Goal: Communication & Community: Connect with others

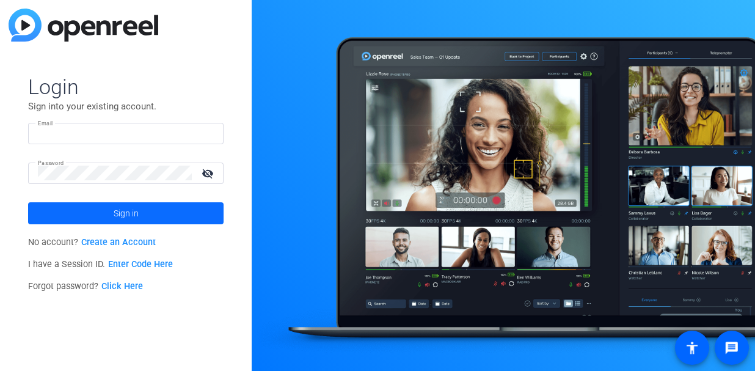
type input "[EMAIL_ADDRESS][DOMAIN_NAME]"
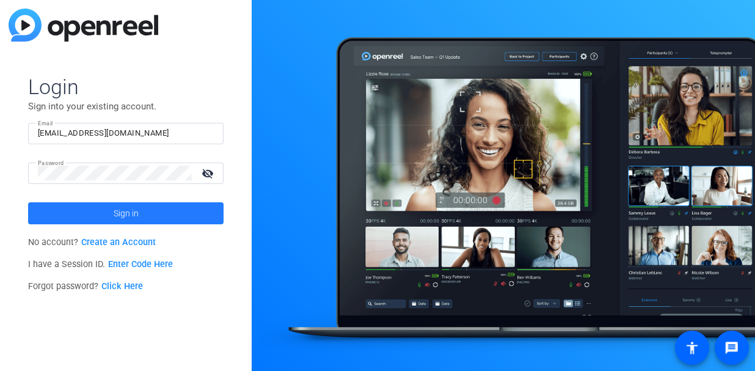
click at [122, 213] on span "Sign in" at bounding box center [126, 213] width 25 height 31
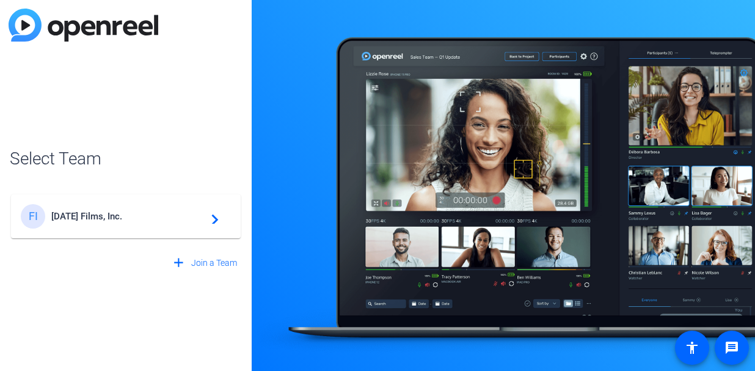
click at [217, 215] on mat-icon "navigate_next" at bounding box center [211, 216] width 15 height 15
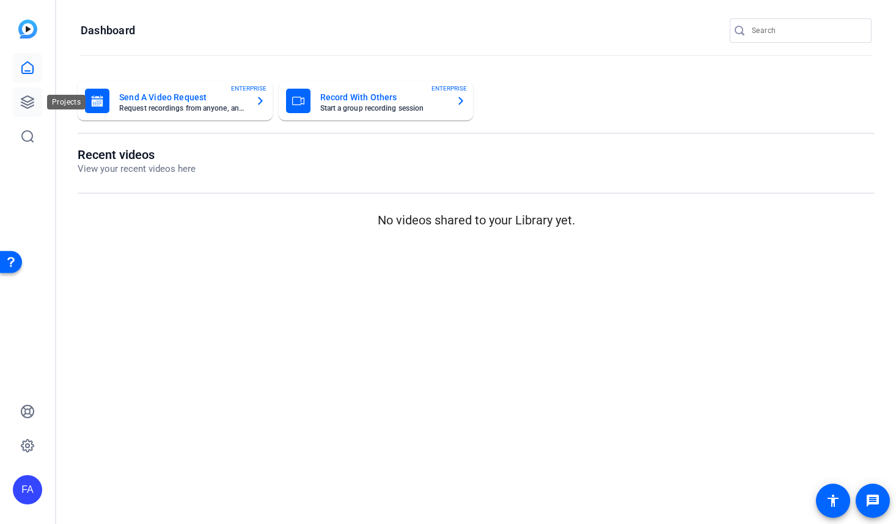
click at [32, 102] on icon at bounding box center [27, 102] width 12 height 12
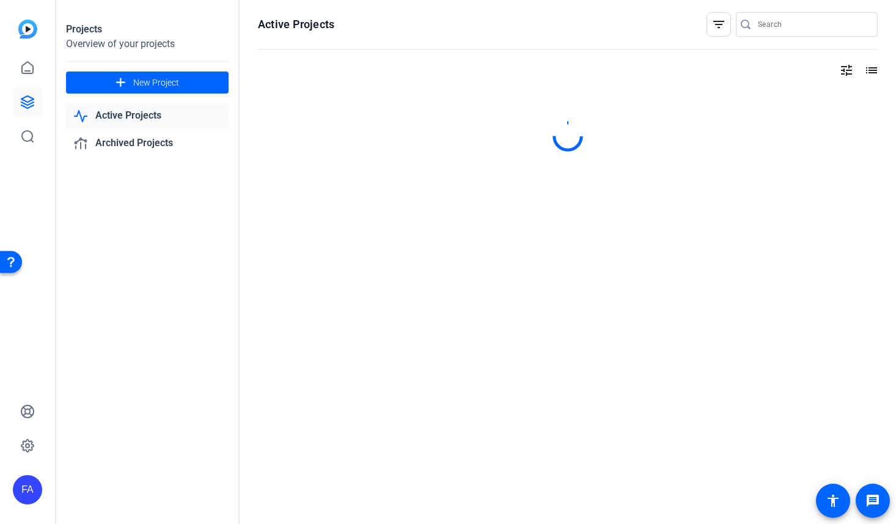
click at [144, 109] on link "Active Projects" at bounding box center [147, 115] width 162 height 25
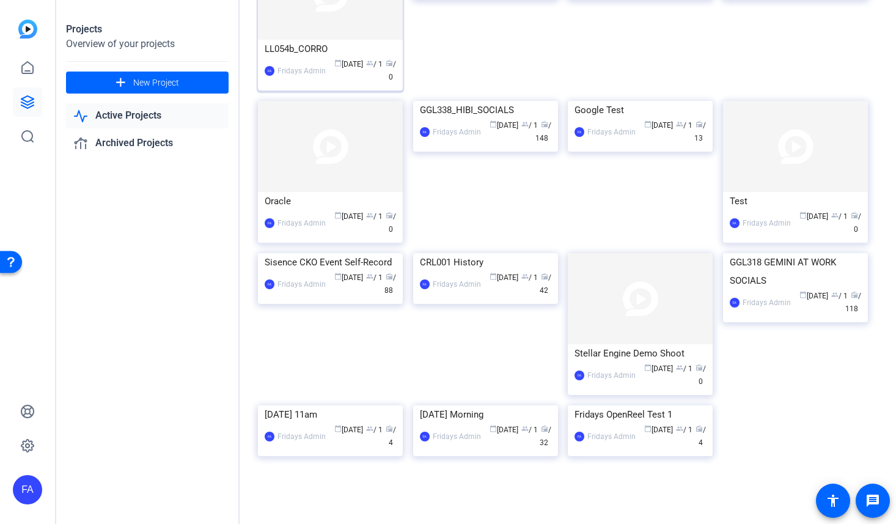
scroll to position [206, 0]
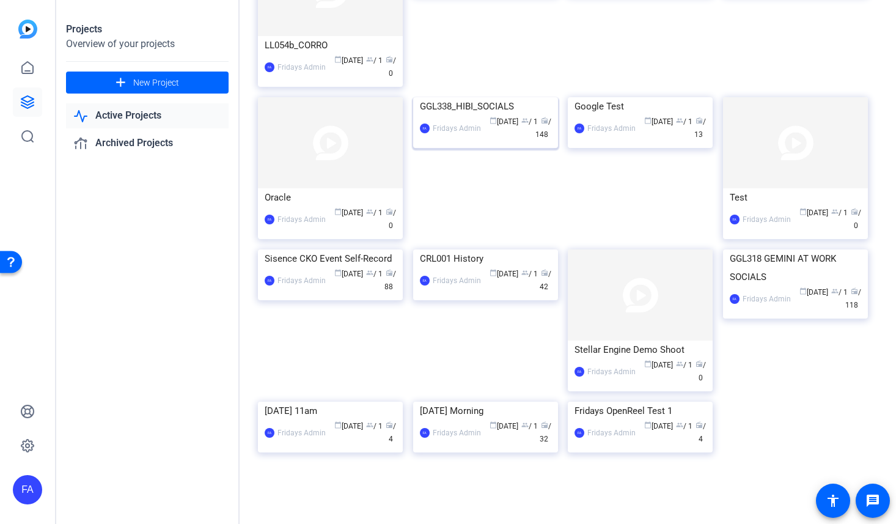
click at [474, 115] on div "GGL338_HIBI_SOCIALS" at bounding box center [485, 106] width 131 height 18
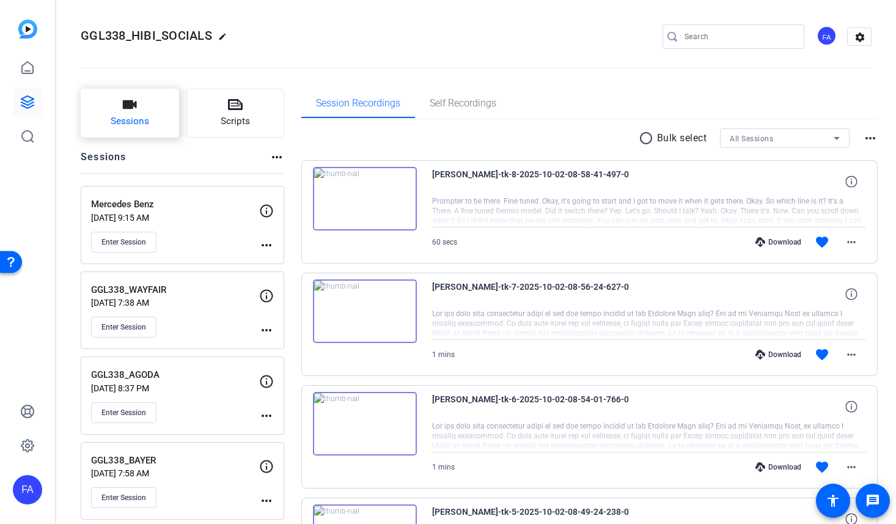
click at [126, 105] on icon "button" at bounding box center [130, 104] width 14 height 9
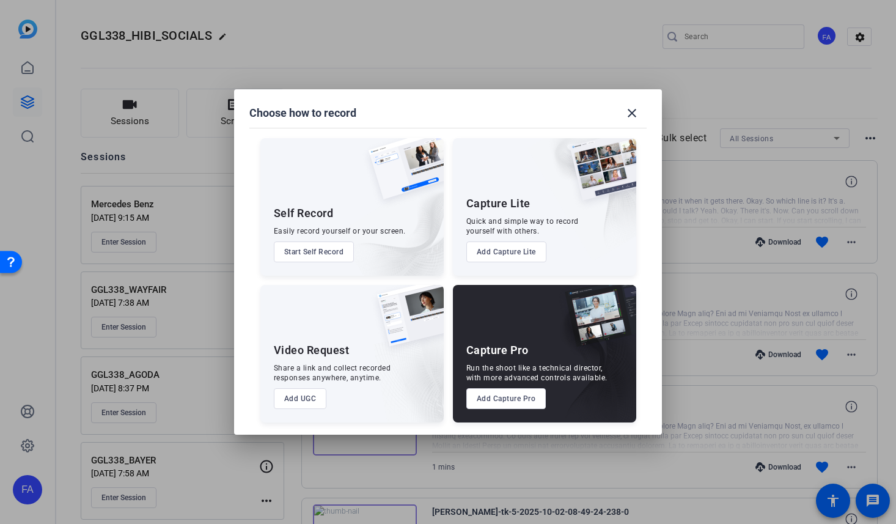
click at [498, 370] on button "Add Capture Pro" at bounding box center [506, 398] width 80 height 21
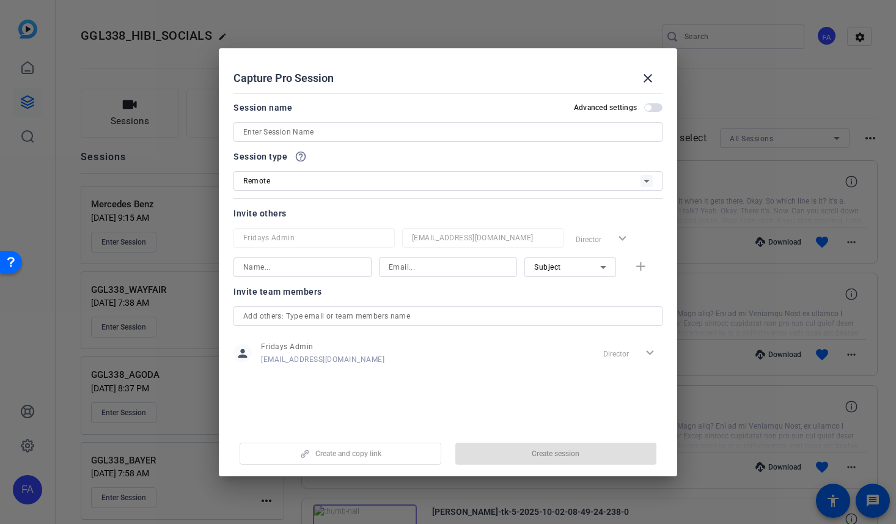
click at [257, 132] on input at bounding box center [447, 132] width 409 height 15
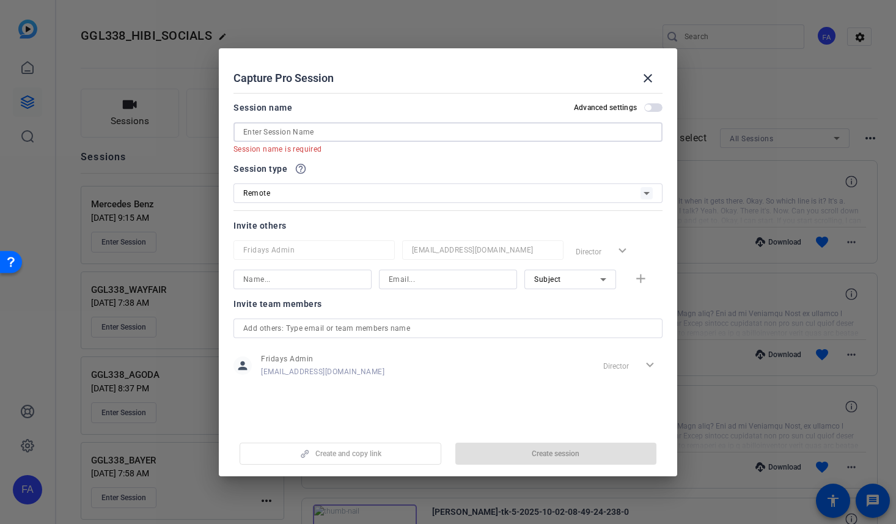
click at [250, 131] on input at bounding box center [447, 132] width 409 height 15
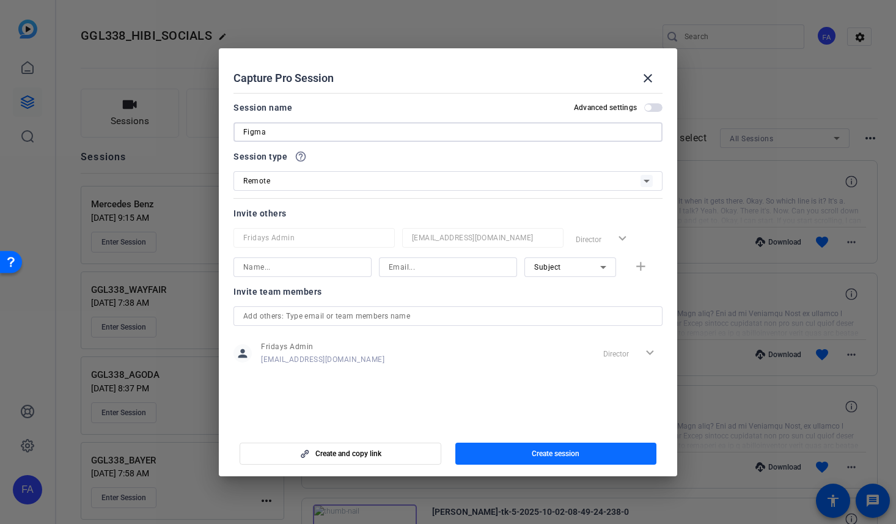
type input "Figma"
click at [562, 370] on span "Create session" at bounding box center [555, 453] width 48 height 10
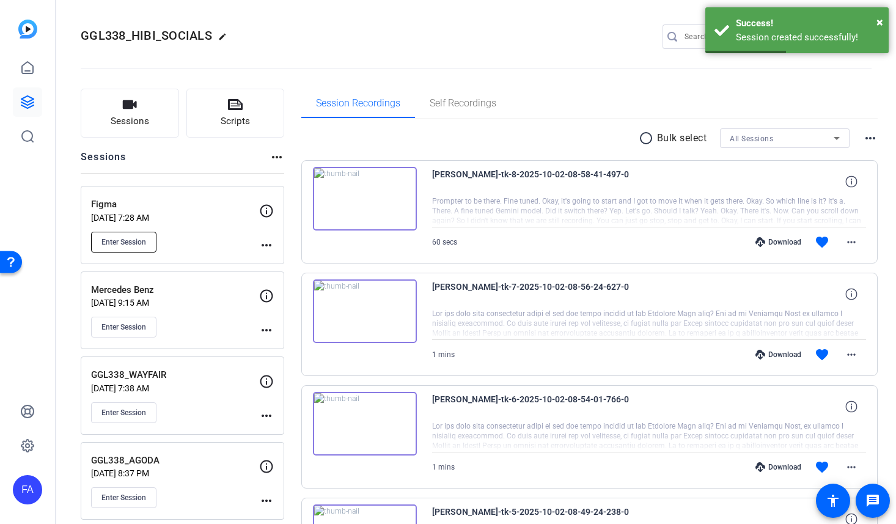
click at [126, 238] on span "Enter Session" at bounding box center [123, 242] width 45 height 10
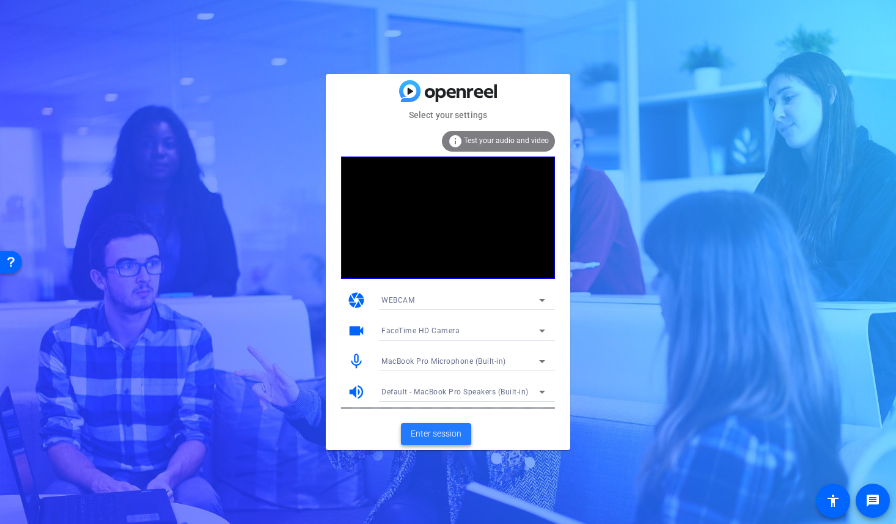
click at [448, 429] on span "Enter session" at bounding box center [436, 433] width 51 height 13
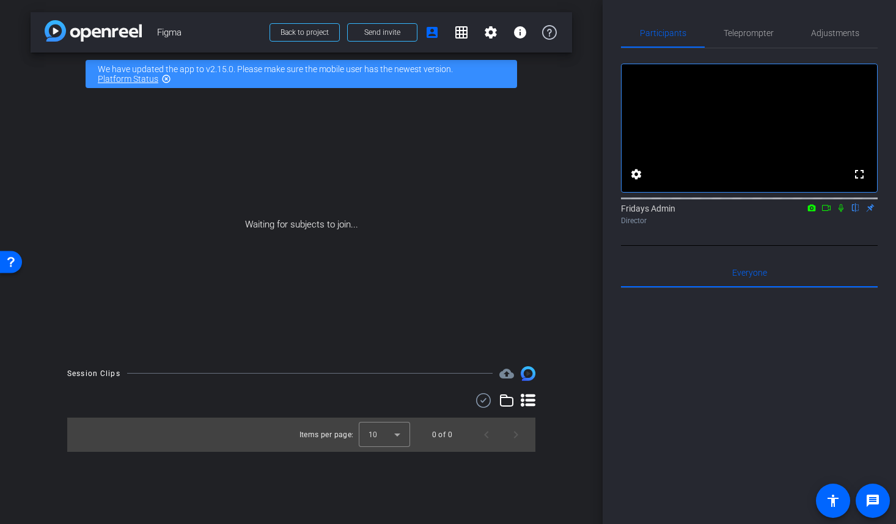
click at [842, 212] on icon at bounding box center [840, 208] width 5 height 8
click at [823, 212] on icon at bounding box center [826, 207] width 10 height 9
drag, startPoint x: 823, startPoint y: 224, endPoint x: 783, endPoint y: 246, distance: 46.2
click at [790, 226] on div "Fridays Admin Director" at bounding box center [749, 214] width 257 height 24
click at [373, 31] on span "Send invite" at bounding box center [382, 32] width 36 height 10
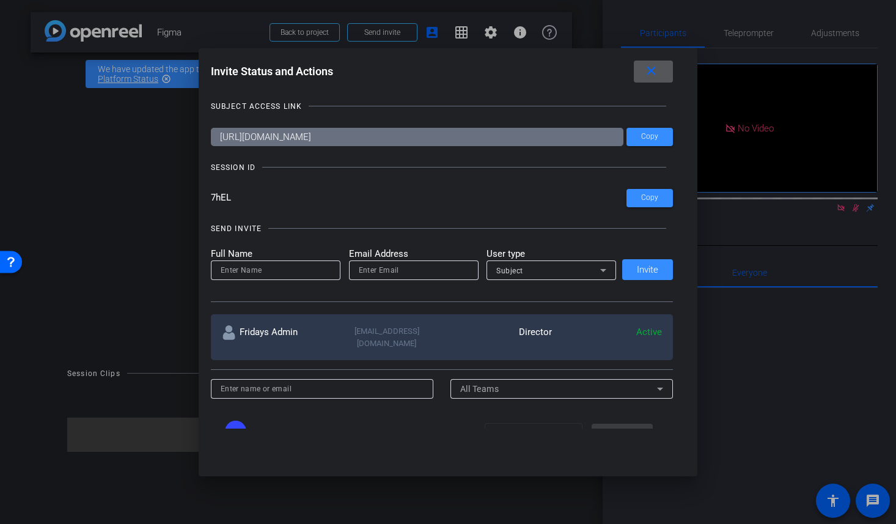
click at [235, 269] on input at bounding box center [276, 270] width 110 height 15
type input "Ben"
click at [374, 271] on input "email" at bounding box center [414, 270] width 110 height 15
click at [520, 269] on span "Subject" at bounding box center [509, 270] width 27 height 9
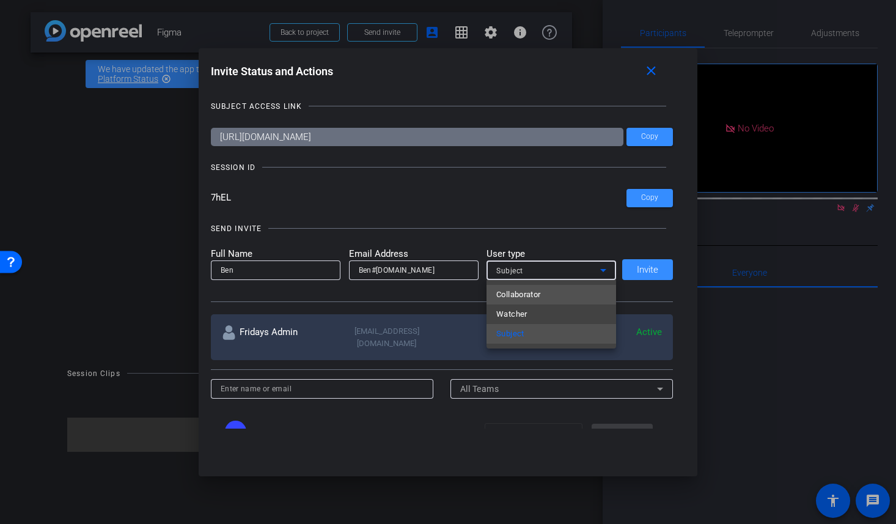
click at [520, 293] on span "Collaborator" at bounding box center [518, 294] width 45 height 15
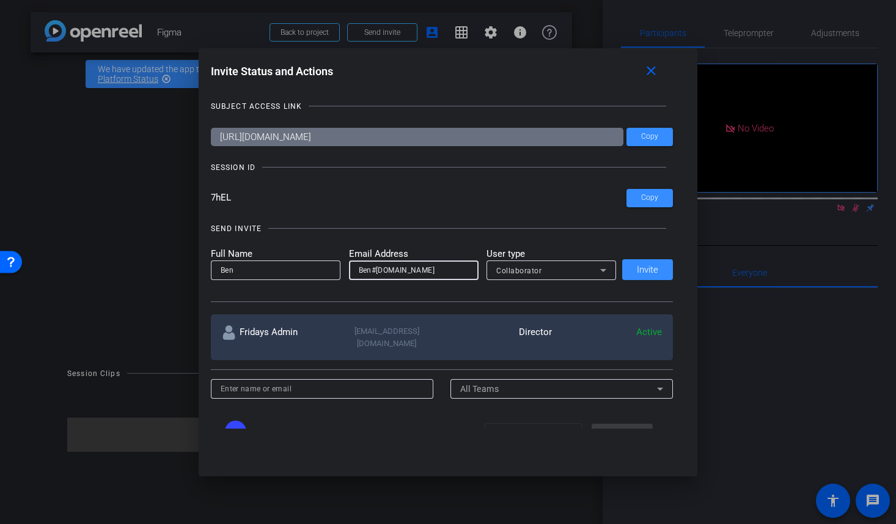
click at [376, 271] on input "Ben#fridaysfilms.com" at bounding box center [414, 270] width 110 height 15
type input "Ben@fridaysfilms.com"
click at [649, 273] on span "Invite" at bounding box center [647, 269] width 21 height 9
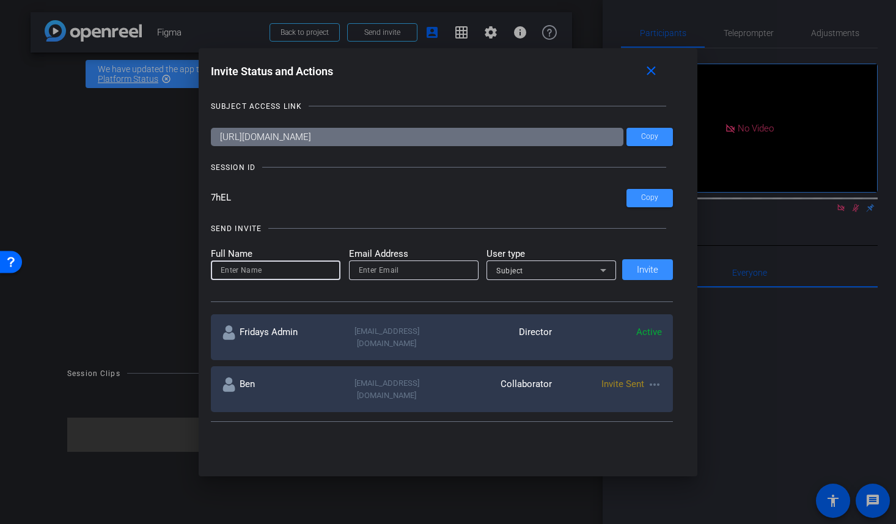
click at [241, 272] on input at bounding box center [276, 270] width 110 height 15
type input "Courtney"
paste input "courtney@fridaysfilms.com"
type input "courtney@fridaysfilms.com"
click at [512, 266] on span "Subject" at bounding box center [509, 270] width 27 height 9
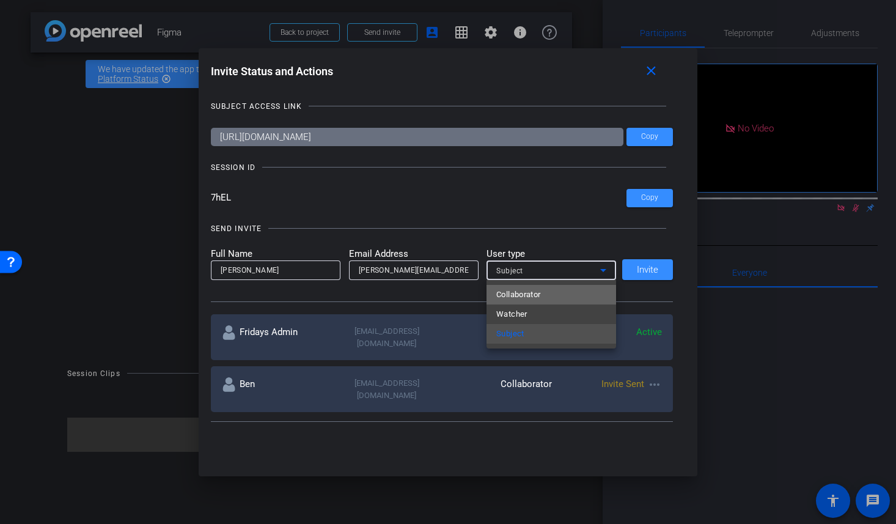
click at [521, 295] on span "Collaborator" at bounding box center [518, 294] width 45 height 15
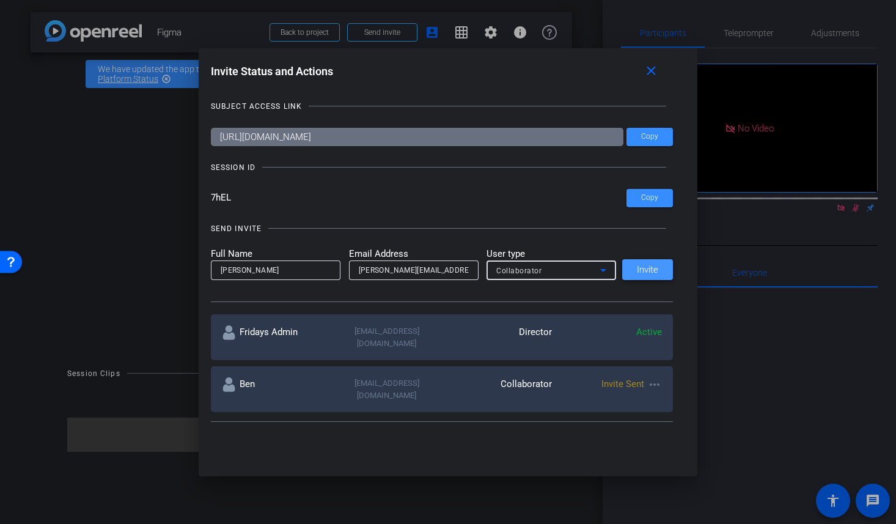
click at [638, 272] on span "Invite" at bounding box center [647, 269] width 21 height 9
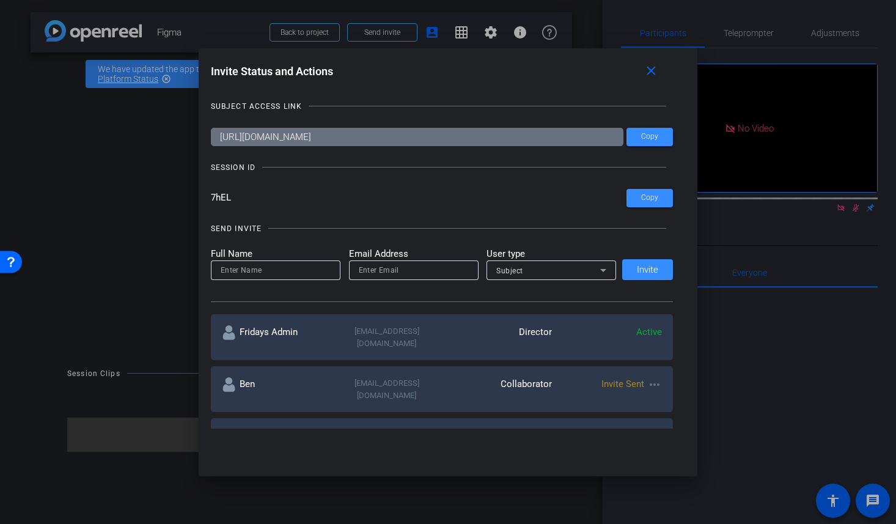
click at [162, 163] on div at bounding box center [448, 262] width 896 height 524
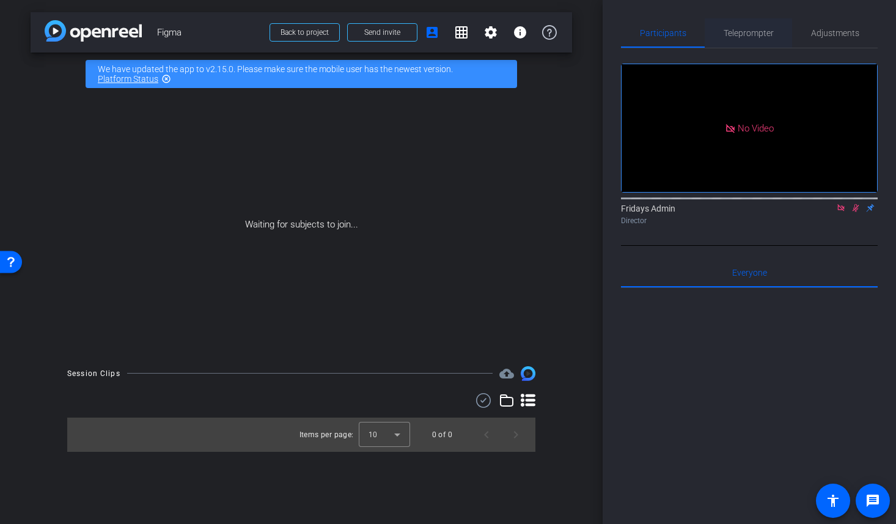
click at [758, 32] on span "Teleprompter" at bounding box center [748, 33] width 50 height 9
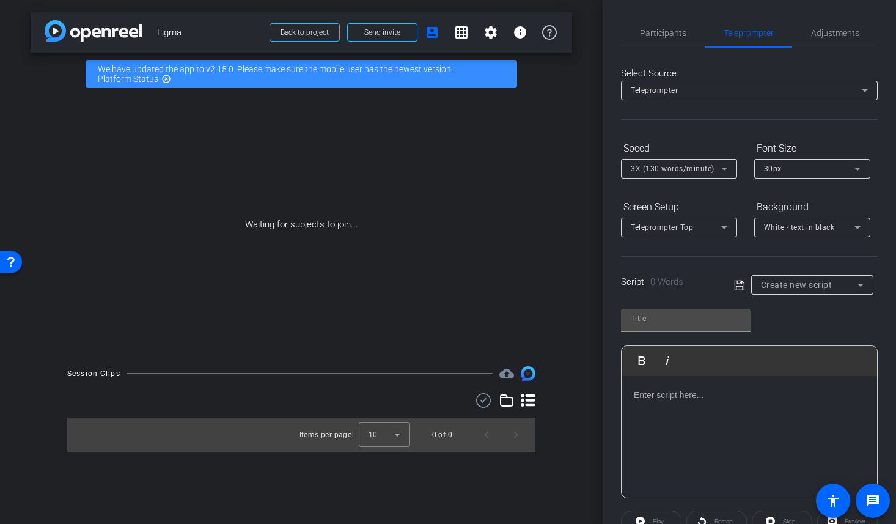
click at [635, 396] on p at bounding box center [748, 394] width 231 height 13
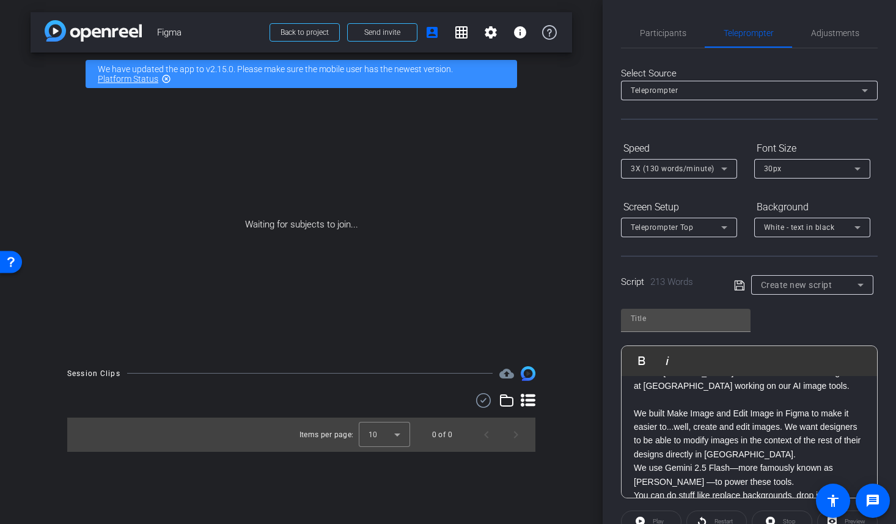
scroll to position [26, 0]
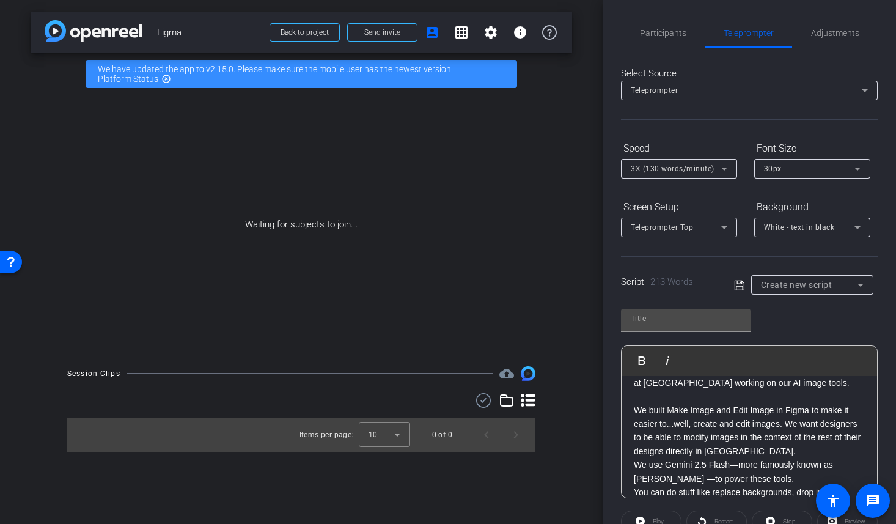
click at [785, 424] on p "We built Make Image and Edit Image in Figma to make it easier to...well, create…" at bounding box center [748, 430] width 231 height 55
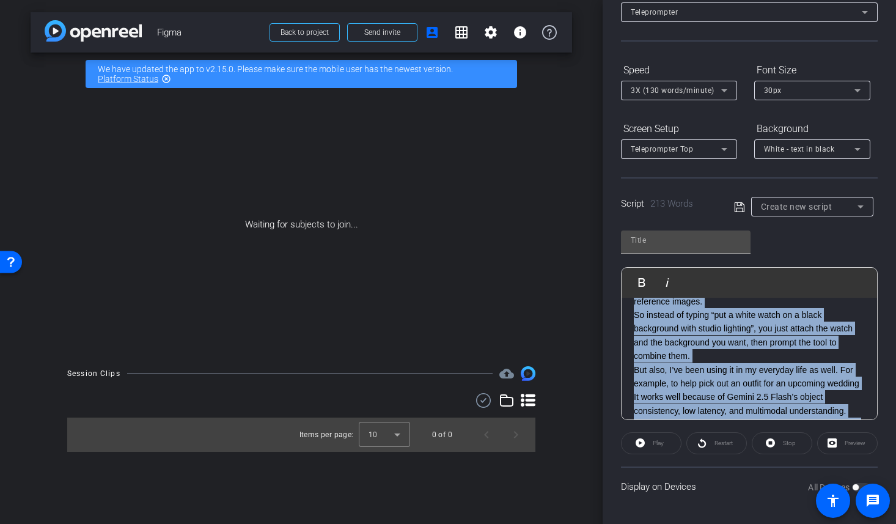
scroll to position [0, 0]
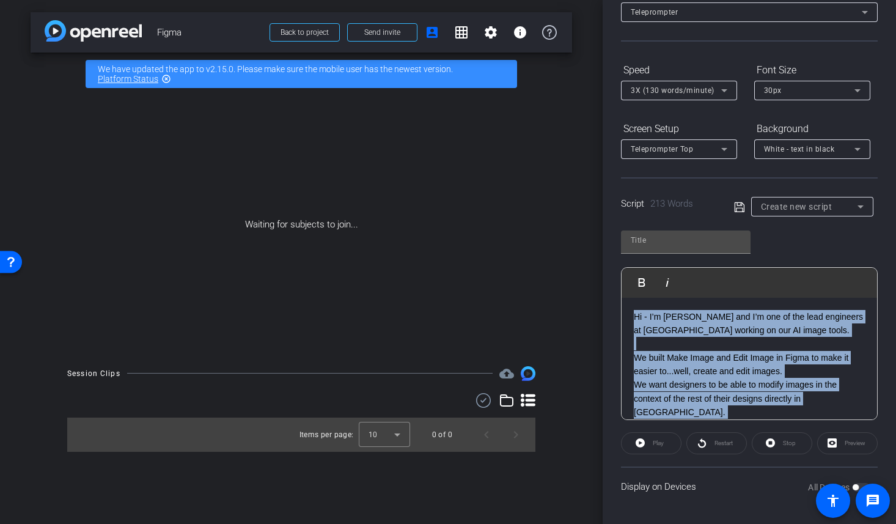
drag, startPoint x: 692, startPoint y: 407, endPoint x: 605, endPoint y: 288, distance: 147.9
click at [605, 288] on div "Participants Teleprompter Adjustments Fridays Admin Director Everyone 0 Mark al…" at bounding box center [748, 262] width 293 height 524
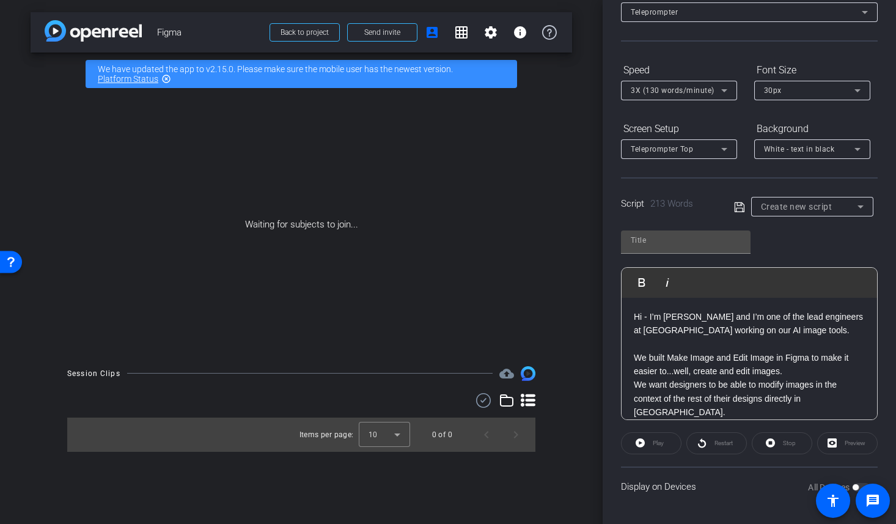
click at [780, 335] on p "Hi - I’m Greta and I’m one of the lead engineers at Figma working on our AI ima…" at bounding box center [748, 323] width 231 height 27
type input "Default title 9215"
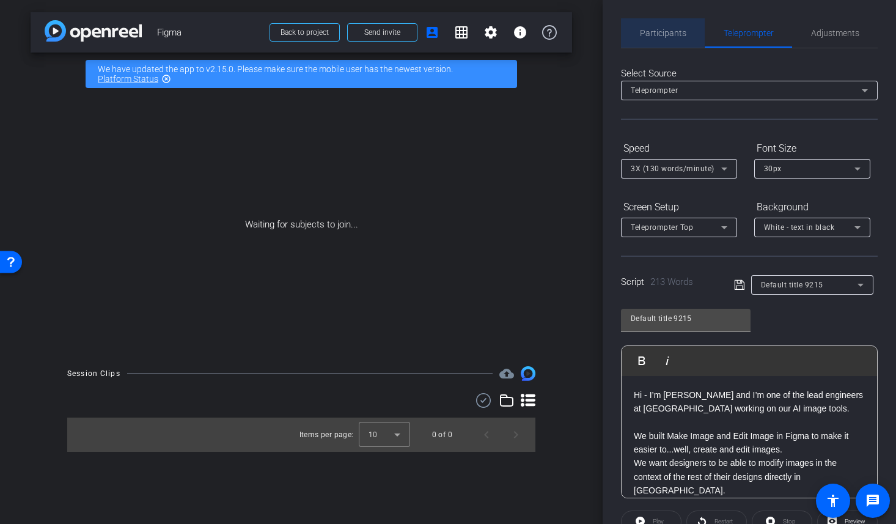
click at [657, 30] on span "Participants" at bounding box center [663, 33] width 46 height 9
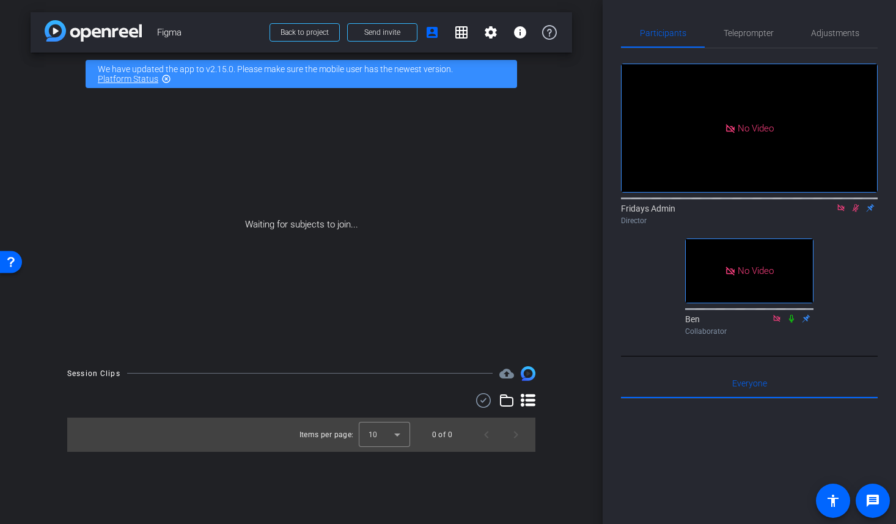
click at [787, 314] on icon at bounding box center [791, 318] width 10 height 9
click at [391, 32] on span "Send invite" at bounding box center [382, 32] width 36 height 10
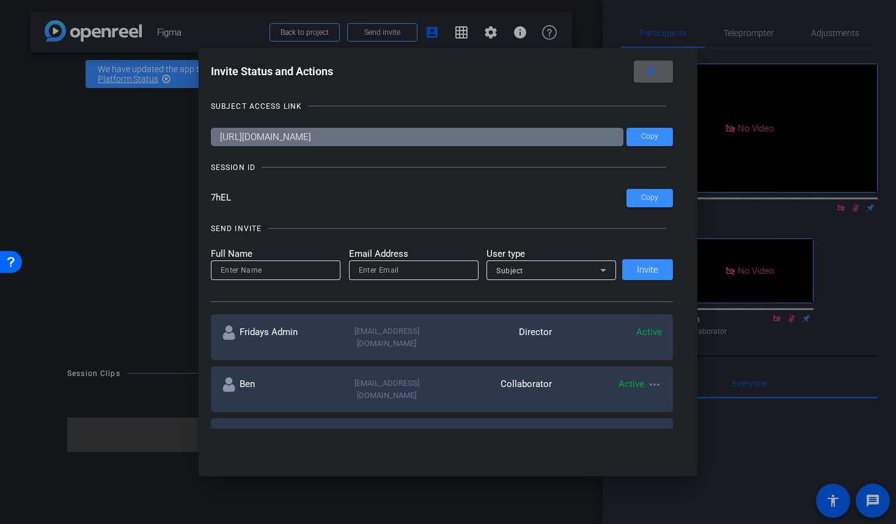
click at [237, 268] on input at bounding box center [276, 270] width 110 height 15
type input "Tim"
click at [375, 273] on input "email" at bounding box center [414, 270] width 110 height 15
paste input "tim@fridaysfilms.com"
type input "tim@fridaysfilms.com"
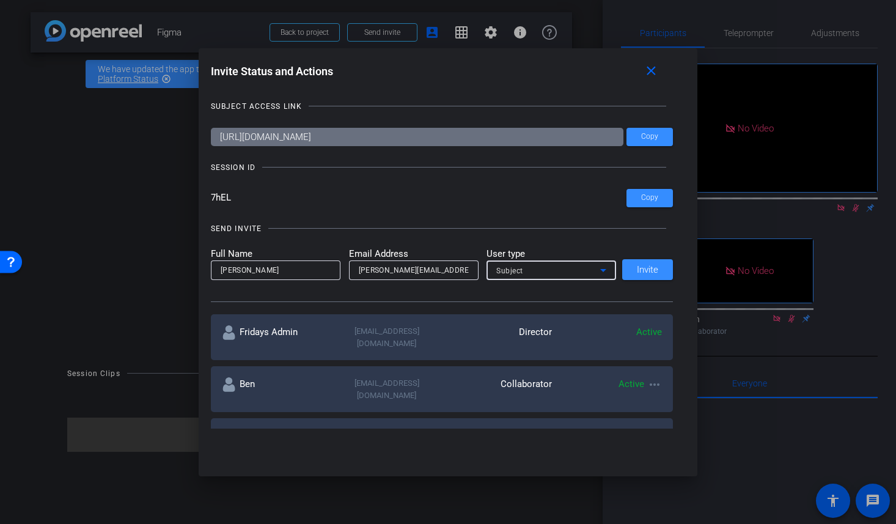
click at [532, 271] on div "Subject" at bounding box center [548, 270] width 104 height 15
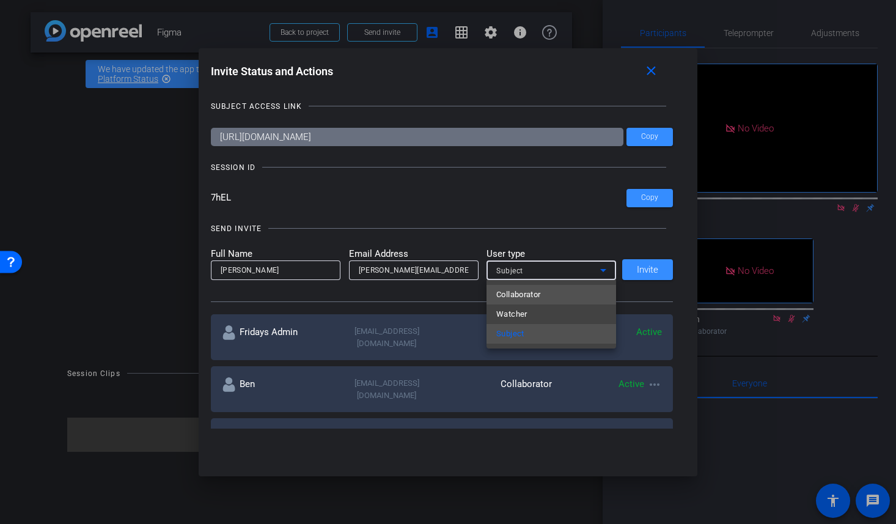
click at [525, 291] on span "Collaborator" at bounding box center [518, 294] width 45 height 15
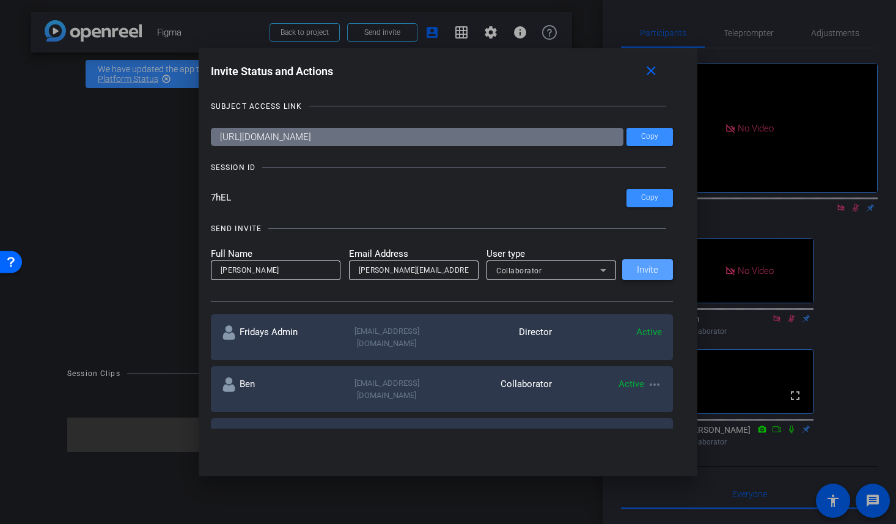
click at [652, 275] on span at bounding box center [647, 269] width 51 height 29
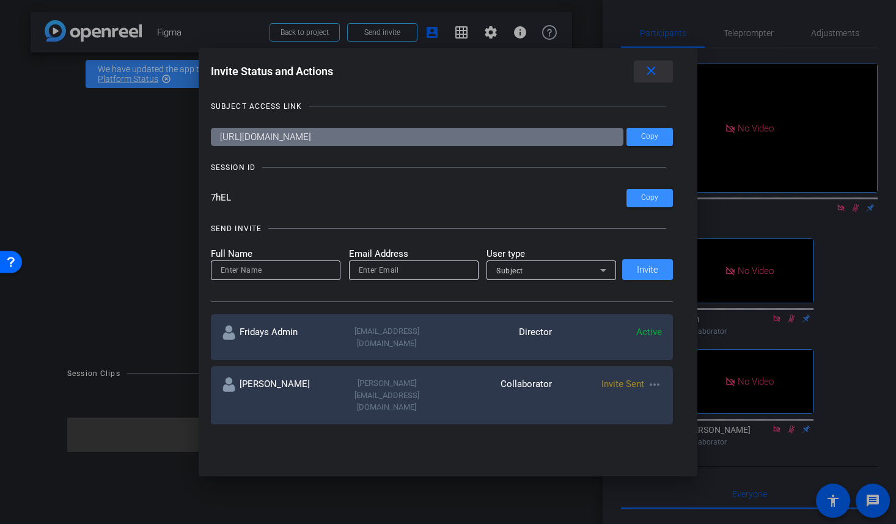
click at [651, 67] on mat-icon "close" at bounding box center [650, 71] width 15 height 15
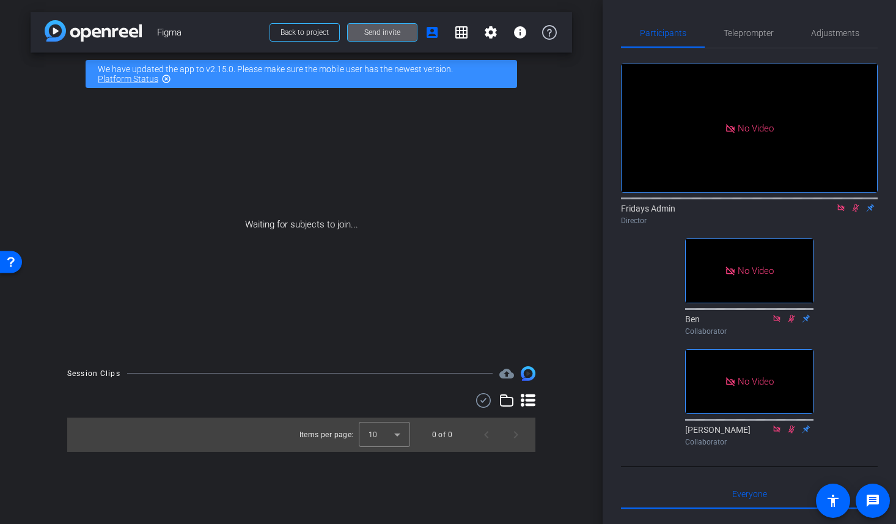
click at [562, 150] on div "Waiting for subjects to join..." at bounding box center [301, 224] width 541 height 258
click at [167, 79] on mat-icon "highlight_off" at bounding box center [166, 79] width 10 height 10
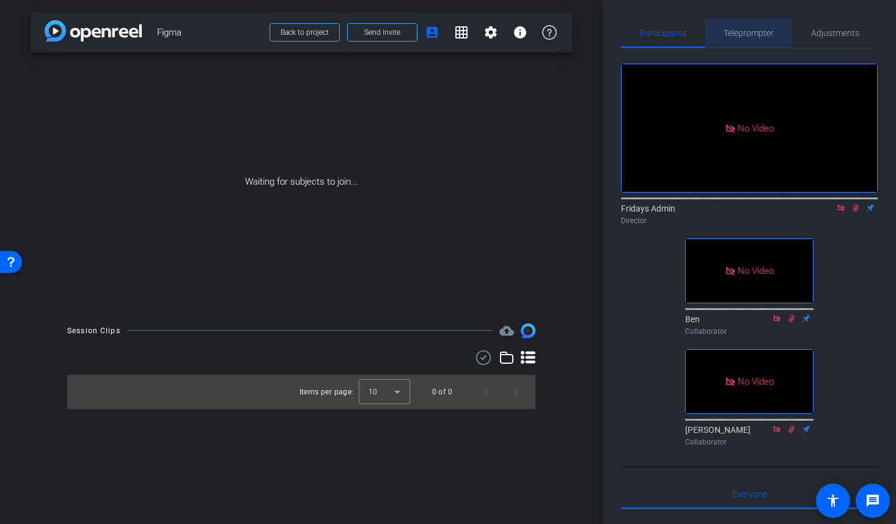
click at [750, 33] on span "Teleprompter" at bounding box center [748, 33] width 50 height 9
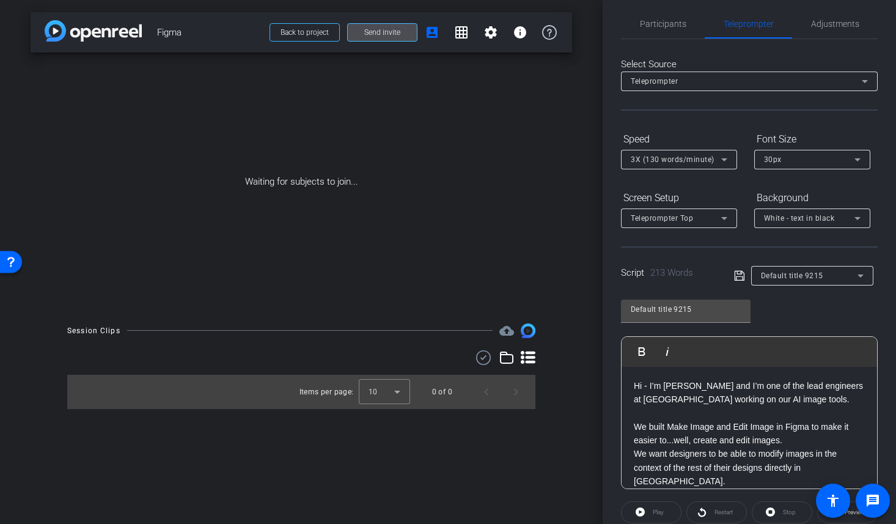
click at [381, 34] on span "Send invite" at bounding box center [382, 32] width 36 height 10
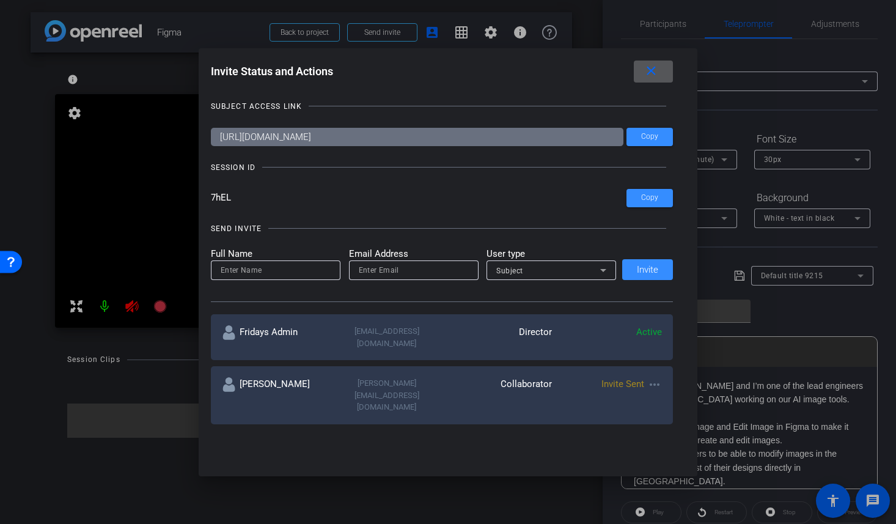
click at [655, 70] on mat-icon "close" at bounding box center [650, 71] width 15 height 15
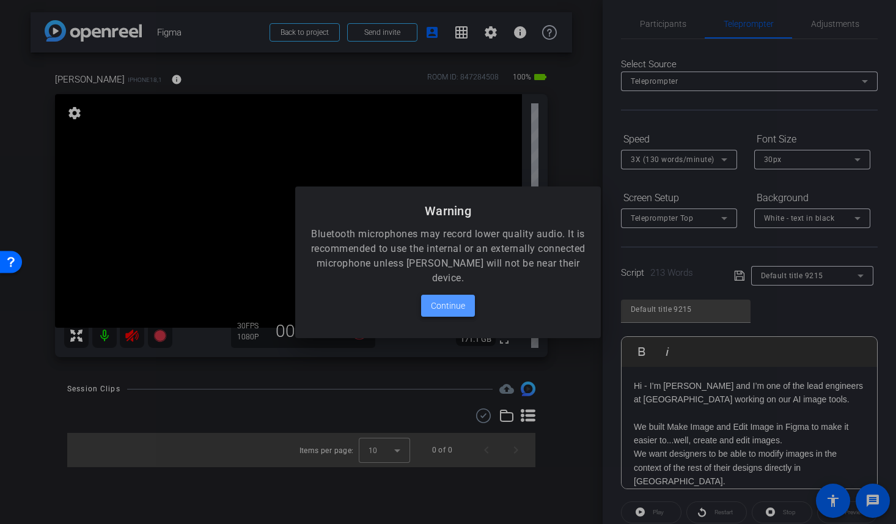
click at [451, 303] on span "Continue" at bounding box center [448, 305] width 34 height 15
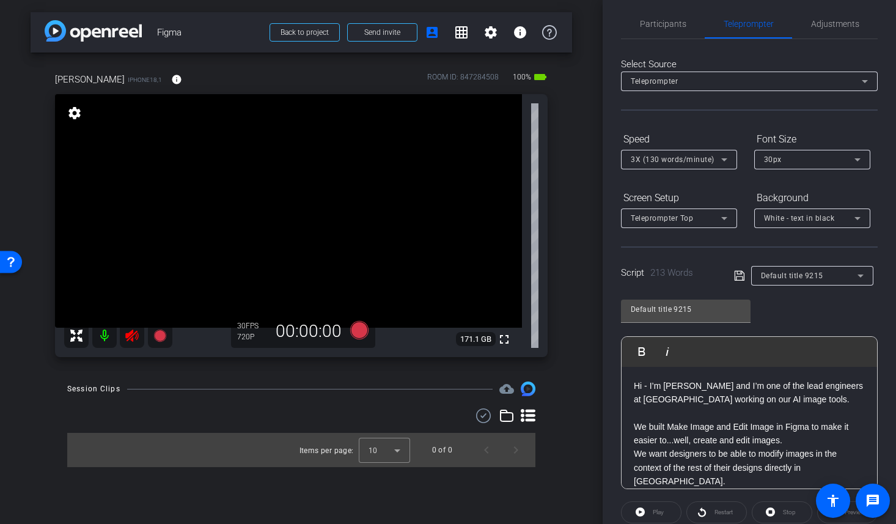
click at [103, 334] on mat-icon at bounding box center [104, 335] width 24 height 24
click at [583, 88] on div "arrow_back Figma Back to project Send invite account_box grid_on settings info …" at bounding box center [301, 262] width 602 height 524
click at [592, 50] on div "arrow_back Figma Back to project Send invite account_box grid_on settings info …" at bounding box center [301, 262] width 602 height 524
click at [663, 20] on span "Participants" at bounding box center [663, 24] width 46 height 9
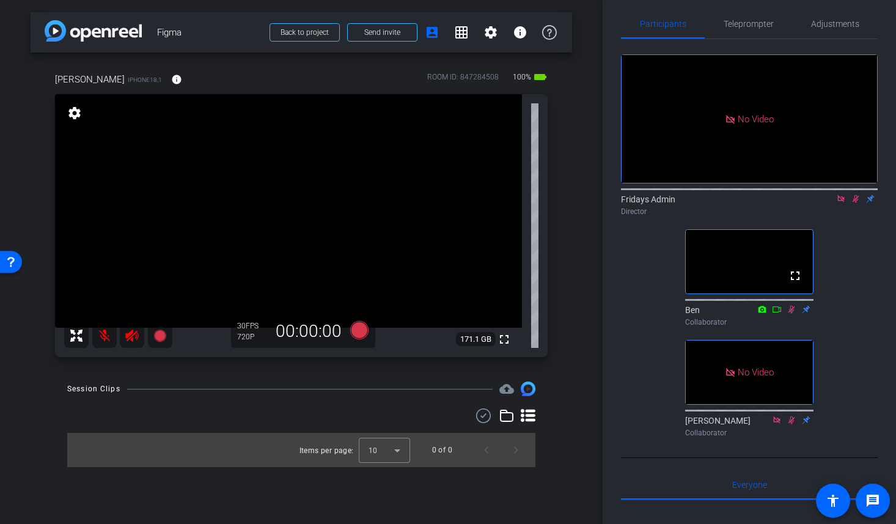
click at [837, 194] on icon at bounding box center [841, 198] width 10 height 9
click at [830, 25] on span "Adjustments" at bounding box center [835, 24] width 48 height 9
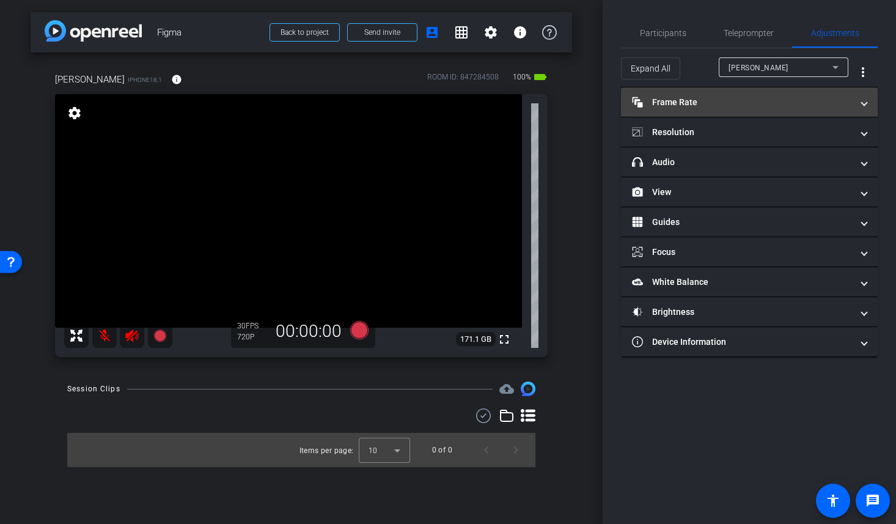
click at [671, 98] on mat-panel-title "Frame Rate Frame Rate" at bounding box center [742, 102] width 220 height 13
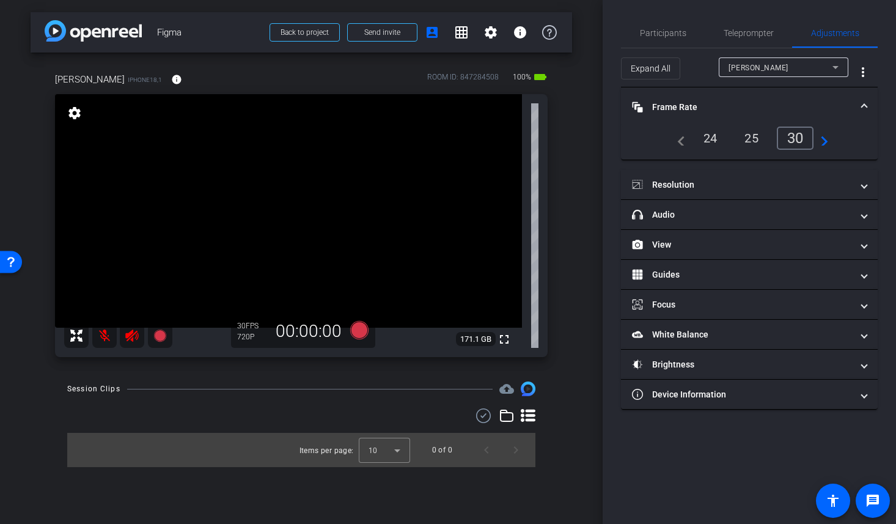
click at [710, 142] on div "24" at bounding box center [710, 138] width 32 height 21
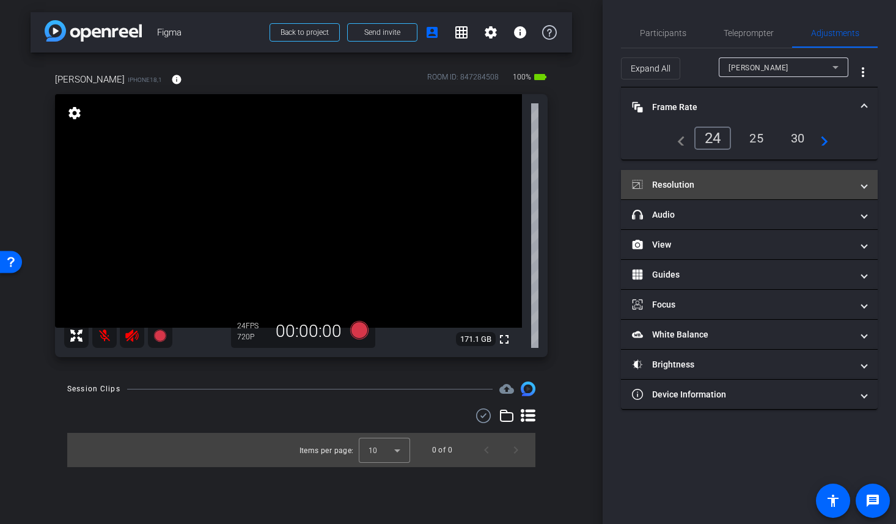
click at [670, 188] on mat-panel-title "Resolution" at bounding box center [742, 184] width 220 height 13
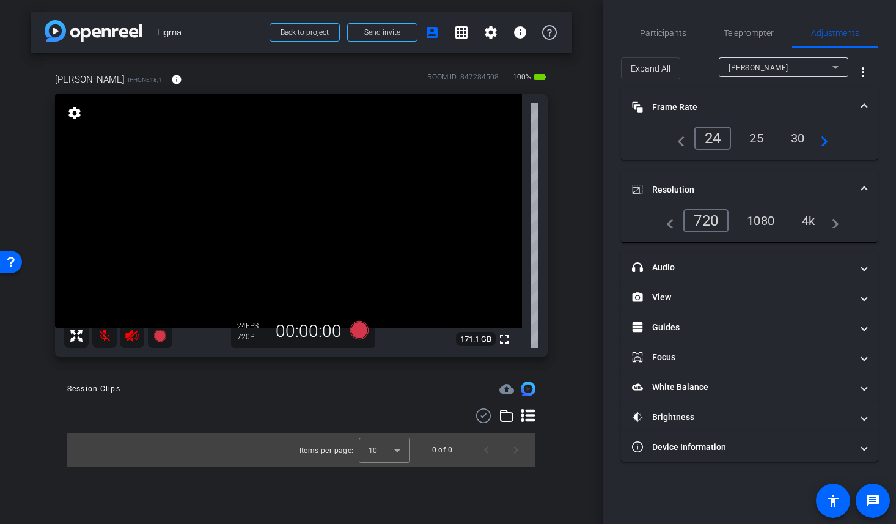
click at [803, 219] on div "4k" at bounding box center [808, 220] width 32 height 21
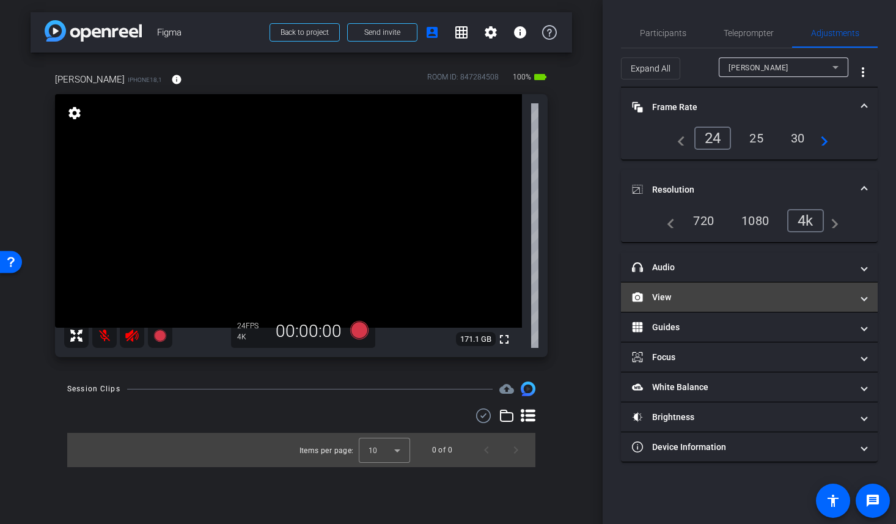
click at [661, 291] on mat-panel-title "View" at bounding box center [742, 297] width 220 height 13
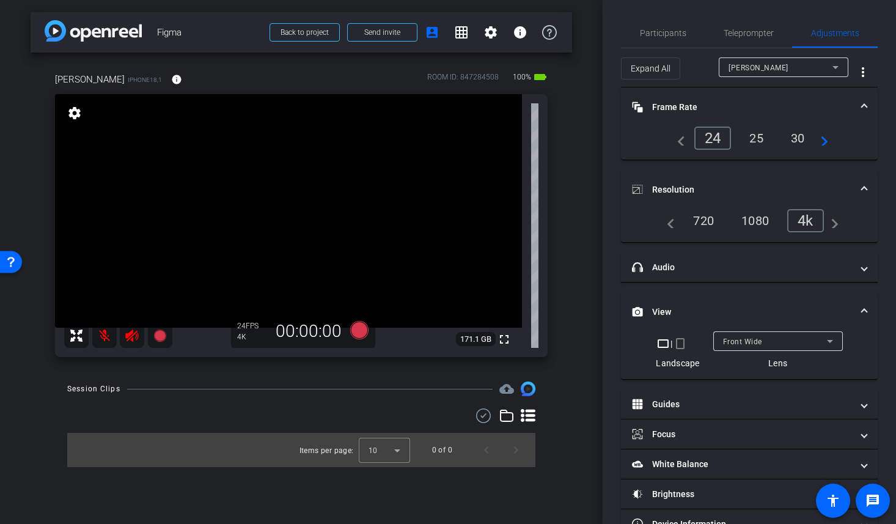
click at [681, 347] on mat-icon "crop_portrait" at bounding box center [680, 343] width 15 height 15
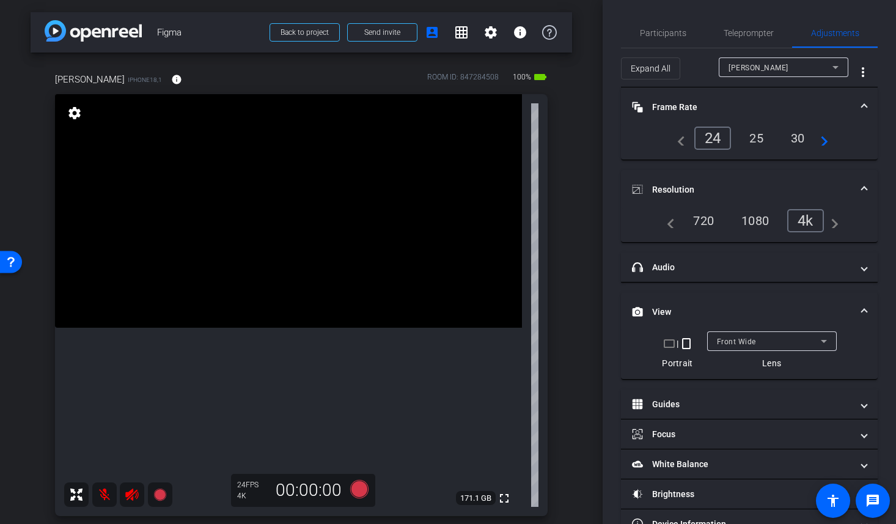
click at [579, 119] on div "arrow_back Figma Back to project Send invite account_box grid_on settings info …" at bounding box center [301, 262] width 602 height 524
click at [675, 33] on span "Participants" at bounding box center [663, 33] width 46 height 9
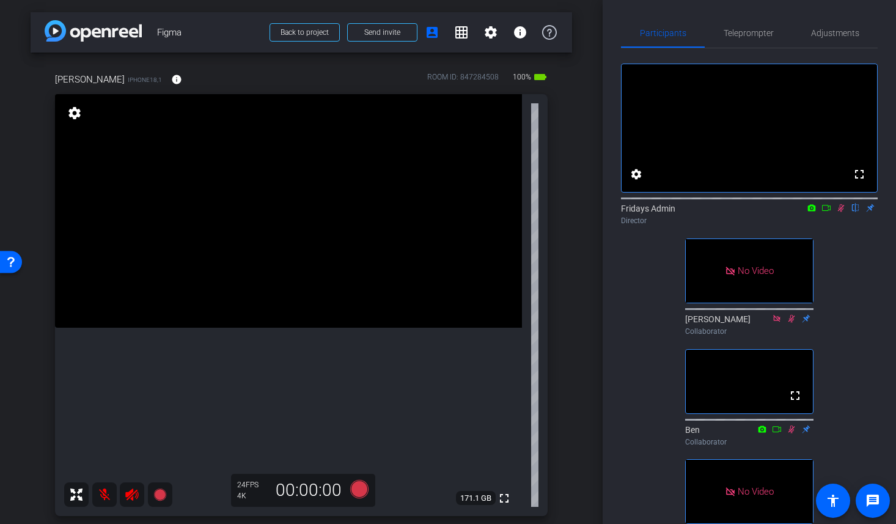
click at [822, 212] on icon at bounding box center [826, 207] width 10 height 9
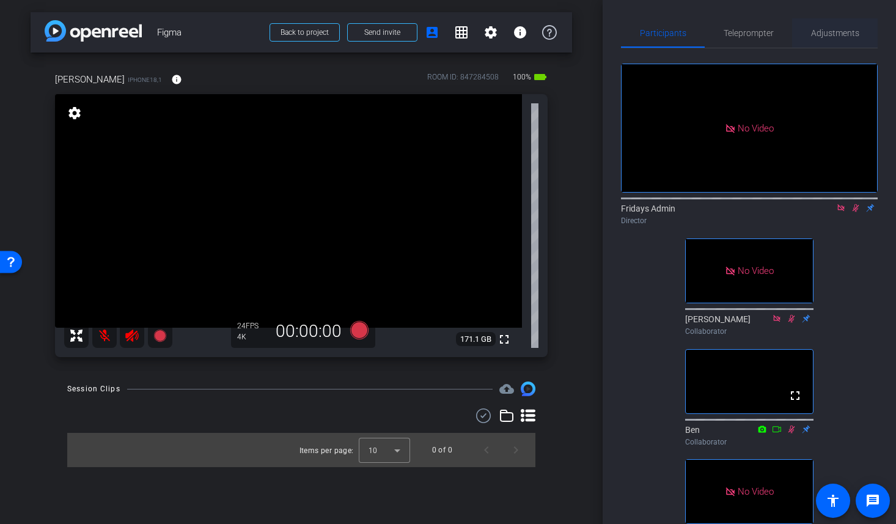
click at [843, 31] on span "Adjustments" at bounding box center [835, 33] width 48 height 9
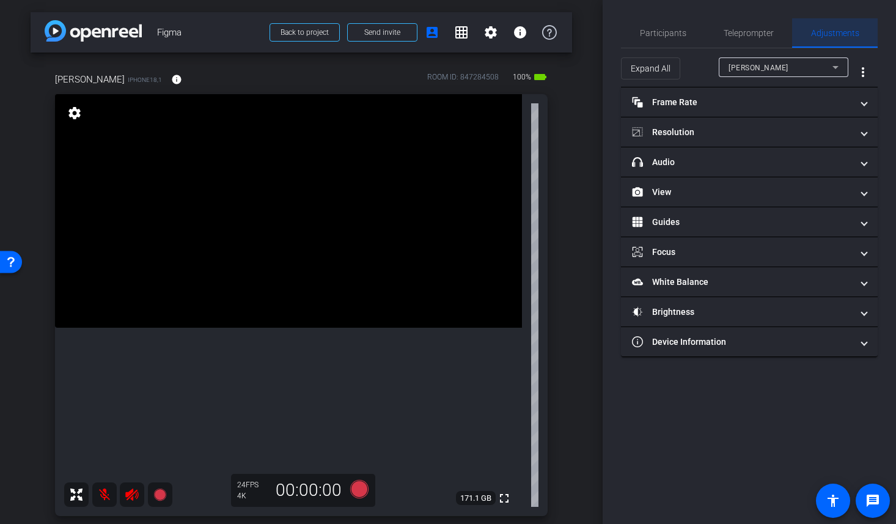
click at [844, 32] on span "Adjustments" at bounding box center [835, 33] width 48 height 9
click at [666, 29] on span "Participants" at bounding box center [663, 33] width 46 height 9
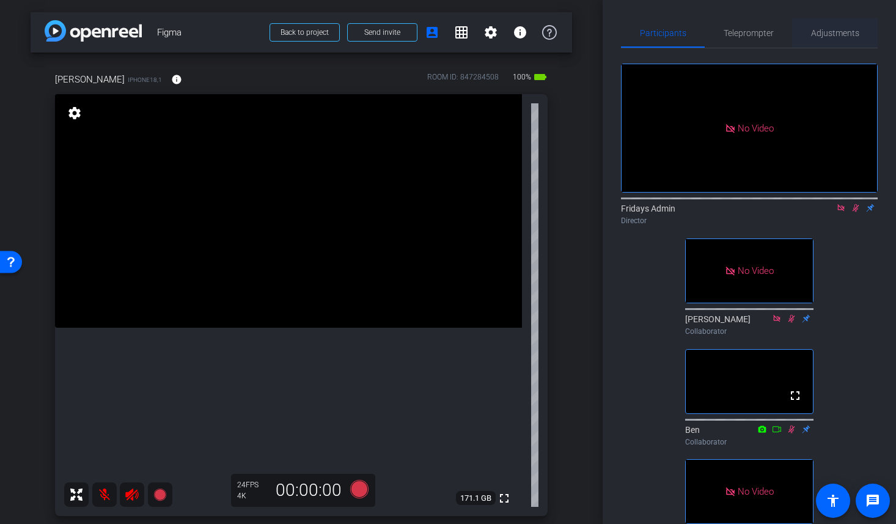
click at [853, 29] on span "Adjustments" at bounding box center [835, 33] width 48 height 9
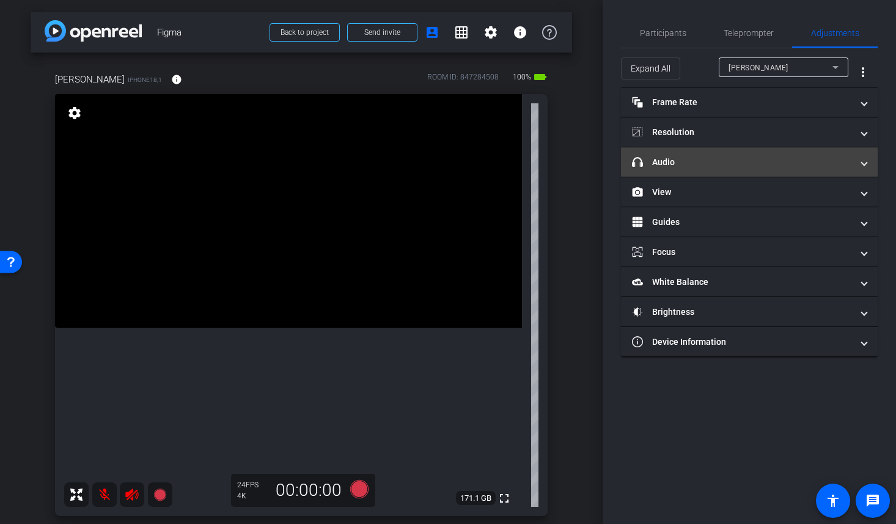
click at [659, 157] on mat-panel-title "headphone icon Audio" at bounding box center [742, 162] width 220 height 13
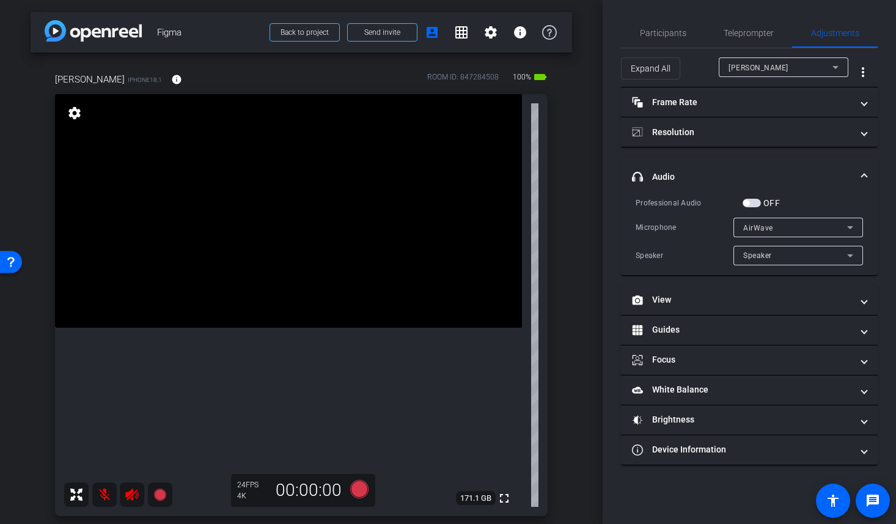
click at [591, 87] on div "arrow_back Figma Back to project Send invite account_box grid_on settings info …" at bounding box center [301, 262] width 602 height 524
click at [563, 219] on div "Greta iPhone18,1 info ROOM ID: 847284508 100% battery_std fullscreen settings 1…" at bounding box center [301, 290] width 541 height 475
click at [665, 34] on span "Participants" at bounding box center [663, 33] width 46 height 9
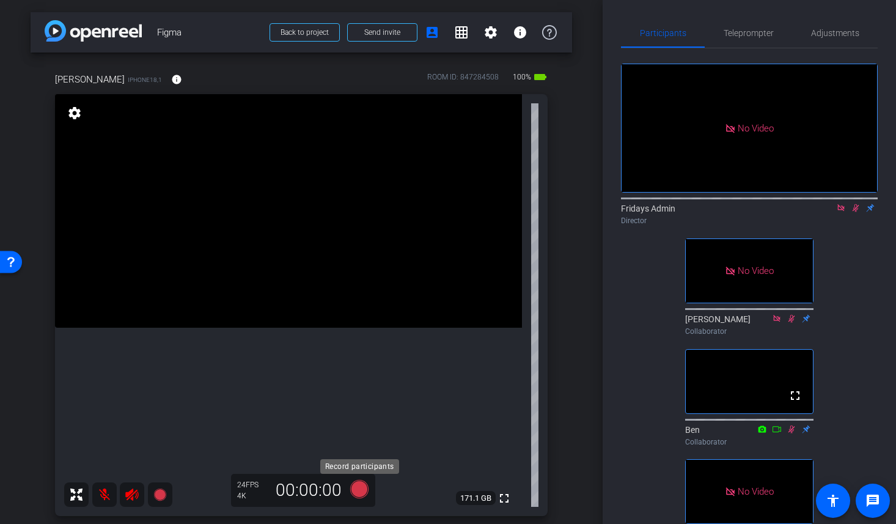
click at [362, 486] on icon at bounding box center [359, 489] width 18 height 18
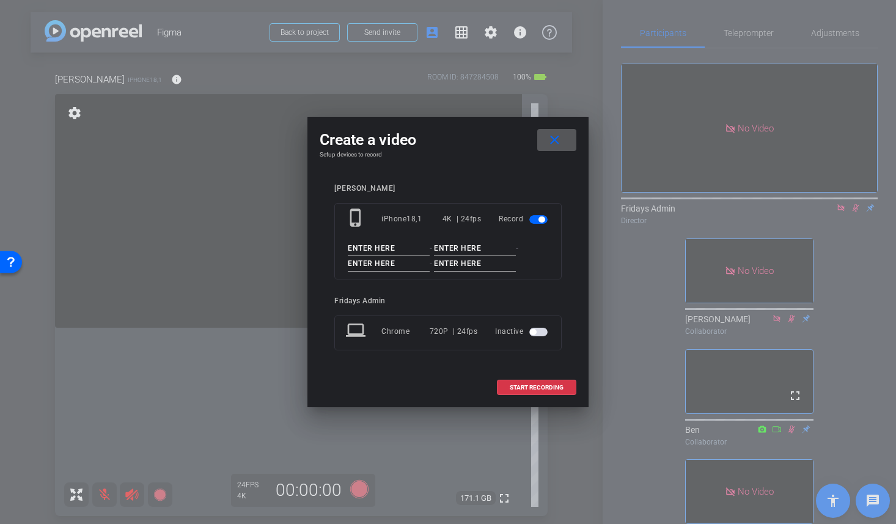
click at [348, 247] on input at bounding box center [389, 248] width 82 height 15
drag, startPoint x: 348, startPoint y: 247, endPoint x: 468, endPoint y: 244, distance: 119.8
click at [468, 244] on div "Figma - - -" at bounding box center [448, 256] width 204 height 31
type input "Figma"
click at [468, 244] on input at bounding box center [475, 248] width 82 height 15
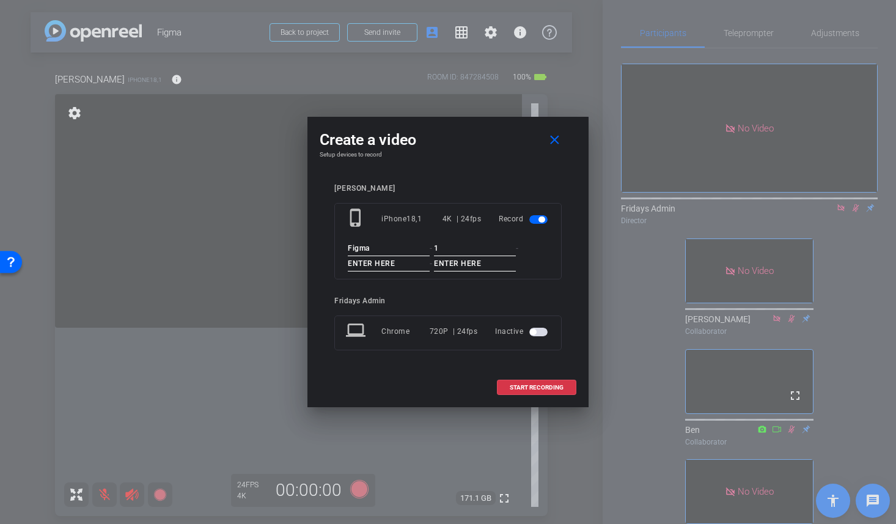
type input "1"
click at [407, 263] on input at bounding box center [389, 263] width 82 height 15
type input "1"
click at [464, 263] on input at bounding box center [475, 263] width 82 height 15
type input "1"
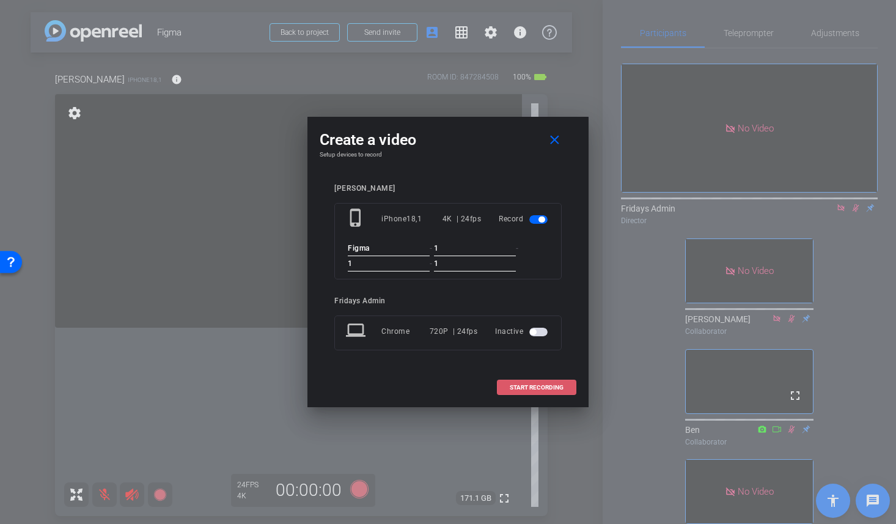
click at [538, 387] on span "START RECORDING" at bounding box center [536, 387] width 54 height 6
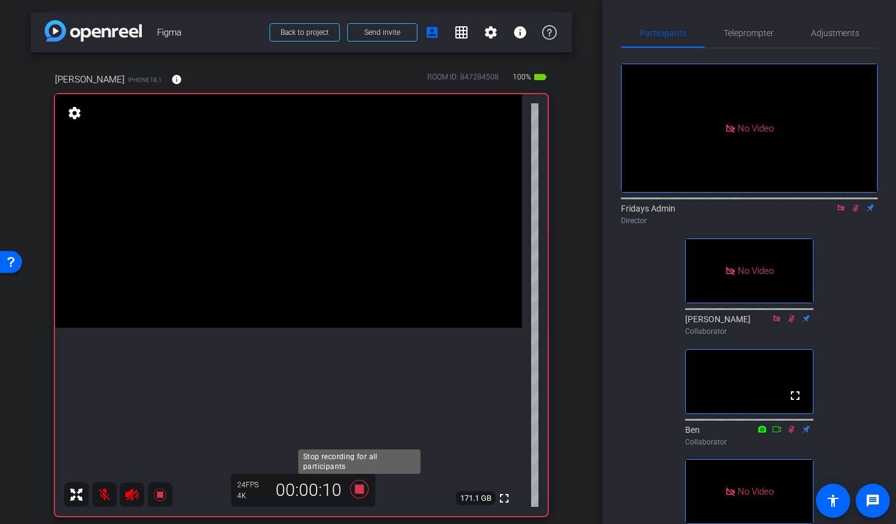
click at [362, 492] on icon at bounding box center [359, 489] width 18 height 18
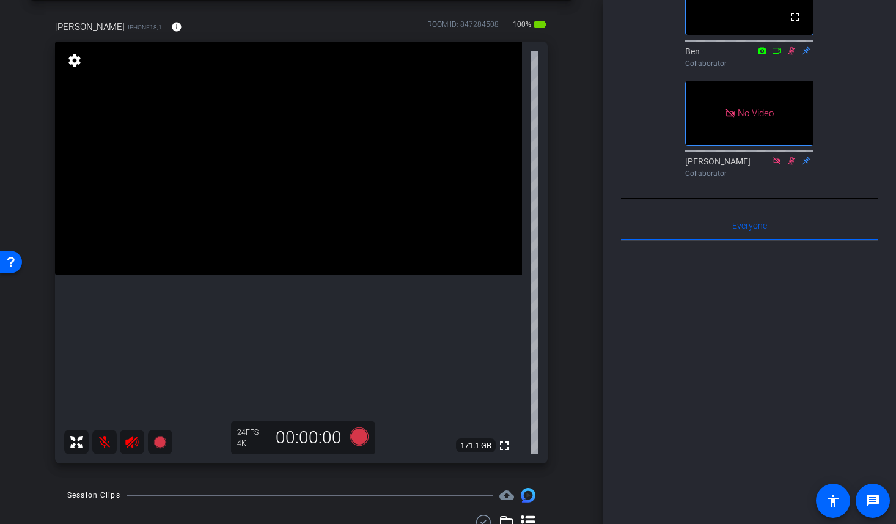
scroll to position [165, 0]
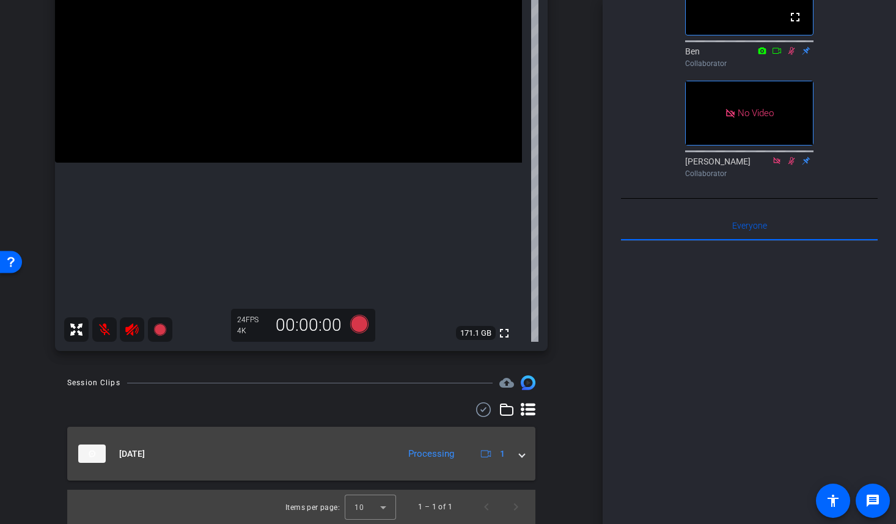
click at [443, 450] on div "Processing" at bounding box center [431, 454] width 58 height 14
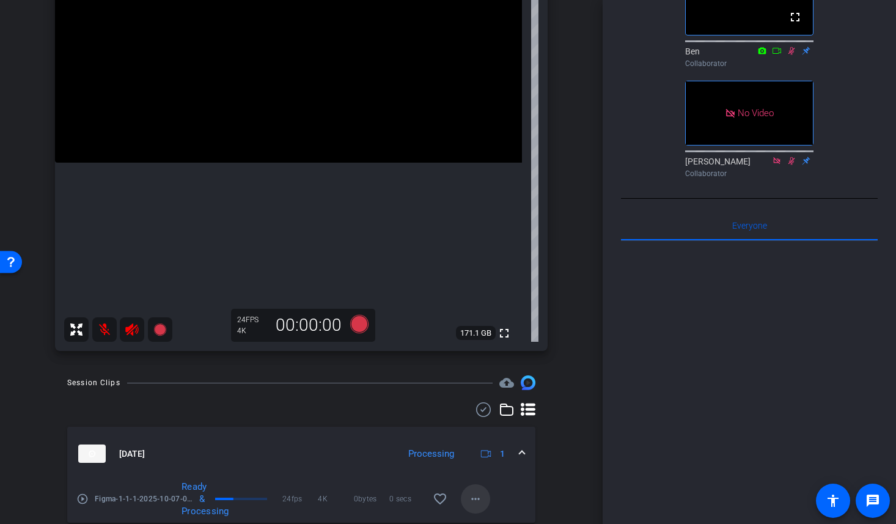
click at [476, 495] on mat-icon "more_horiz" at bounding box center [475, 498] width 15 height 15
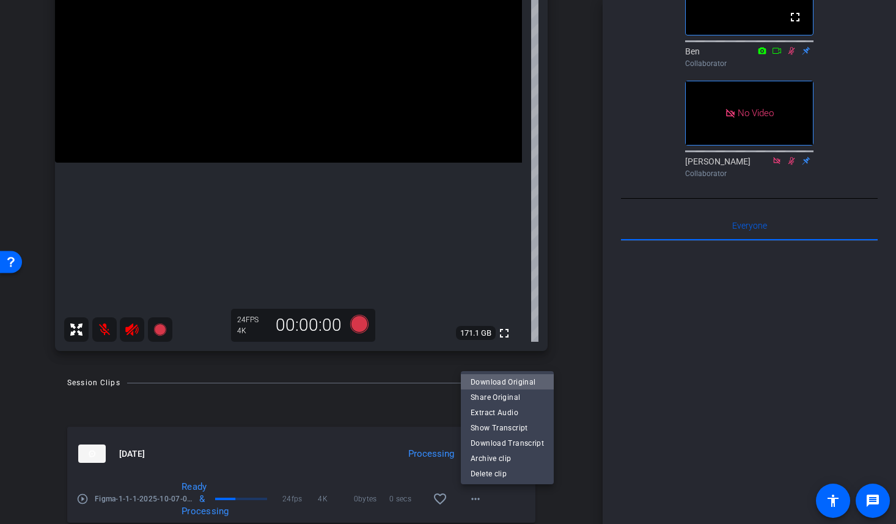
click at [514, 380] on span "Download Original" at bounding box center [506, 381] width 73 height 15
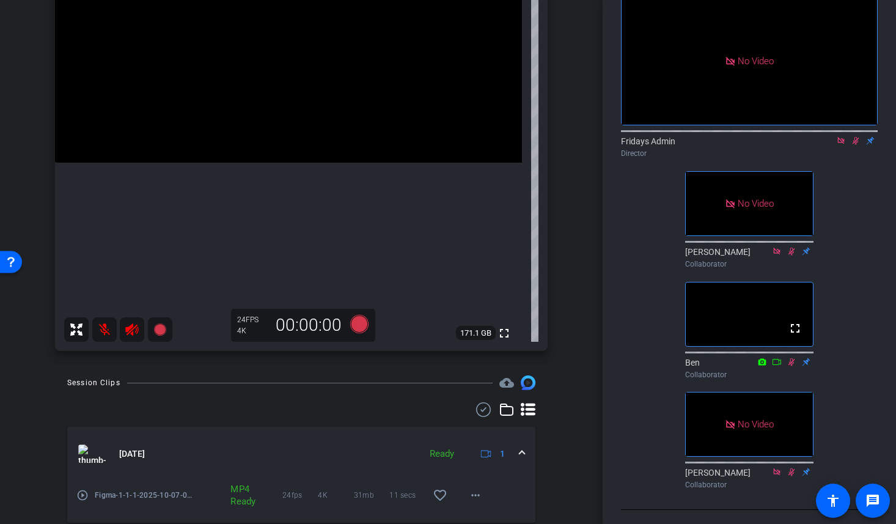
scroll to position [0, 0]
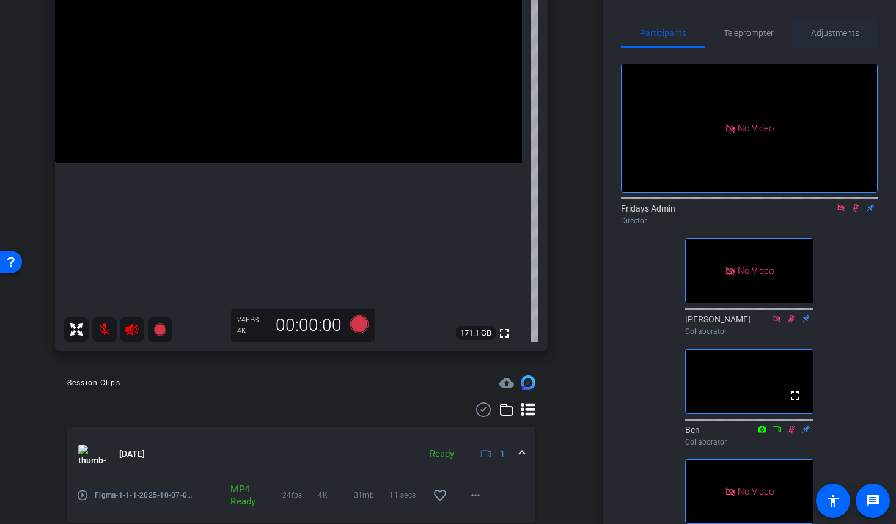
click at [830, 29] on span "Adjustments" at bounding box center [835, 33] width 48 height 9
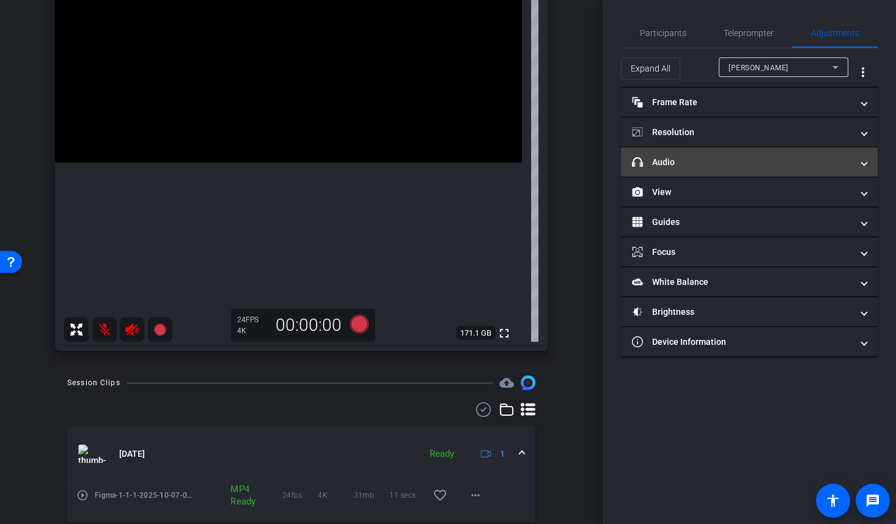
click at [681, 164] on mat-panel-title "headphone icon Audio" at bounding box center [742, 162] width 220 height 13
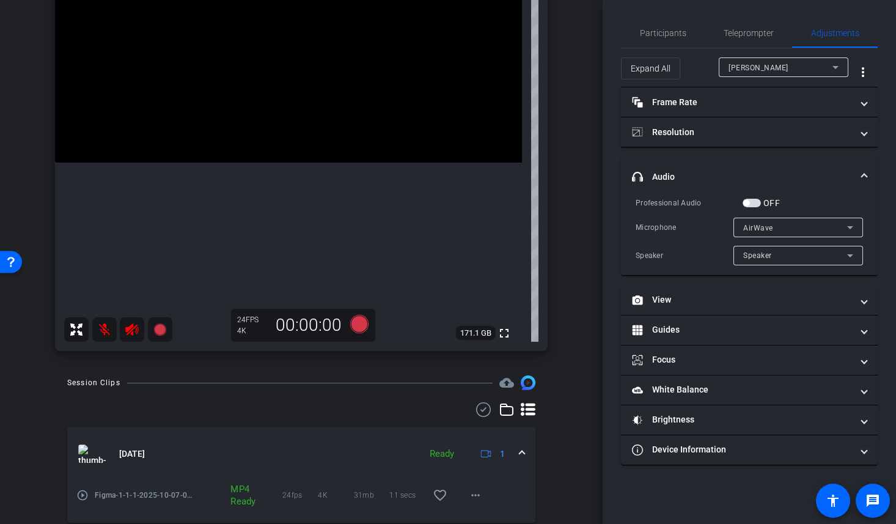
click at [757, 203] on span "button" at bounding box center [751, 203] width 18 height 9
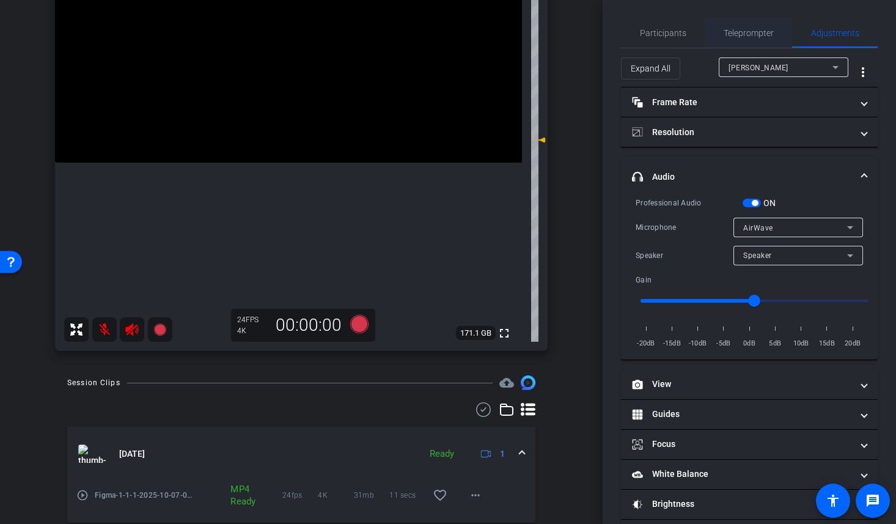
click at [772, 29] on span "Teleprompter" at bounding box center [748, 33] width 50 height 9
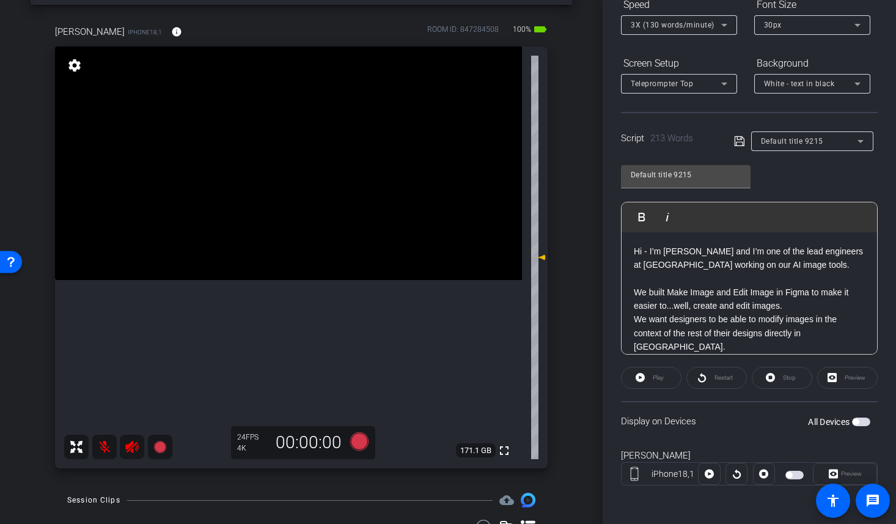
scroll to position [144, 0]
click at [361, 439] on icon at bounding box center [359, 441] width 18 height 18
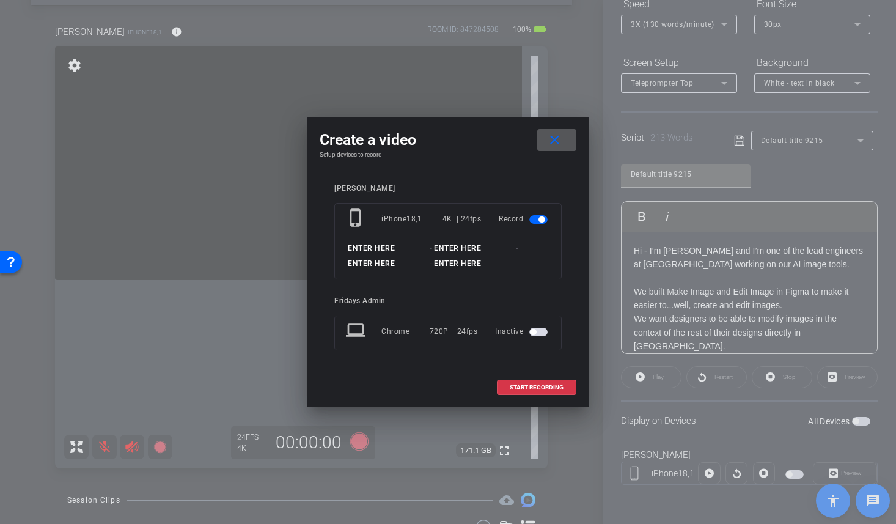
click at [360, 248] on input at bounding box center [389, 248] width 82 height 15
type input "Figma"
click at [452, 244] on input at bounding box center [475, 248] width 82 height 15
type input "Greta"
click at [385, 264] on input at bounding box center [389, 263] width 82 height 15
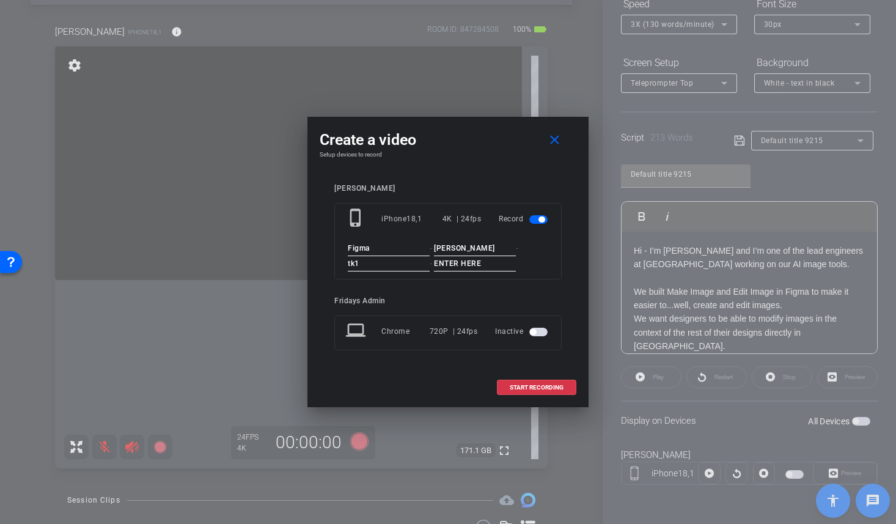
type input "tk1"
click at [449, 265] on input at bounding box center [475, 263] width 82 height 15
type input "1"
click at [535, 385] on span "START RECORDING" at bounding box center [536, 387] width 54 height 6
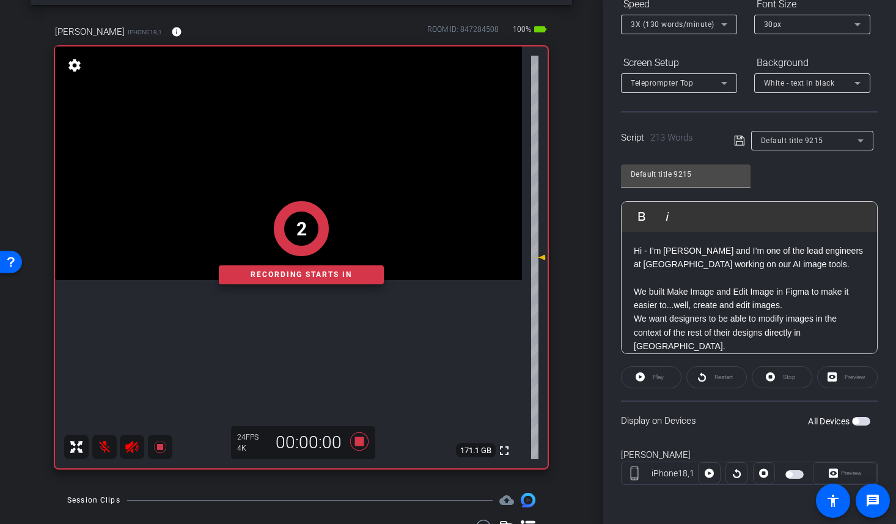
click at [868, 418] on span "button" at bounding box center [861, 421] width 18 height 9
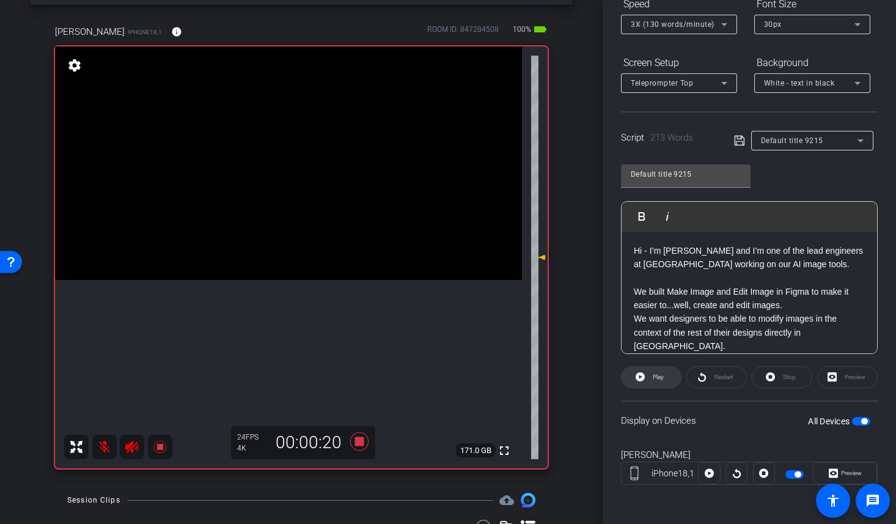
click at [657, 377] on span "Play" at bounding box center [657, 376] width 11 height 7
click at [844, 473] on span "Preview" at bounding box center [851, 472] width 21 height 7
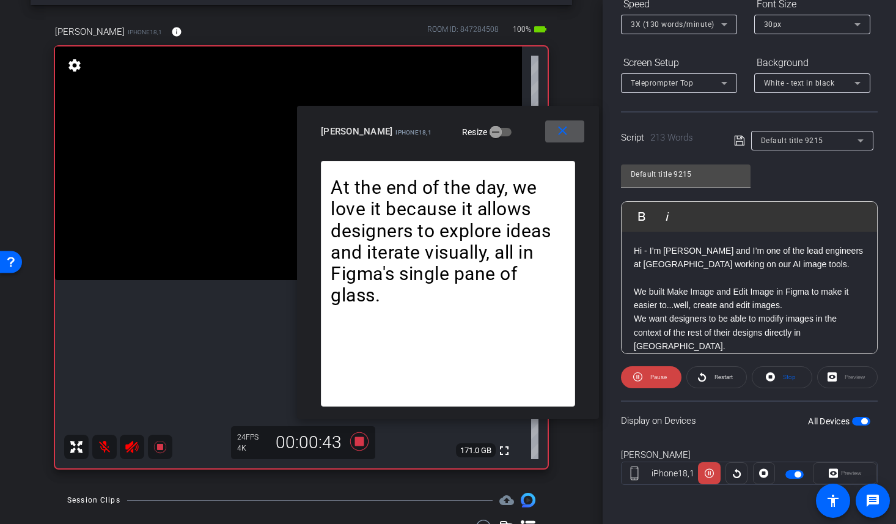
click at [681, 28] on span "3X (130 words/minute)" at bounding box center [672, 24] width 84 height 9
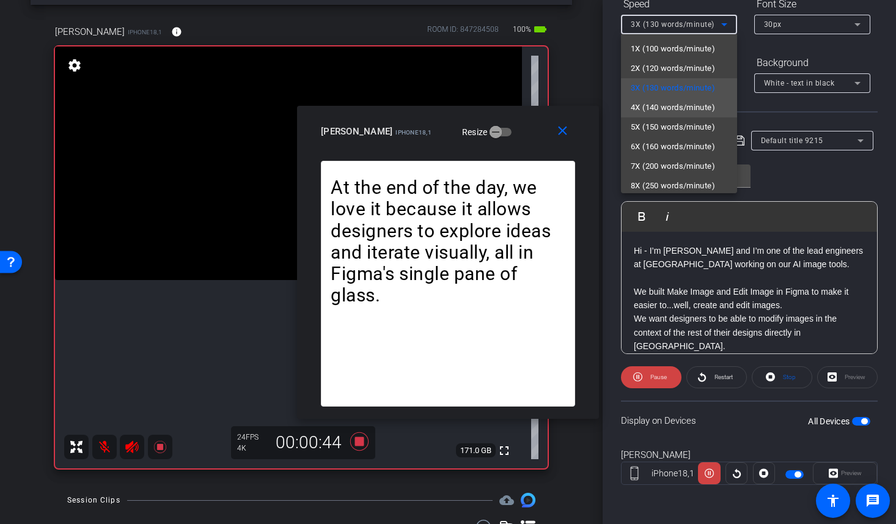
click at [673, 110] on span "4X (140 words/minute)" at bounding box center [672, 107] width 84 height 15
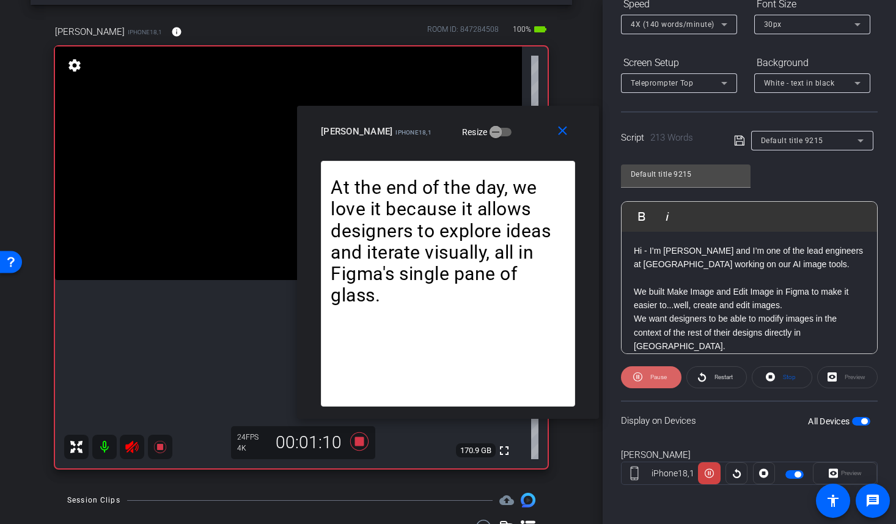
click at [652, 376] on span "Pause" at bounding box center [658, 376] width 16 height 7
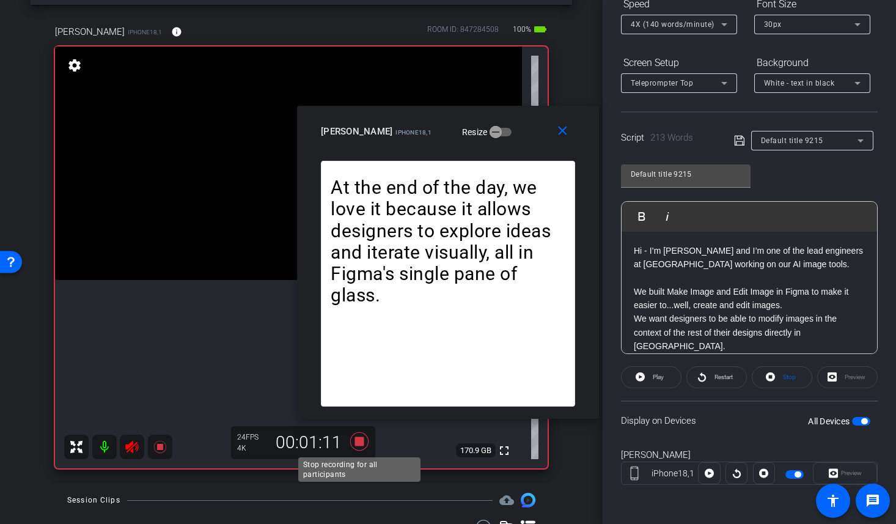
click at [356, 442] on icon at bounding box center [359, 441] width 18 height 18
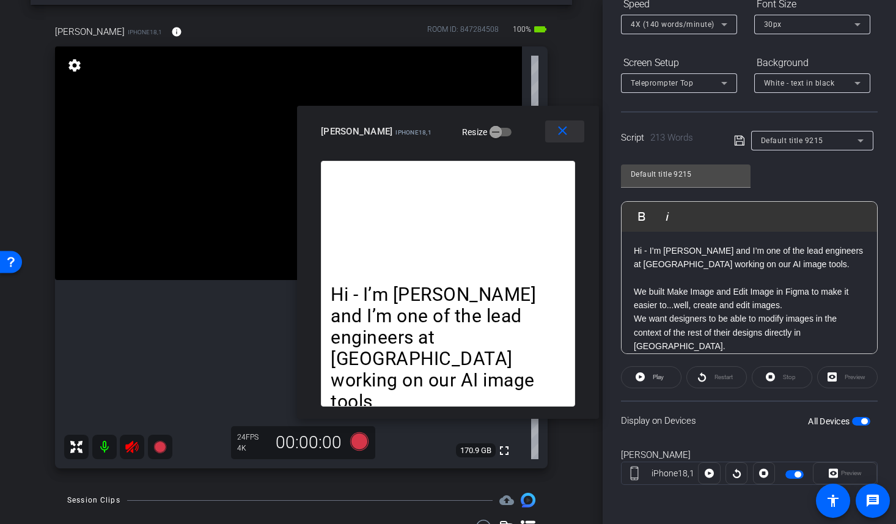
click at [563, 127] on mat-icon "close" at bounding box center [562, 130] width 15 height 15
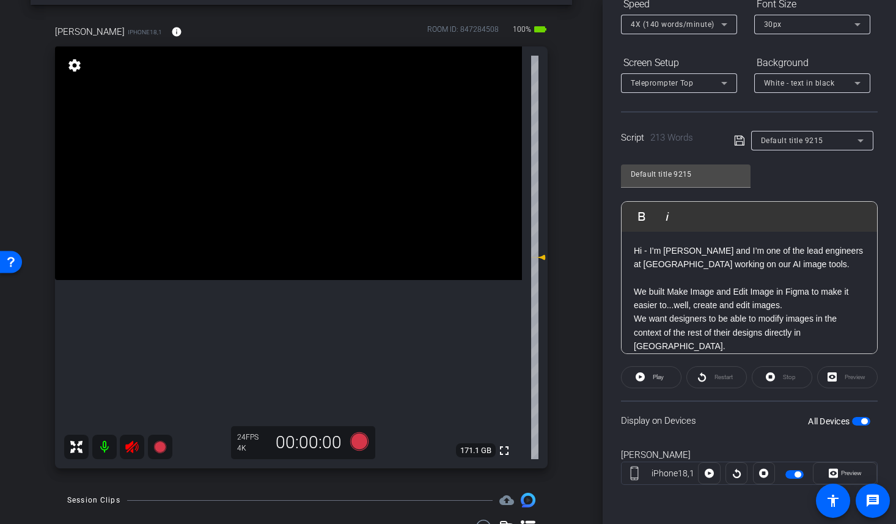
click at [131, 448] on icon at bounding box center [132, 446] width 15 height 15
click at [588, 76] on div "arrow_back Figma Back to project Send invite account_box grid_on settings info …" at bounding box center [301, 214] width 602 height 524
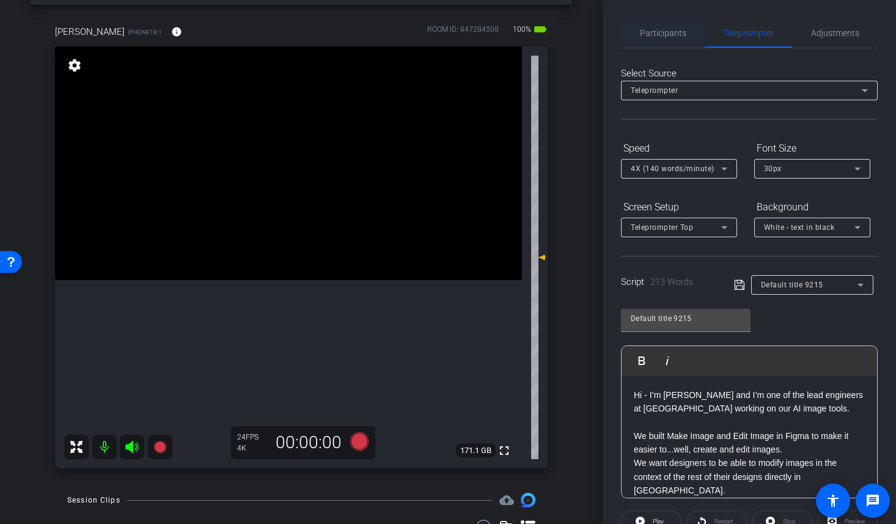
click at [666, 31] on span "Participants" at bounding box center [663, 33] width 46 height 9
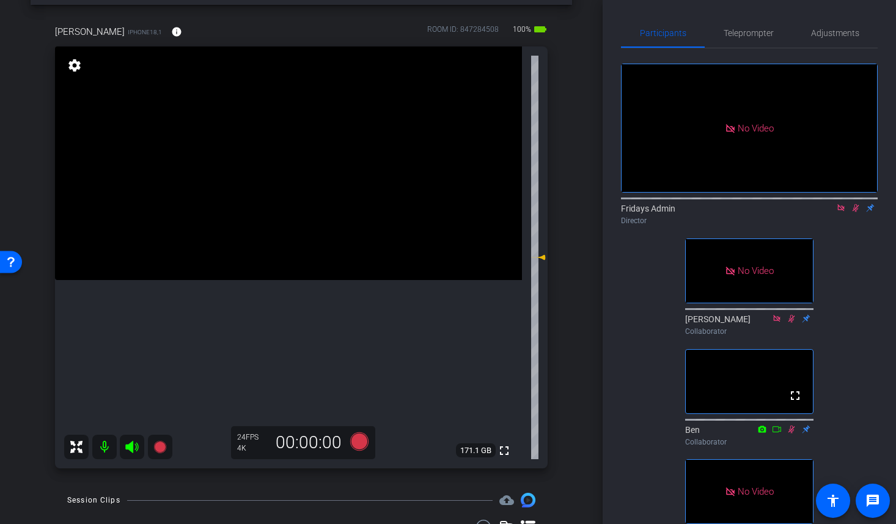
click at [854, 204] on icon at bounding box center [855, 208] width 7 height 8
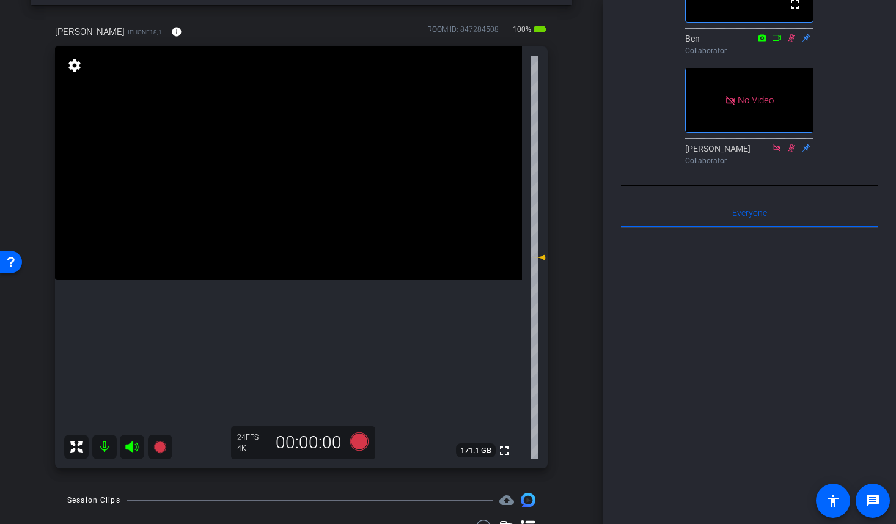
scroll to position [434, 0]
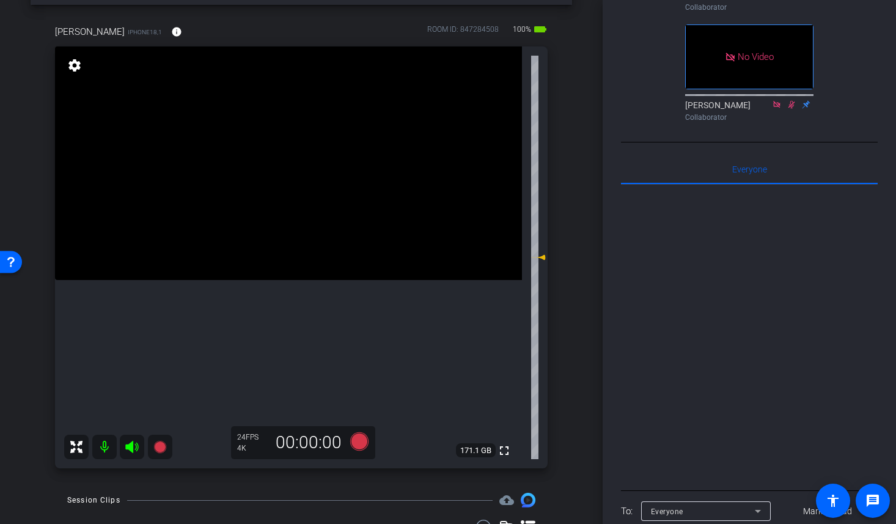
click at [582, 49] on div "arrow_back Figma Back to project Send invite account_box grid_on settings info …" at bounding box center [301, 214] width 602 height 524
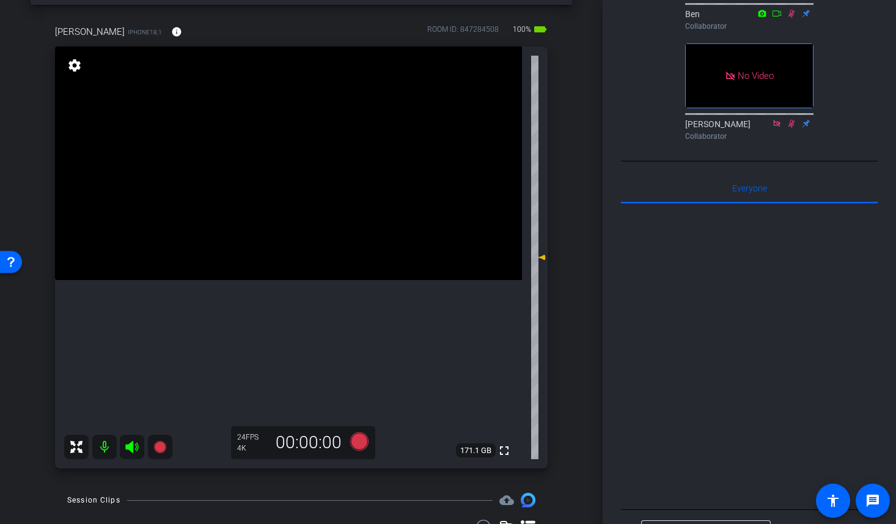
scroll to position [0, 0]
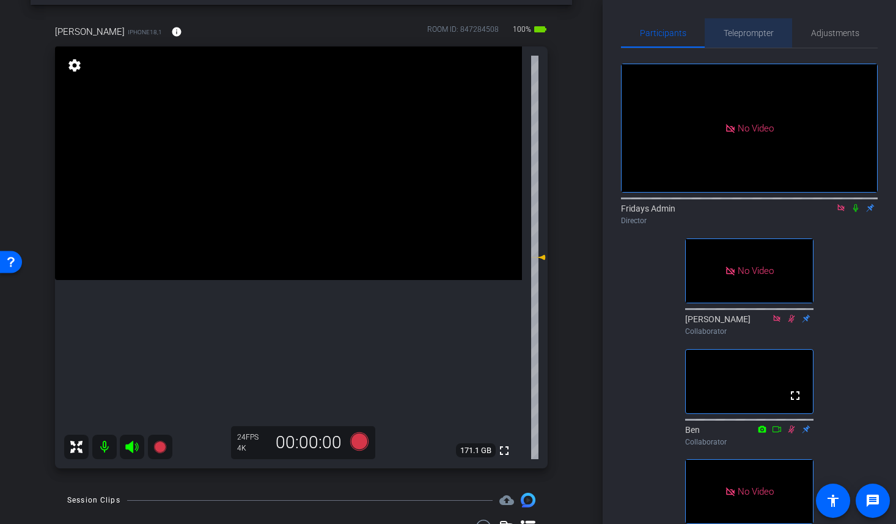
click at [748, 32] on span "Teleprompter" at bounding box center [748, 33] width 50 height 9
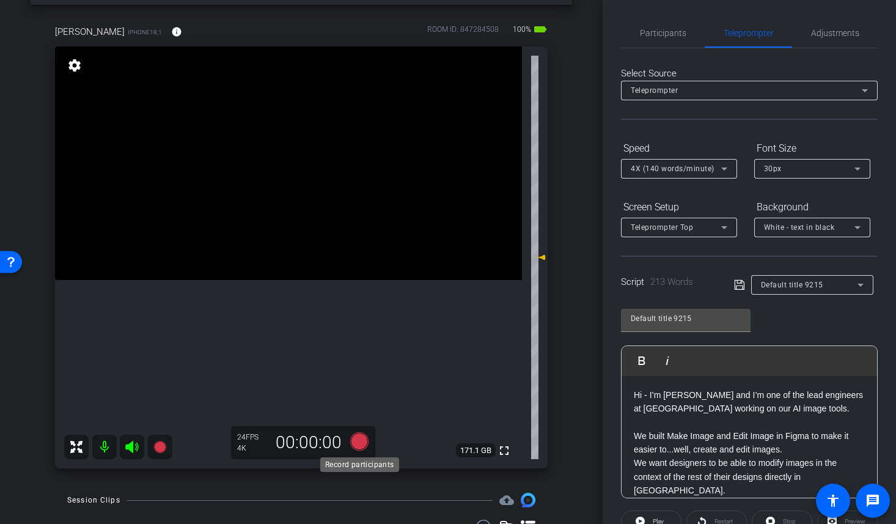
click at [359, 440] on icon at bounding box center [359, 441] width 18 height 18
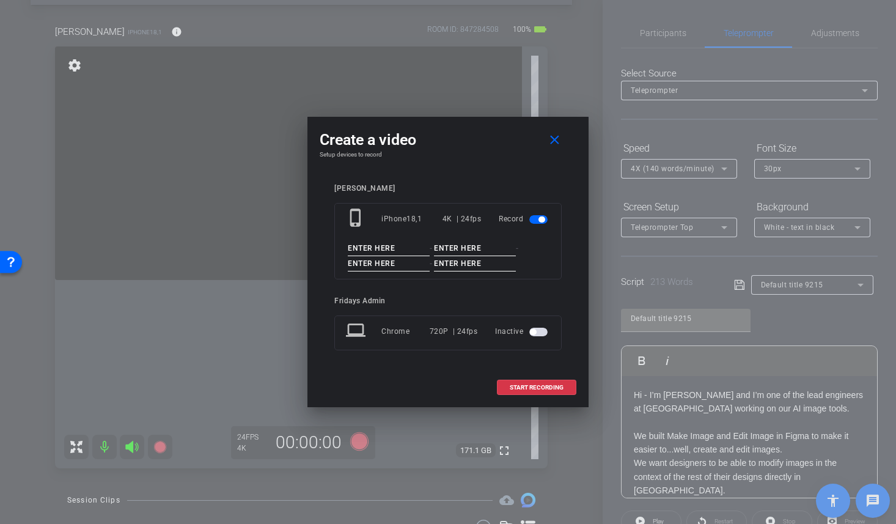
click at [364, 245] on input at bounding box center [389, 248] width 82 height 15
type input "Greta"
click at [468, 250] on input at bounding box center [475, 248] width 82 height 15
type input "Figma"
click at [381, 265] on input at bounding box center [389, 263] width 82 height 15
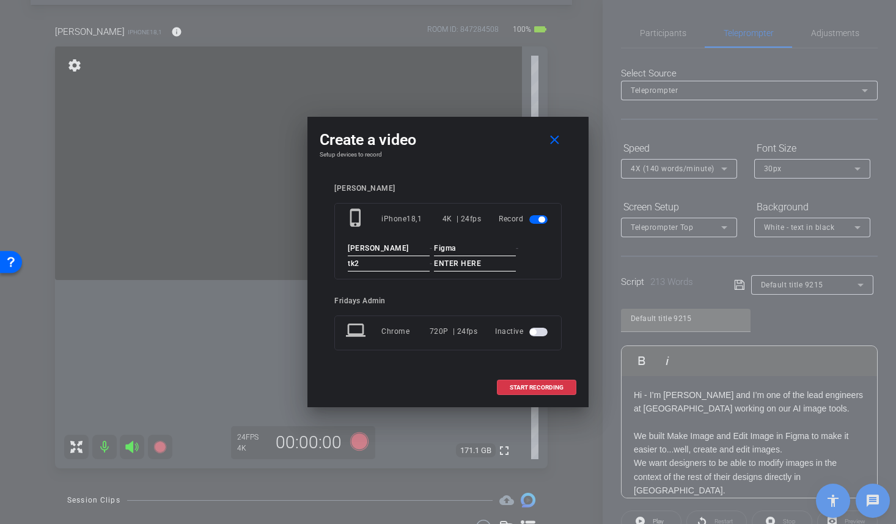
type input "tk2"
click at [454, 264] on input at bounding box center [475, 263] width 82 height 15
type input "1"
click at [529, 385] on span "START RECORDING" at bounding box center [536, 387] width 54 height 6
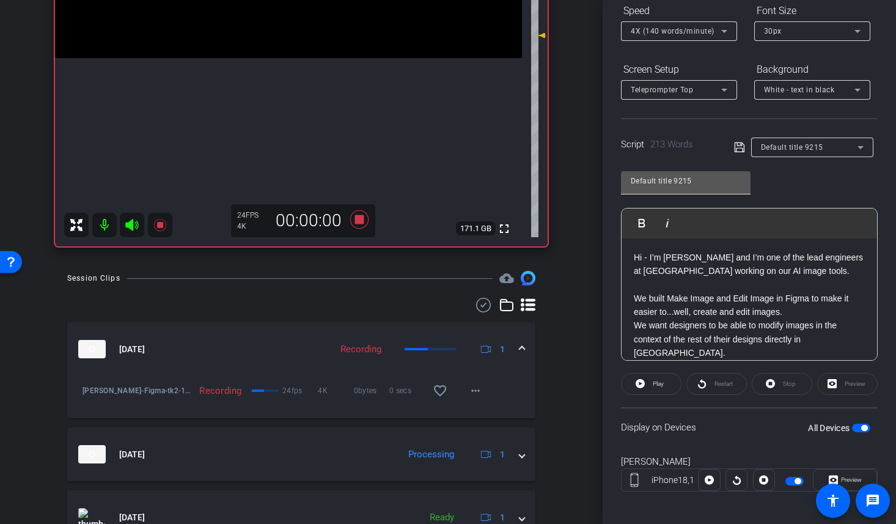
scroll to position [144, 0]
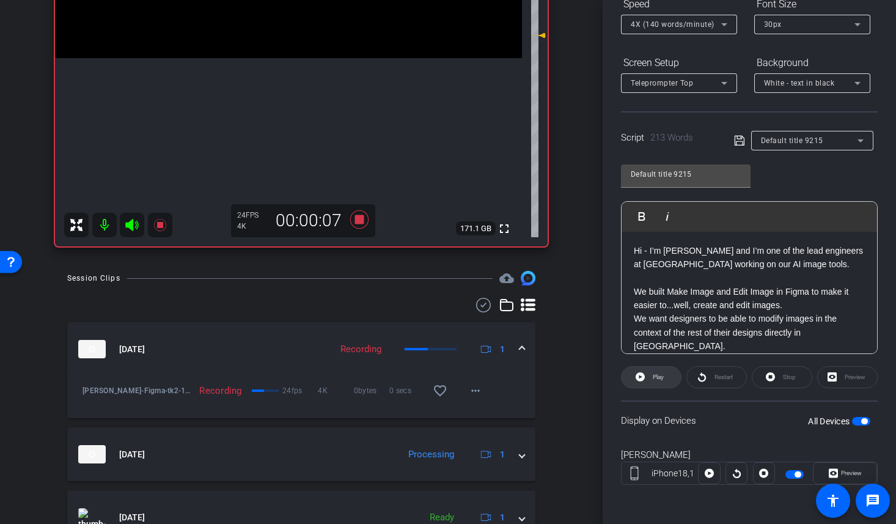
click at [651, 373] on span "Play" at bounding box center [656, 376] width 14 height 17
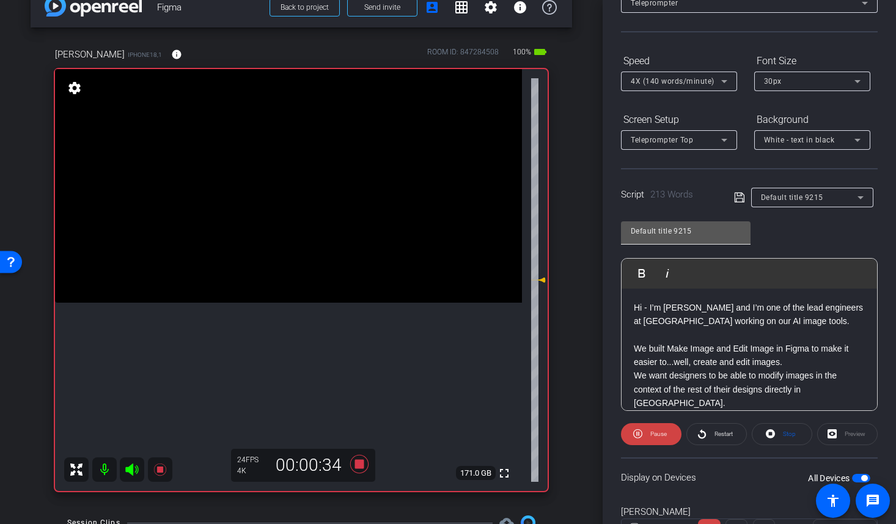
scroll to position [0, 0]
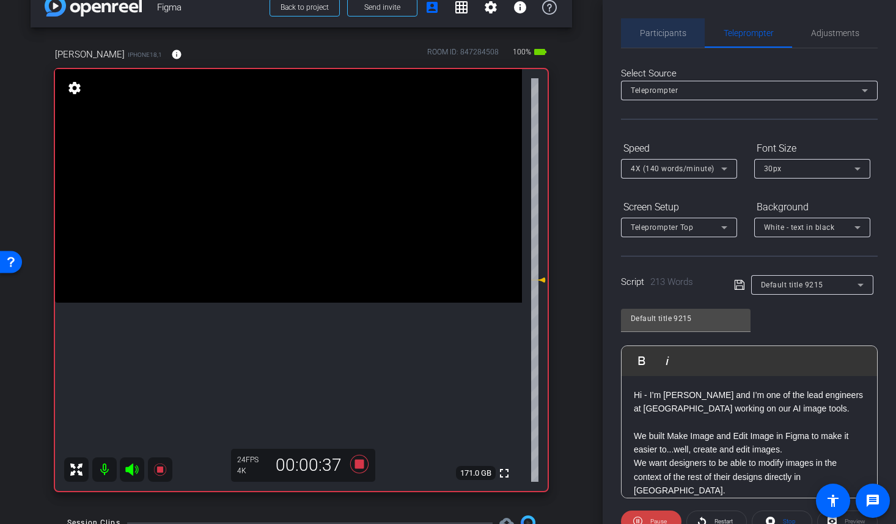
click at [668, 20] on span "Participants" at bounding box center [663, 32] width 46 height 29
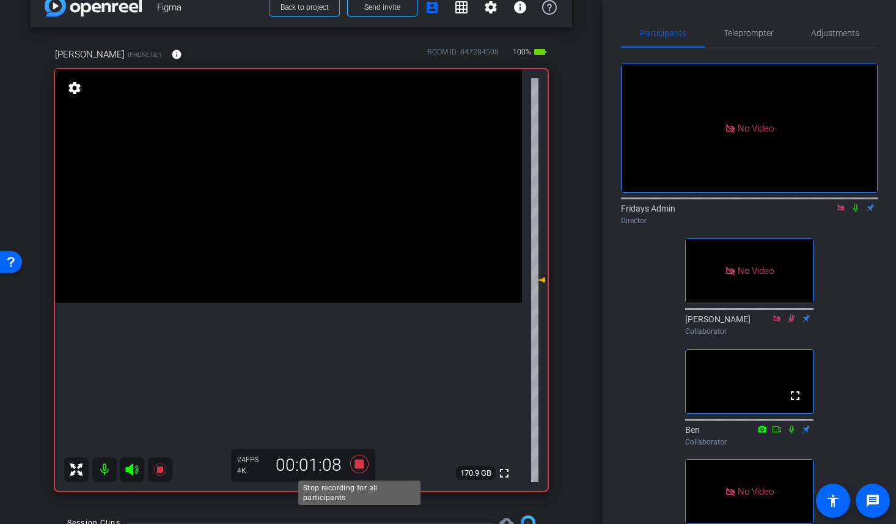
click at [360, 464] on icon at bounding box center [359, 463] width 18 height 18
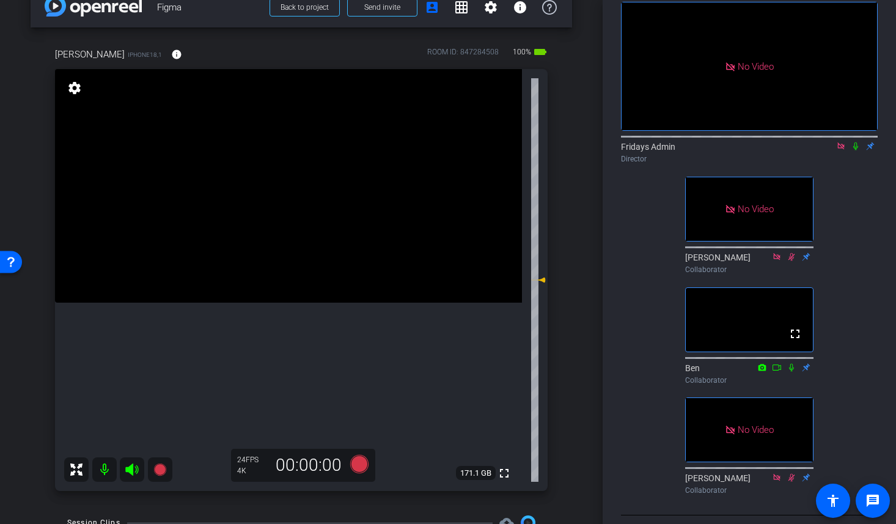
scroll to position [71, 0]
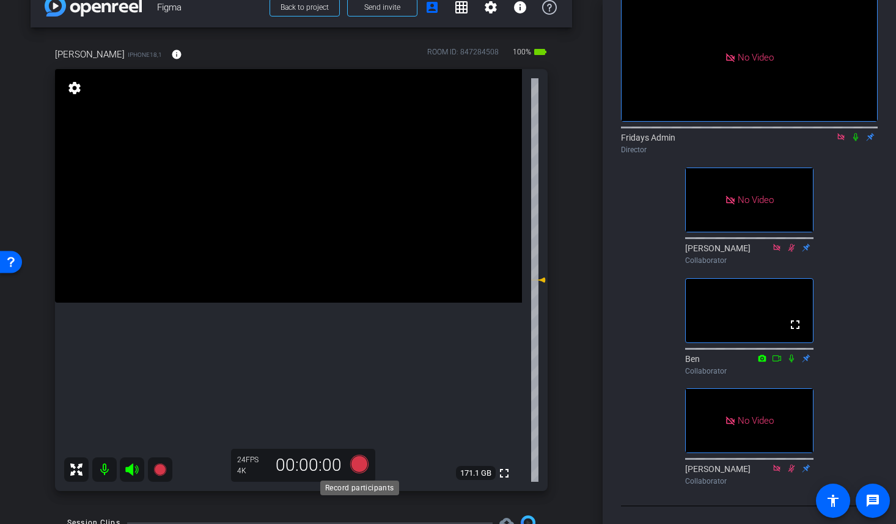
click at [352, 469] on icon at bounding box center [359, 463] width 18 height 18
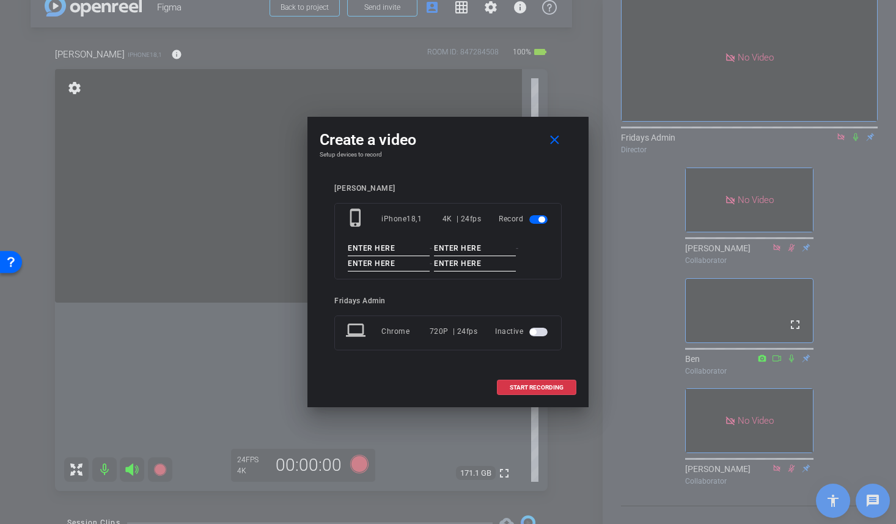
click at [371, 256] on input at bounding box center [389, 263] width 82 height 15
type input "greta"
click at [370, 248] on input at bounding box center [389, 248] width 82 height 15
type input "figma"
click at [466, 249] on input at bounding box center [475, 248] width 82 height 15
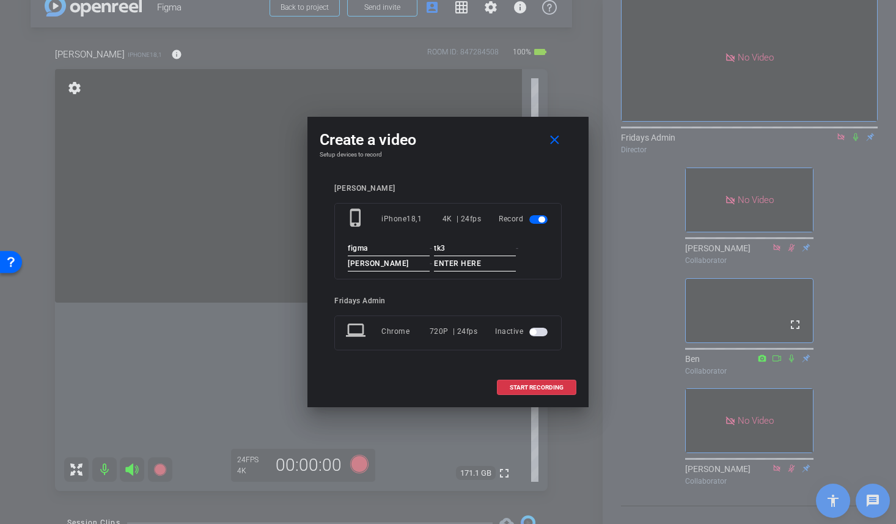
type input "tk3"
click at [466, 264] on input at bounding box center [475, 263] width 82 height 15
type input "1"
click at [550, 390] on span "START RECORDING" at bounding box center [536, 387] width 54 height 6
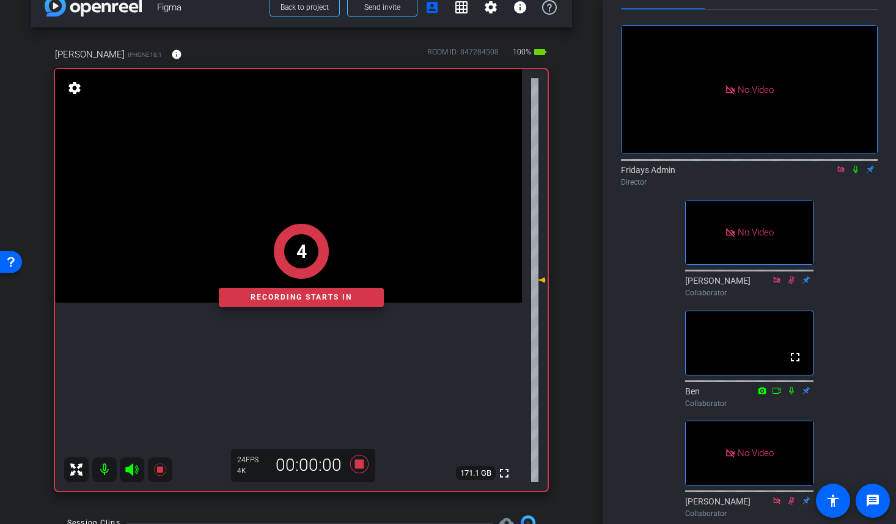
scroll to position [0, 0]
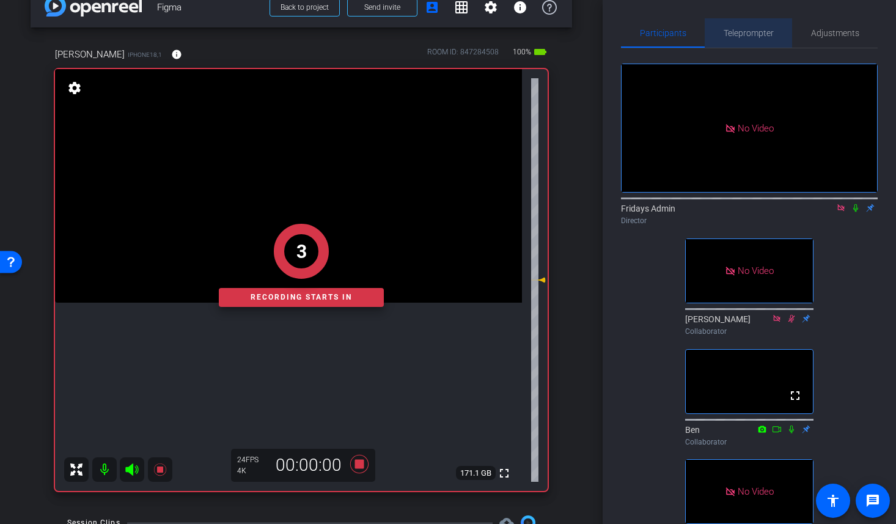
click at [751, 33] on span "Teleprompter" at bounding box center [748, 33] width 50 height 9
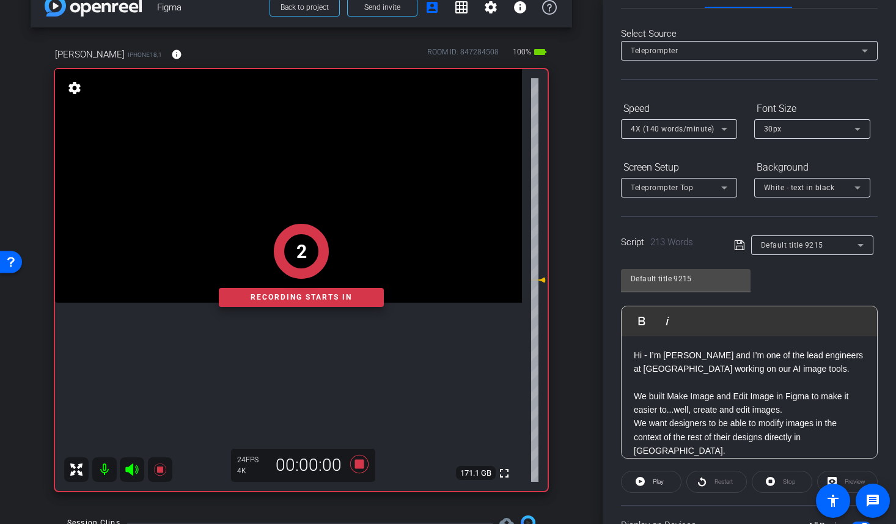
scroll to position [144, 0]
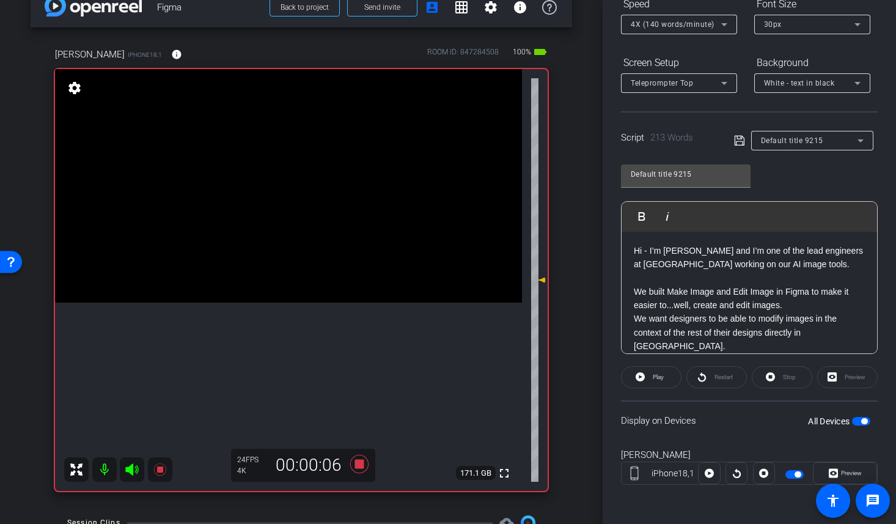
click at [853, 422] on span "button" at bounding box center [861, 421] width 18 height 9
click at [866, 422] on span "button" at bounding box center [861, 421] width 18 height 9
click at [652, 376] on span "Play" at bounding box center [657, 376] width 11 height 7
click at [848, 474] on span "Preview" at bounding box center [851, 472] width 21 height 7
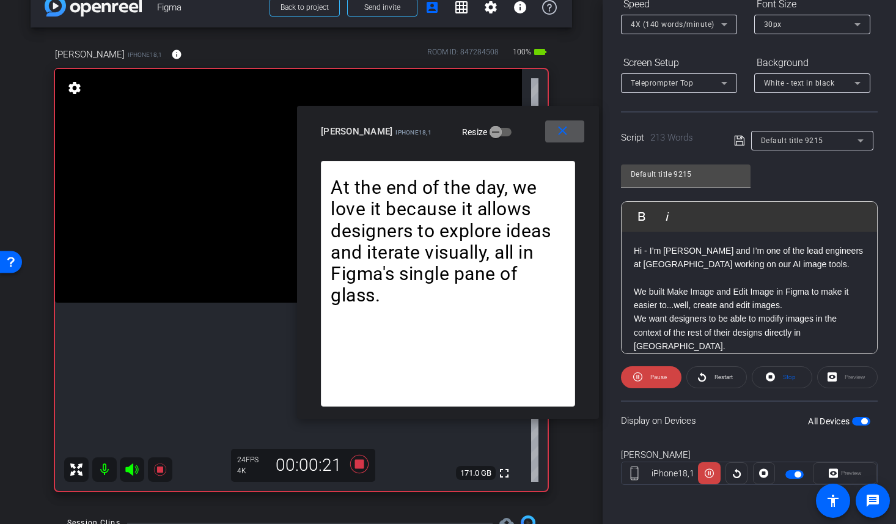
scroll to position [0, 0]
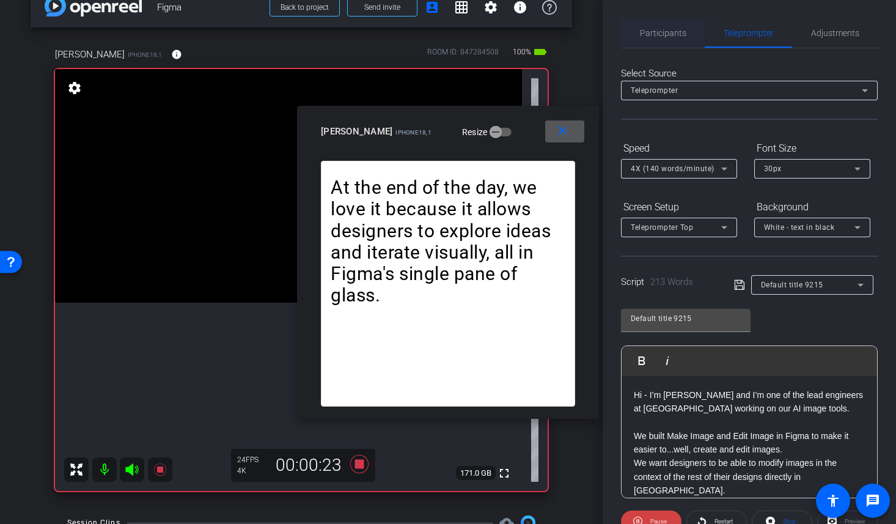
click at [675, 35] on span "Participants" at bounding box center [663, 33] width 46 height 9
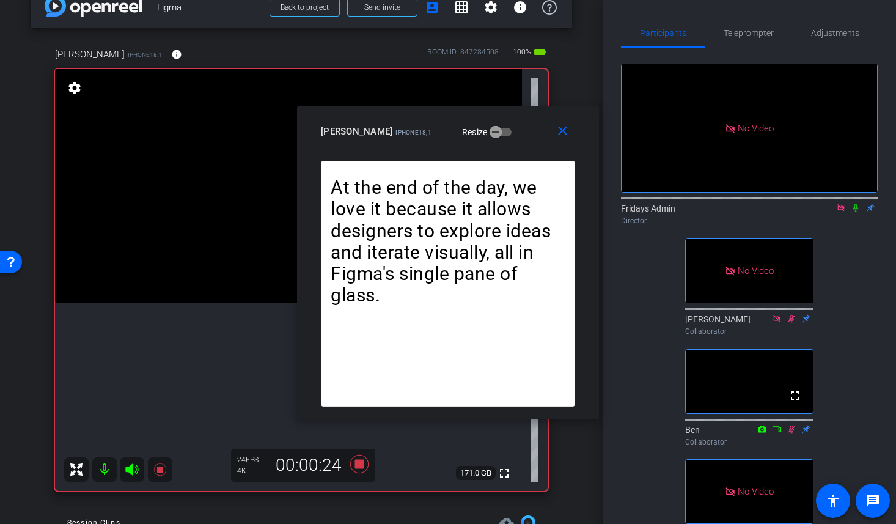
click at [857, 203] on icon at bounding box center [855, 207] width 10 height 9
click at [753, 29] on span "Teleprompter" at bounding box center [748, 33] width 50 height 9
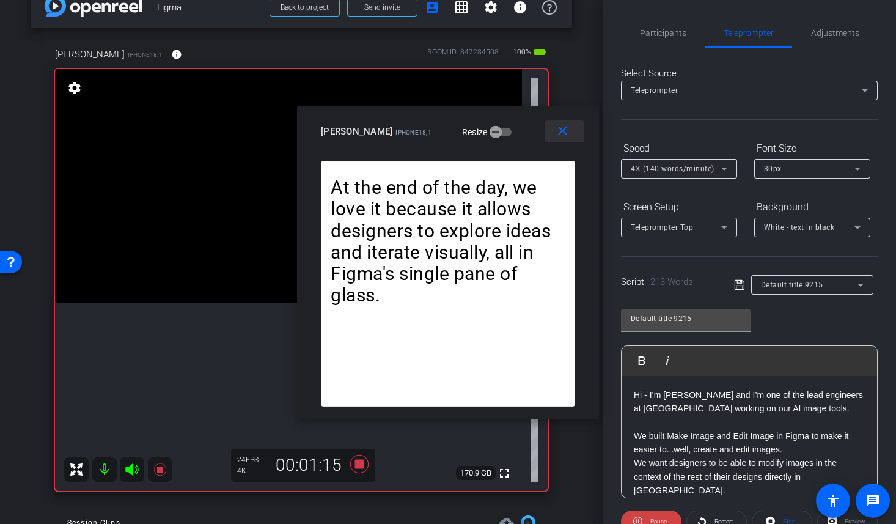
click at [567, 137] on mat-icon "close" at bounding box center [562, 130] width 15 height 15
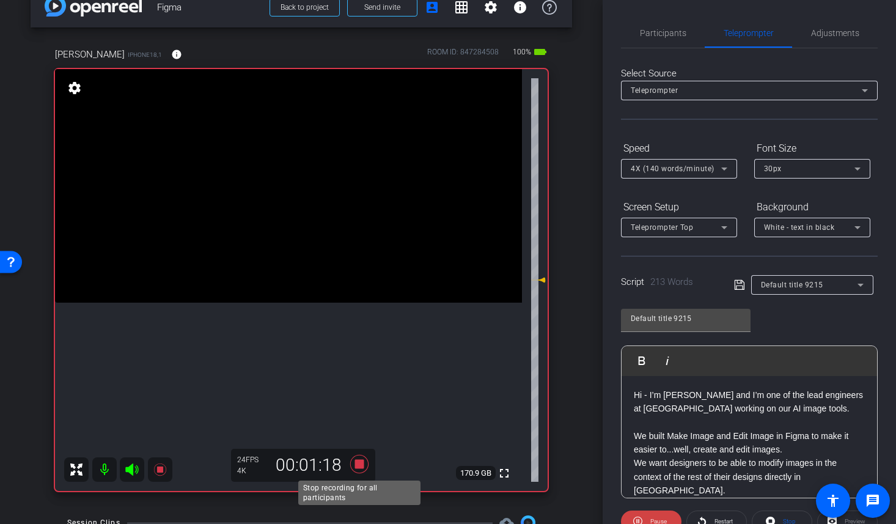
click at [362, 462] on icon at bounding box center [359, 463] width 18 height 18
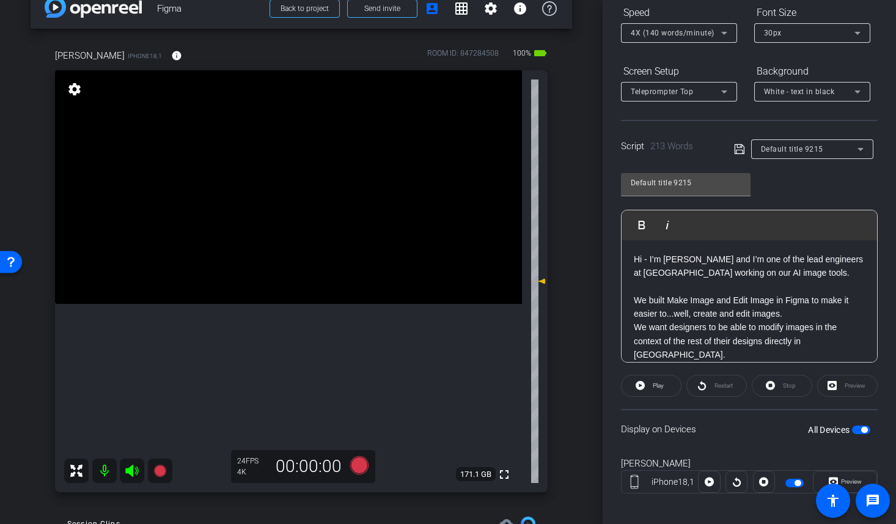
scroll to position [22, 0]
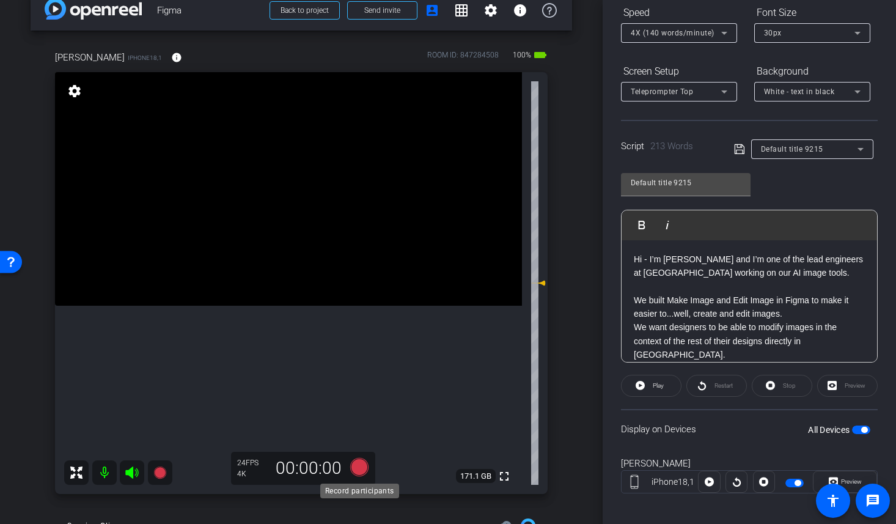
click at [359, 467] on icon at bounding box center [359, 467] width 18 height 18
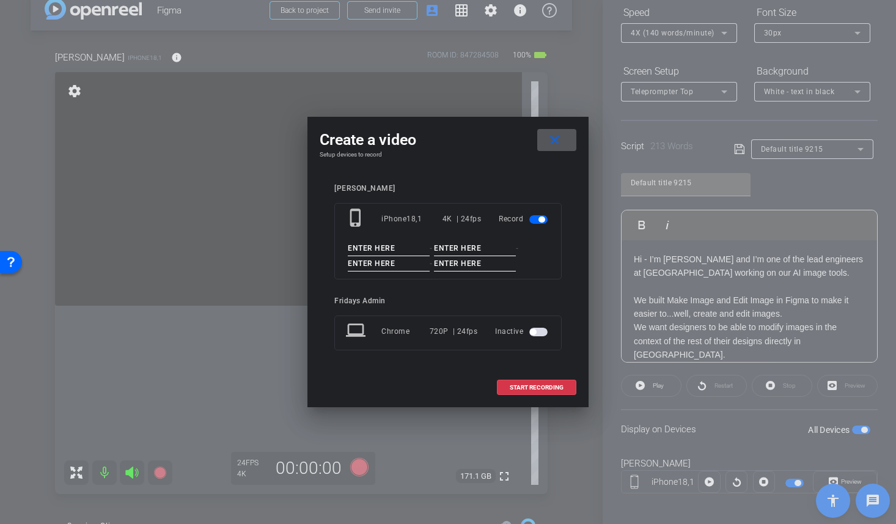
click at [359, 245] on input at bounding box center [389, 248] width 82 height 15
type input "G"
paste input "Greta Figma"
type input "Greta Figma"
click at [454, 246] on input at bounding box center [475, 248] width 82 height 15
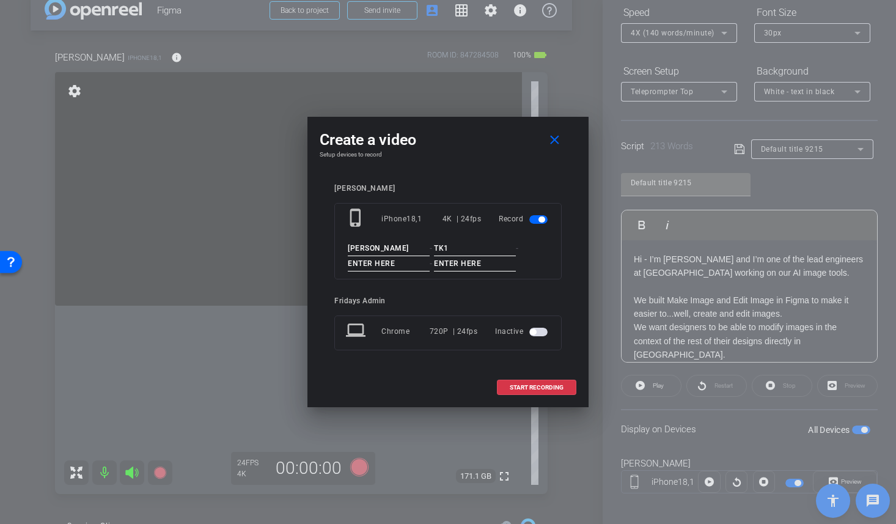
type input "TK1"
click at [381, 261] on input at bounding box center [389, 263] width 82 height 15
type input "1"
click at [448, 266] on input at bounding box center [475, 263] width 82 height 15
type input "1"
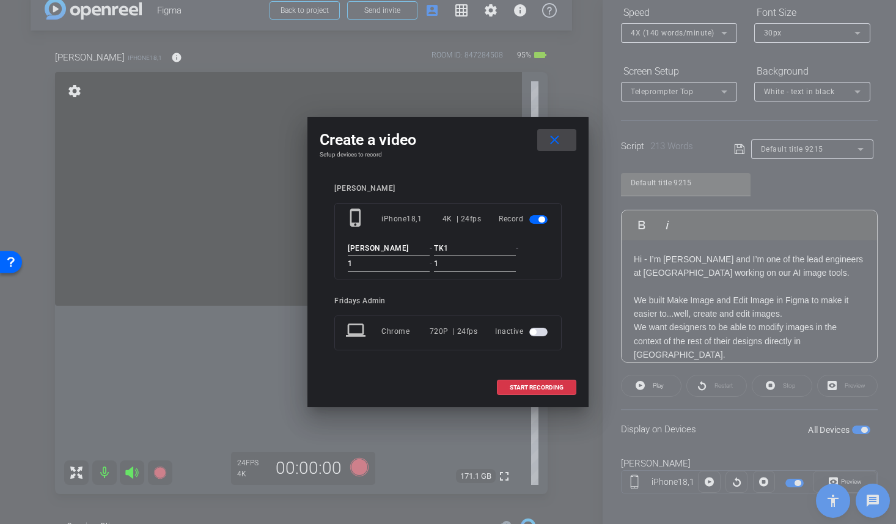
click at [558, 141] on mat-icon "close" at bounding box center [554, 140] width 15 height 15
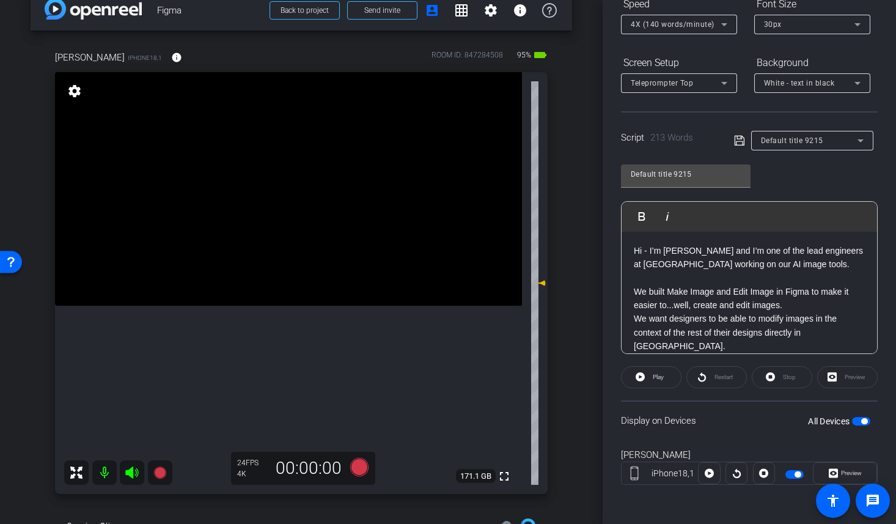
scroll to position [0, 0]
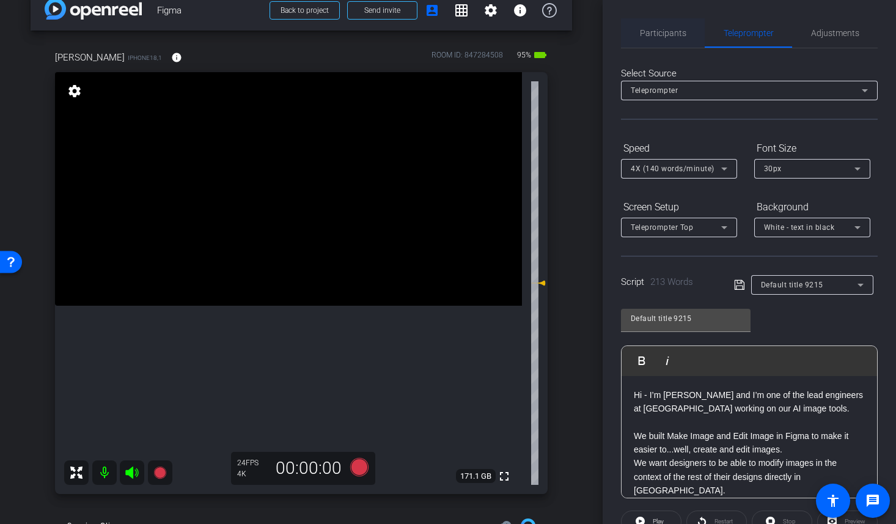
click at [673, 32] on span "Participants" at bounding box center [663, 33] width 46 height 9
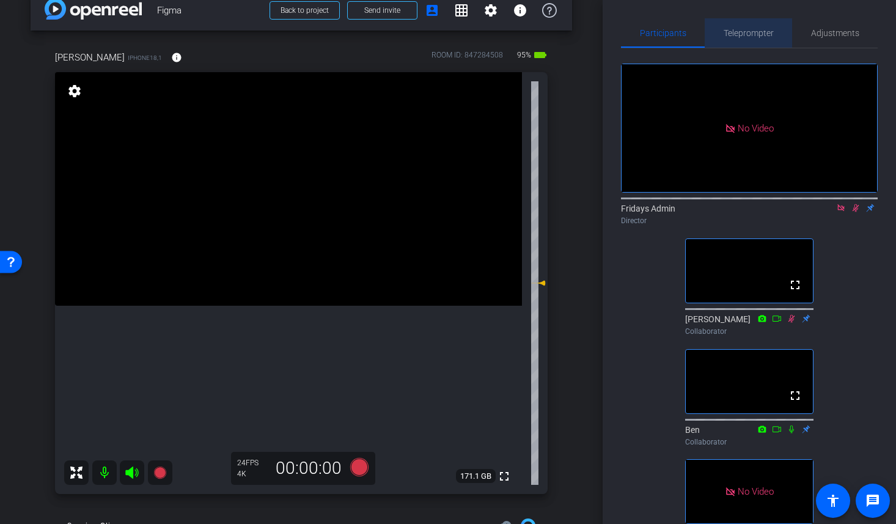
click at [746, 31] on span "Teleprompter" at bounding box center [748, 33] width 50 height 9
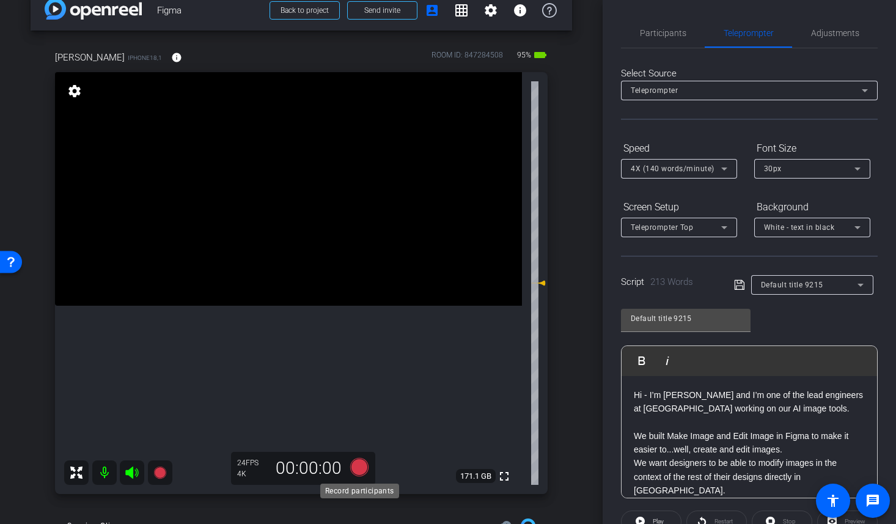
click at [362, 470] on icon at bounding box center [359, 467] width 18 height 18
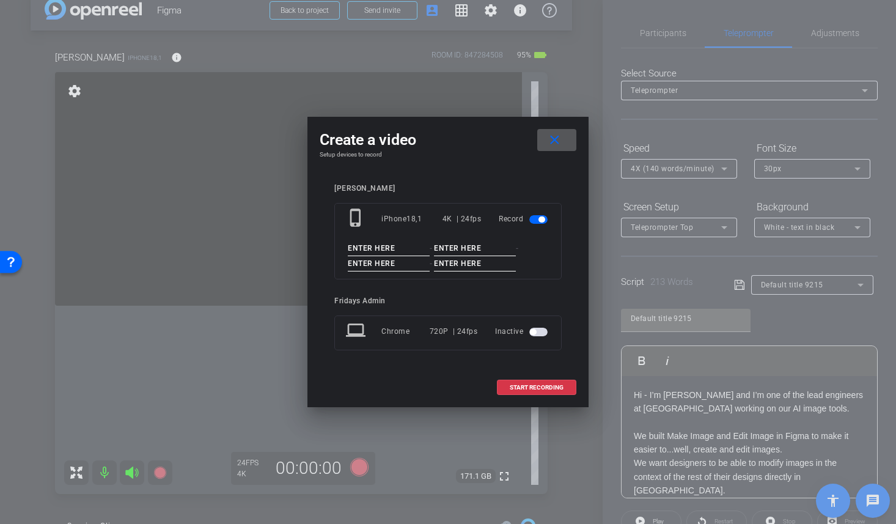
click at [372, 247] on input at bounding box center [389, 248] width 82 height 15
paste input "Greta Figma"
type input "Greta Figma"
click at [448, 243] on input at bounding box center [475, 248] width 82 height 15
click at [366, 266] on input at bounding box center [389, 263] width 82 height 15
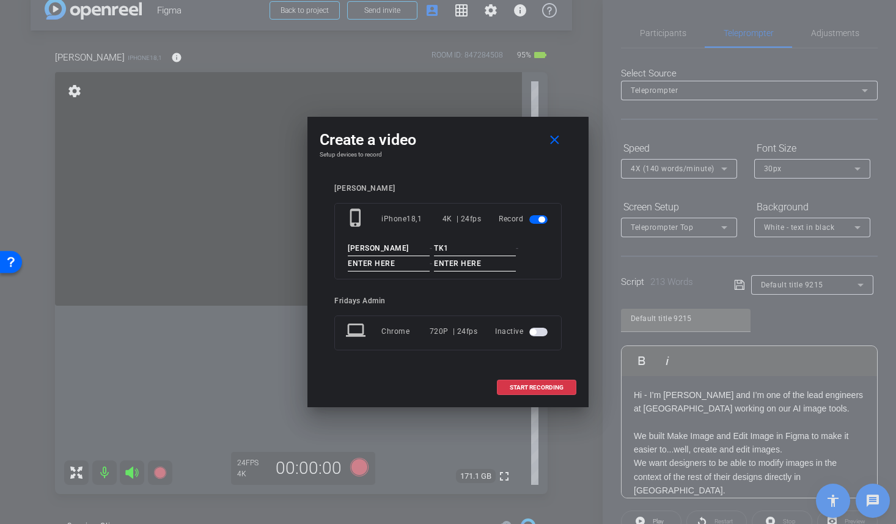
drag, startPoint x: 460, startPoint y: 246, endPoint x: 422, endPoint y: 244, distance: 38.6
click at [422, 244] on div "Greta Figma - TK1 - -" at bounding box center [448, 256] width 204 height 31
paste input "Greta Figma"
type input "Greta Figma"
click at [363, 263] on input at bounding box center [389, 263] width 82 height 15
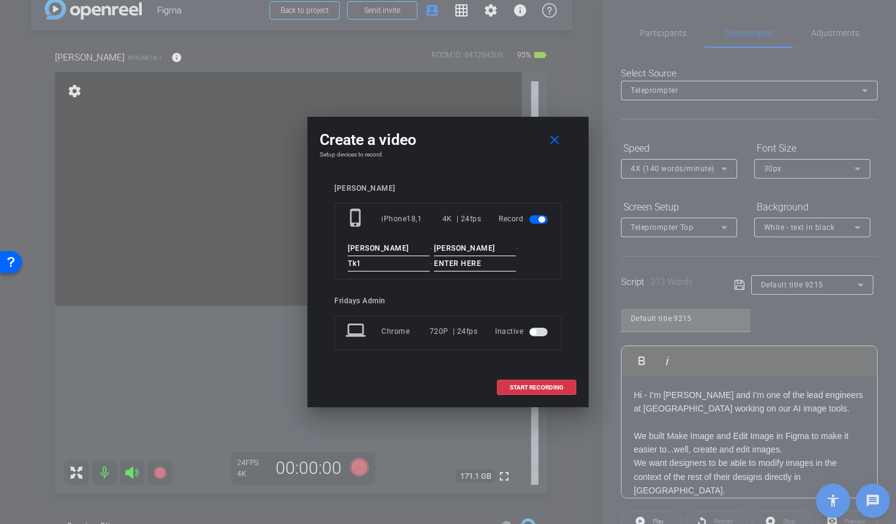
type input "Tk1"
click at [455, 266] on input at bounding box center [475, 263] width 82 height 15
type input "1"
drag, startPoint x: 373, startPoint y: 265, endPoint x: 325, endPoint y: 265, distance: 48.3
click at [325, 265] on div "Greta phone_iphone iPhone18,1 4K | 24fps Record Greta Figma - Greta Figma - Tk1…" at bounding box center [447, 276] width 257 height 208
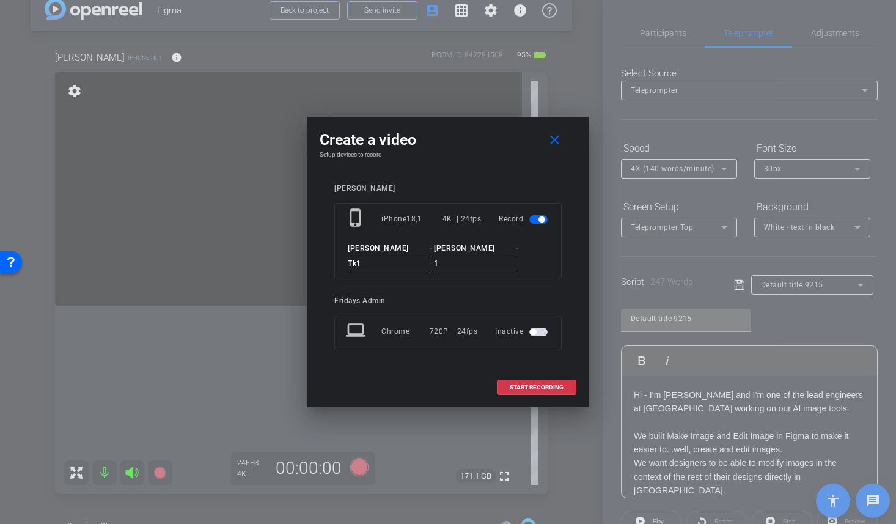
click at [465, 296] on div "Fridays Admin" at bounding box center [447, 300] width 227 height 9
drag, startPoint x: 488, startPoint y: 250, endPoint x: 426, endPoint y: 247, distance: 62.4
click at [426, 247] on div "Greta Figma - Greta Figma - Tk1 - 1" at bounding box center [448, 256] width 204 height 31
type input "10-7"
click at [544, 385] on span "START RECORDING" at bounding box center [536, 387] width 54 height 6
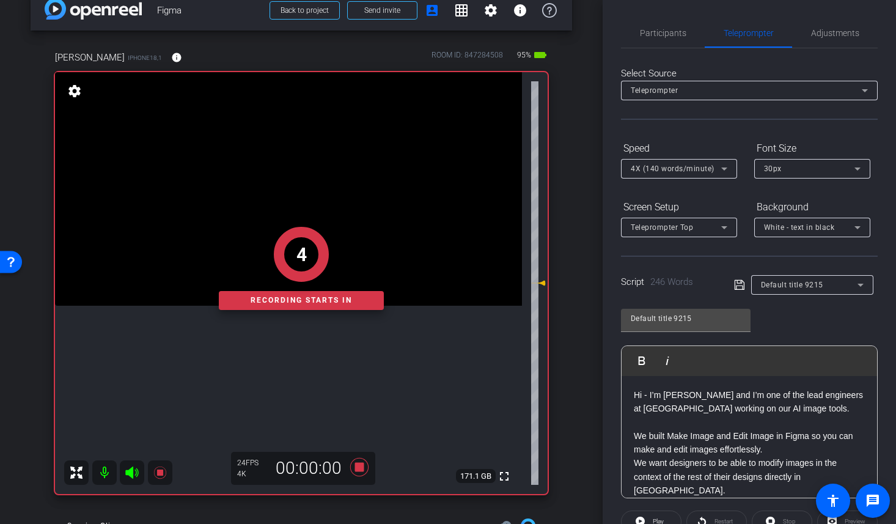
scroll to position [144, 0]
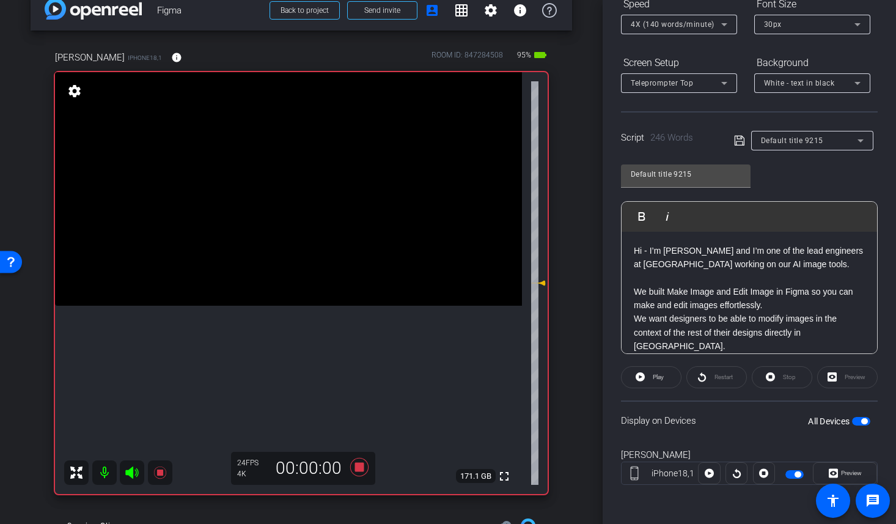
click at [853, 417] on span "button" at bounding box center [861, 421] width 18 height 9
click at [864, 417] on span "button" at bounding box center [861, 421] width 18 height 9
click at [652, 379] on span "Play" at bounding box center [657, 376] width 11 height 7
click at [851, 379] on div "Preview" at bounding box center [847, 377] width 60 height 22
click at [842, 470] on span "Preview" at bounding box center [851, 472] width 21 height 7
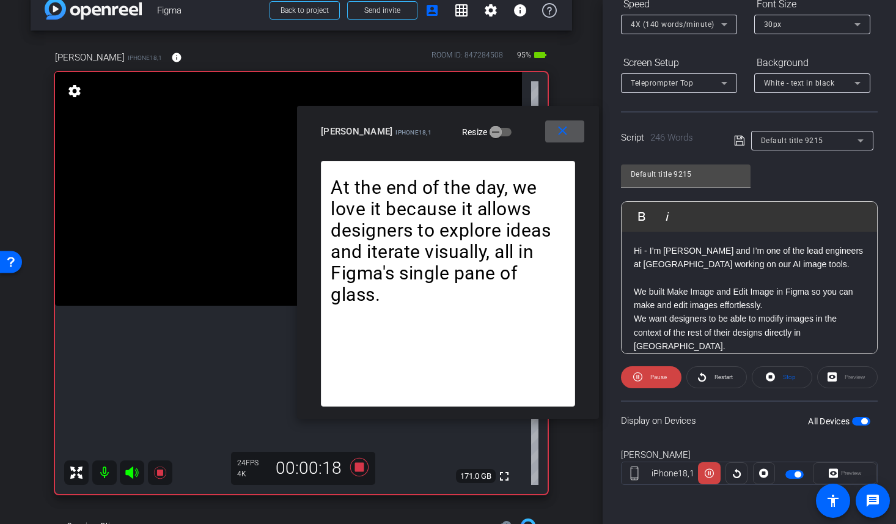
click at [688, 28] on span "4X (140 words/minute)" at bounding box center [672, 24] width 84 height 9
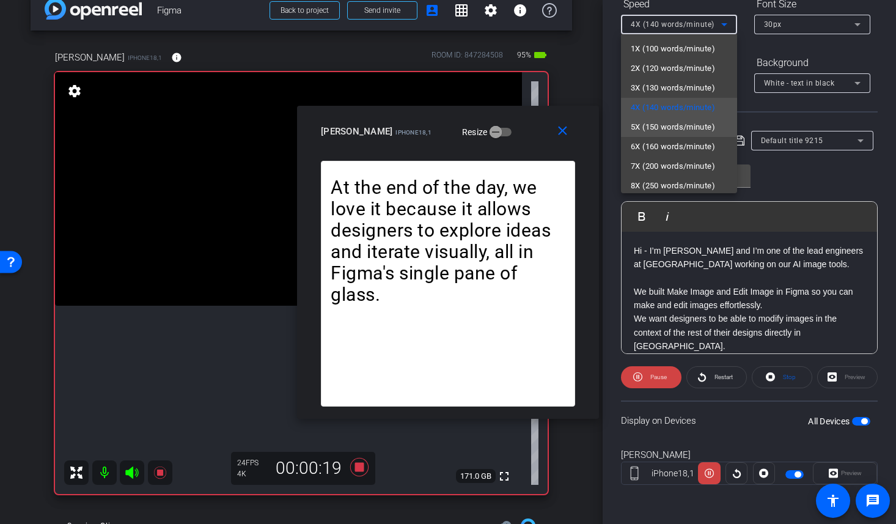
click at [674, 125] on span "5X (150 words/minute)" at bounding box center [672, 127] width 84 height 15
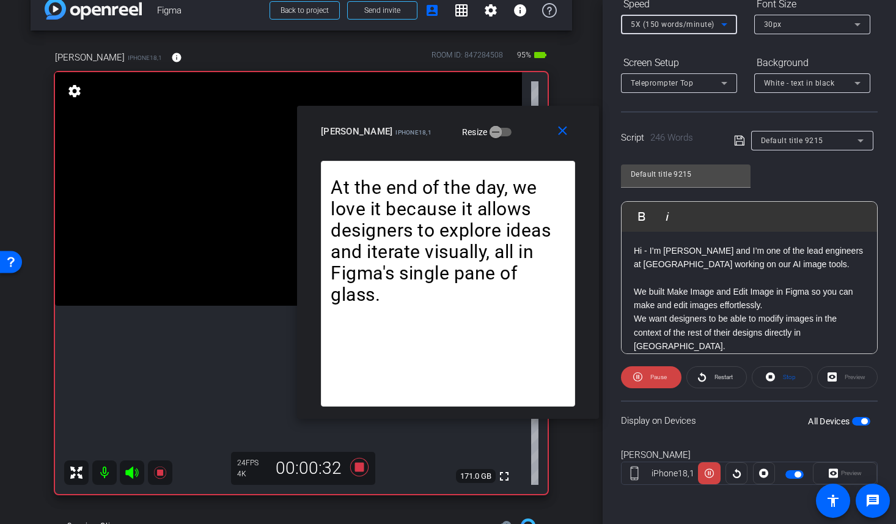
click at [684, 28] on span "5X (150 words/minute)" at bounding box center [672, 24] width 84 height 9
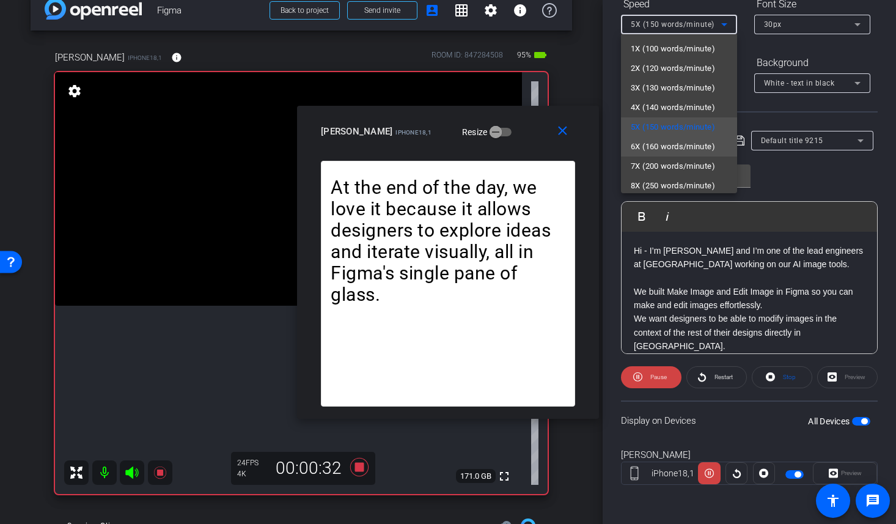
click at [676, 147] on span "6X (160 words/minute)" at bounding box center [672, 146] width 84 height 15
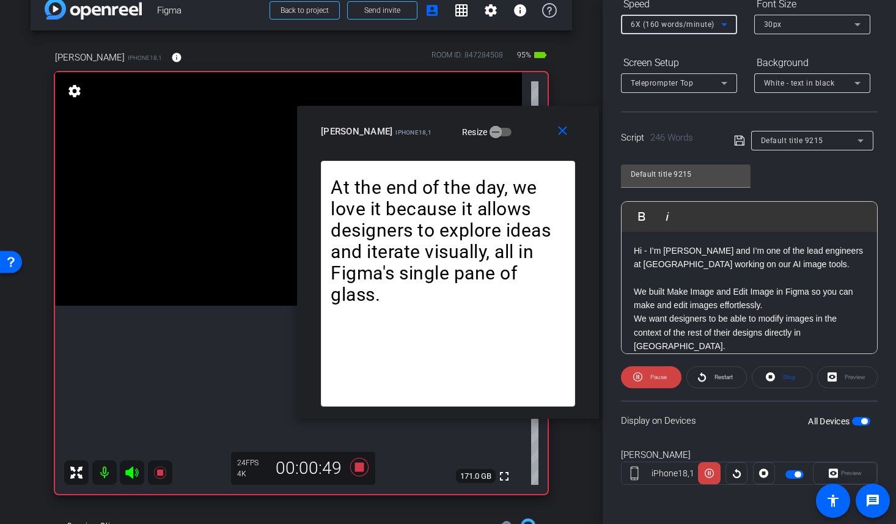
click at [677, 23] on span "6X (160 words/minute)" at bounding box center [672, 24] width 84 height 9
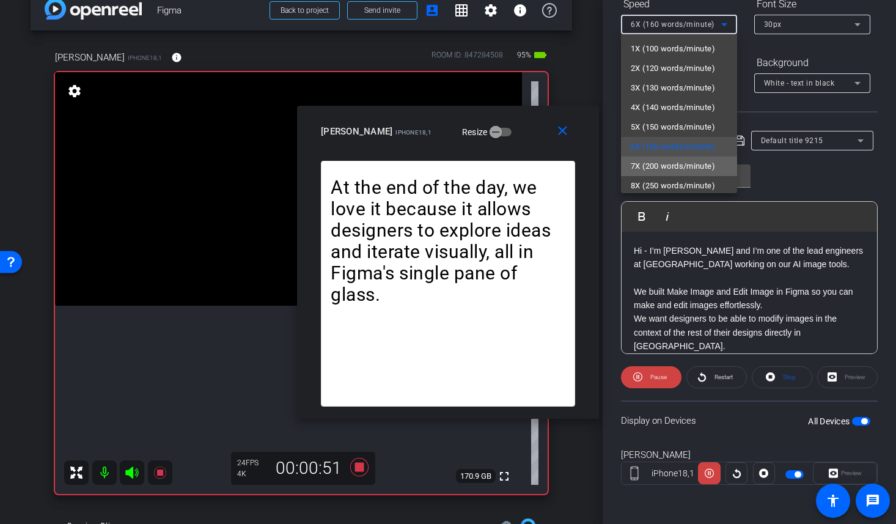
click at [688, 167] on span "7X (200 words/minute)" at bounding box center [672, 166] width 84 height 15
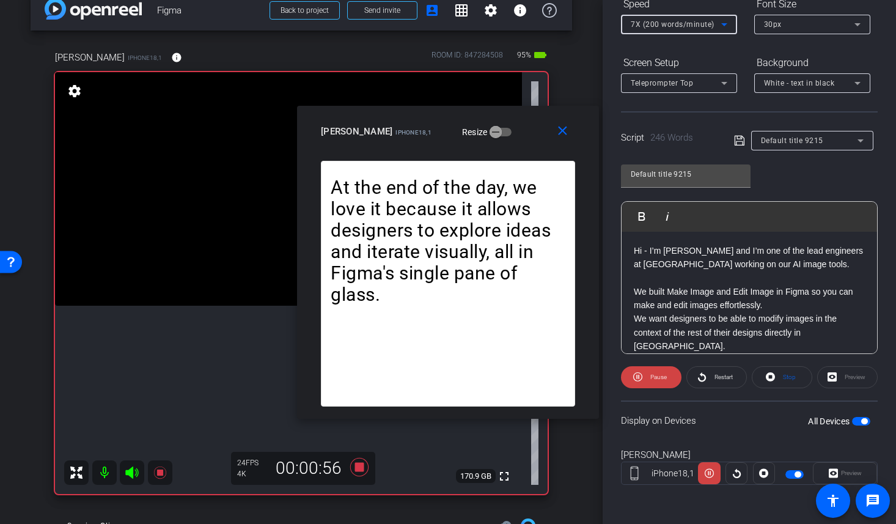
click at [682, 23] on span "7X (200 words/minute)" at bounding box center [672, 24] width 84 height 9
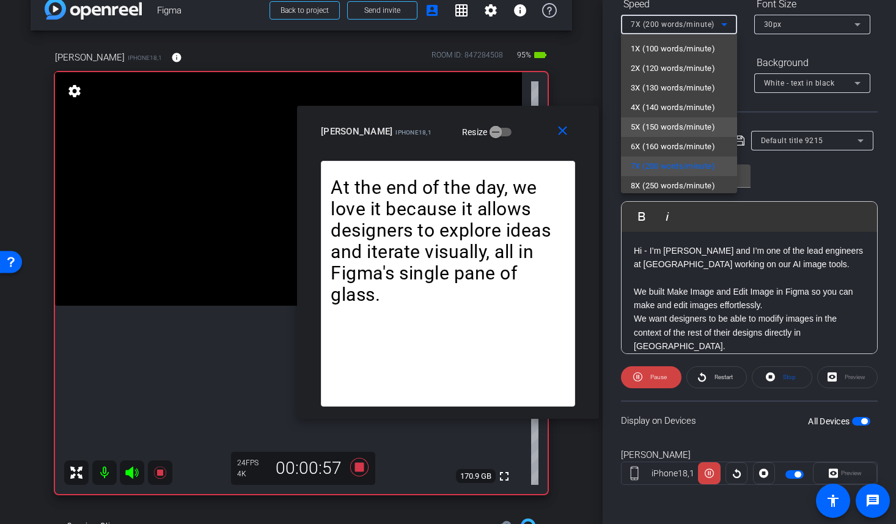
click at [684, 122] on span "5X (150 words/minute)" at bounding box center [672, 127] width 84 height 15
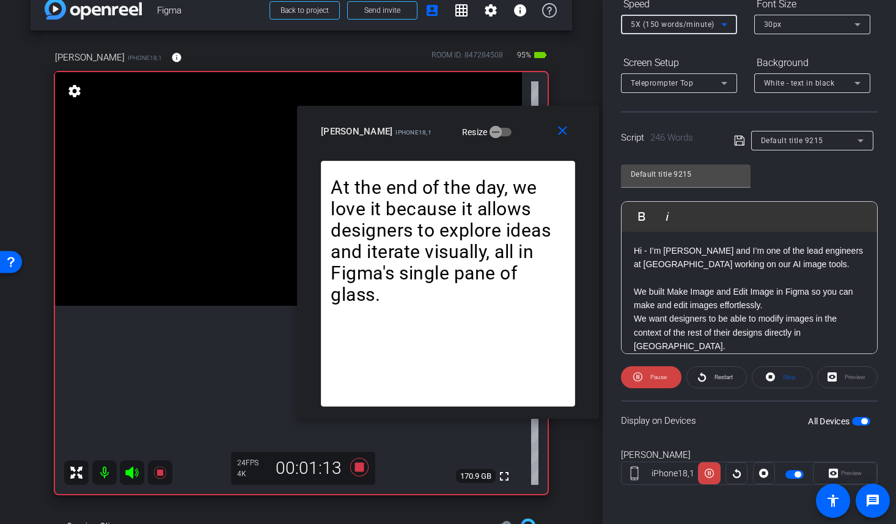
click at [688, 24] on span "5X (150 words/minute)" at bounding box center [672, 24] width 84 height 9
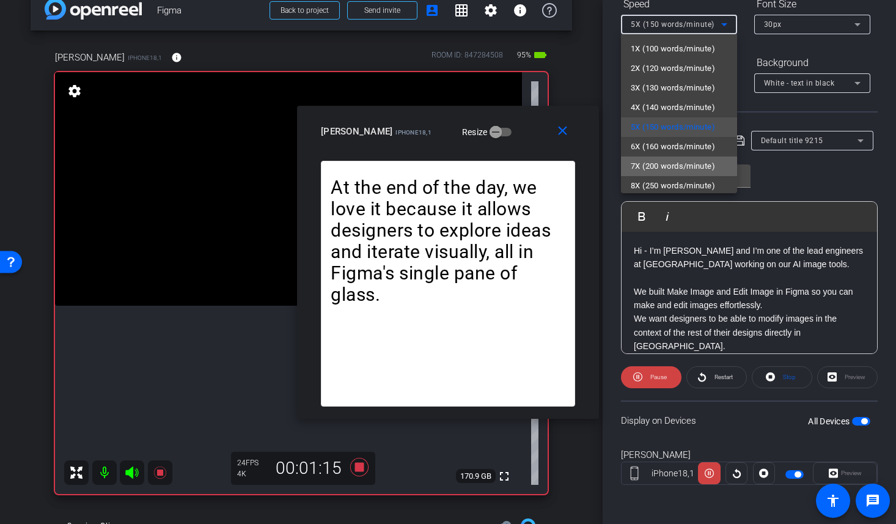
click at [672, 159] on span "7X (200 words/minute)" at bounding box center [672, 166] width 84 height 15
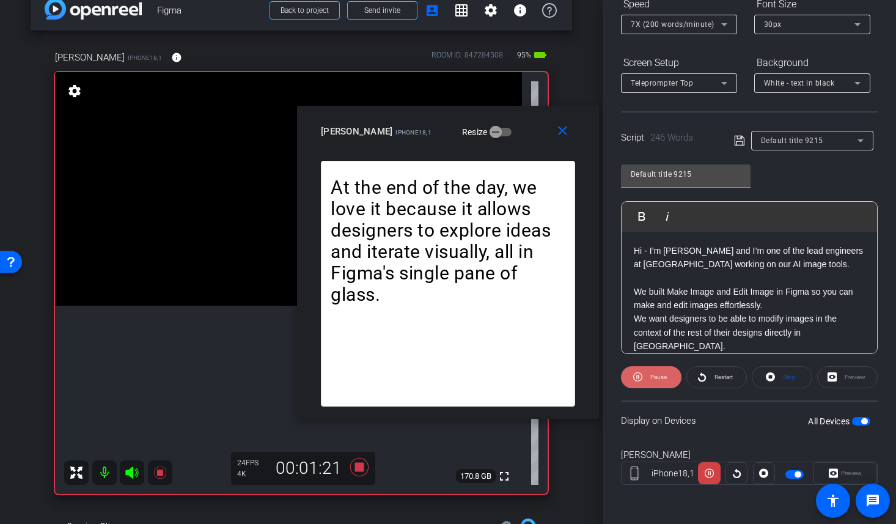
click at [655, 374] on span "Pause" at bounding box center [658, 376] width 16 height 7
click at [660, 376] on span "Play" at bounding box center [657, 376] width 11 height 7
click at [678, 20] on div "7X (200 words/minute)" at bounding box center [675, 23] width 90 height 15
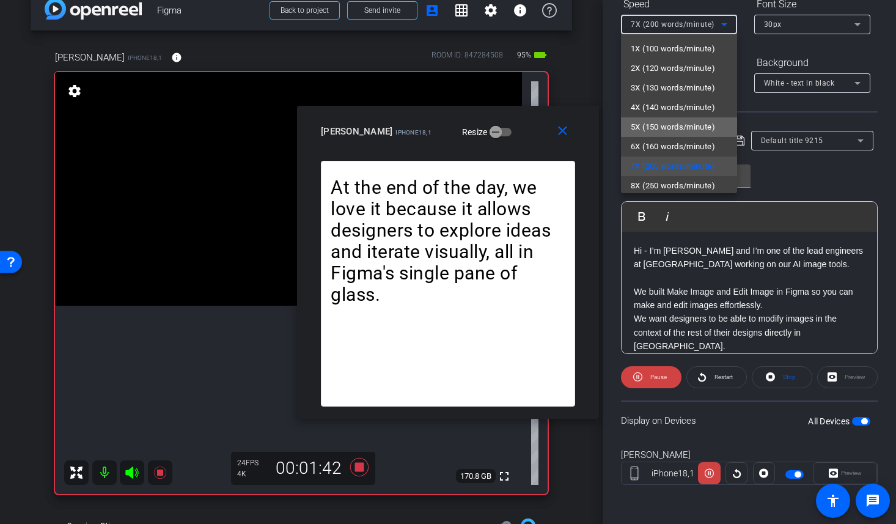
click at [662, 123] on span "5X (150 words/minute)" at bounding box center [672, 127] width 84 height 15
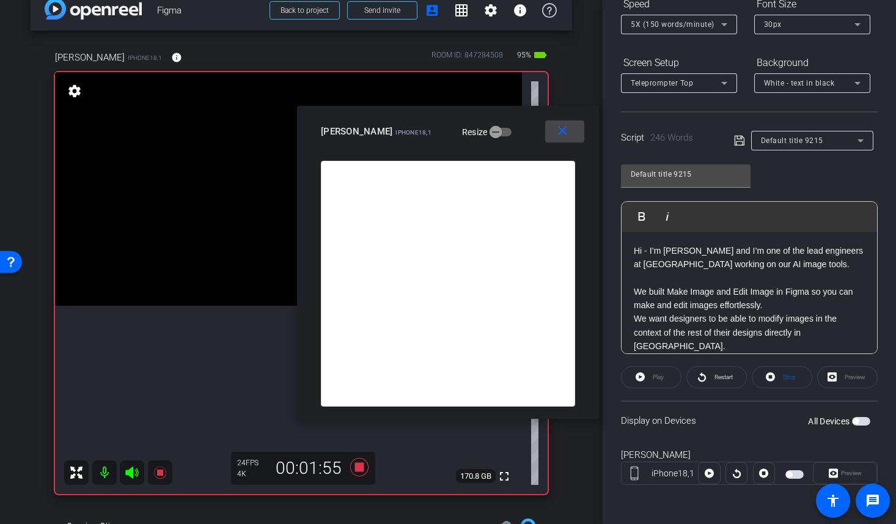
click at [560, 131] on mat-icon "close" at bounding box center [562, 130] width 15 height 15
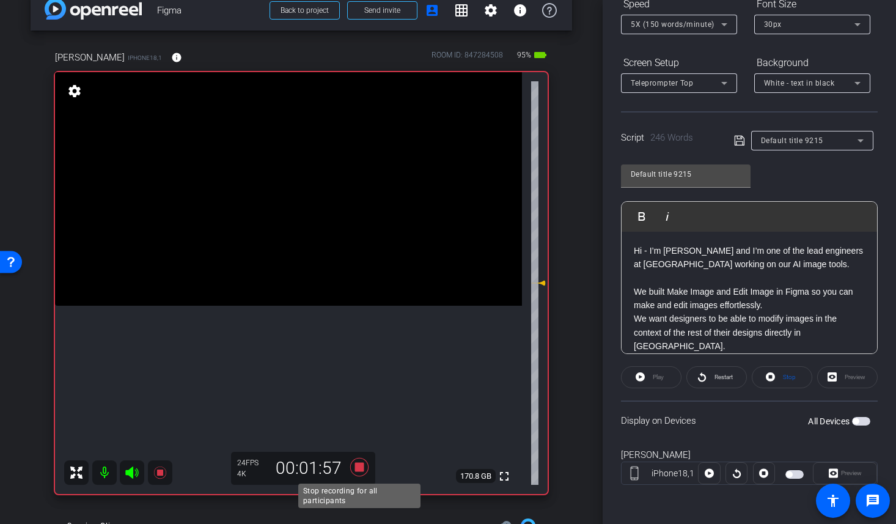
click at [357, 461] on icon at bounding box center [359, 467] width 29 height 22
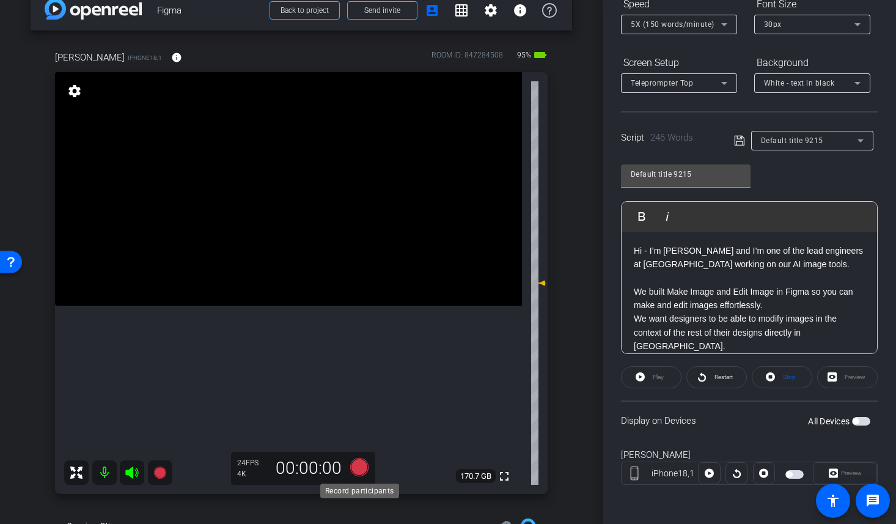
click at [357, 467] on icon at bounding box center [359, 467] width 18 height 18
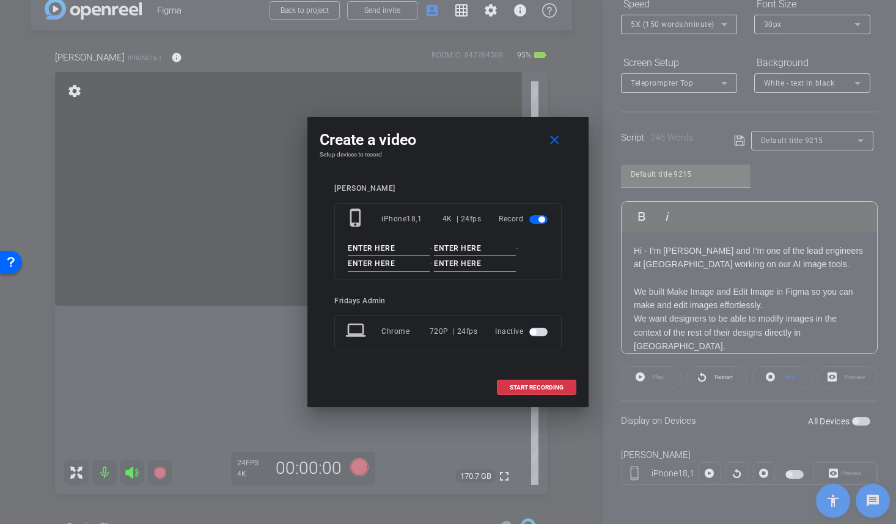
click at [380, 244] on input at bounding box center [389, 248] width 82 height 15
paste input "Greta Figma"
type input "Greta Figma"
click at [468, 249] on input at bounding box center [475, 248] width 82 height 15
type input "10-7"
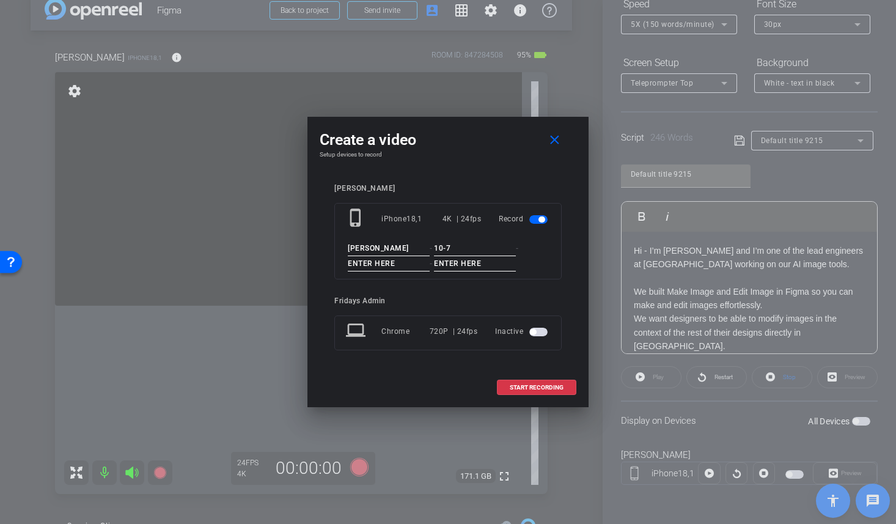
click at [385, 270] on input at bounding box center [389, 263] width 82 height 15
type input "TK2"
click at [455, 266] on input at bounding box center [475, 263] width 82 height 15
type input "2"
click at [553, 386] on span "START RECORDING" at bounding box center [536, 387] width 54 height 6
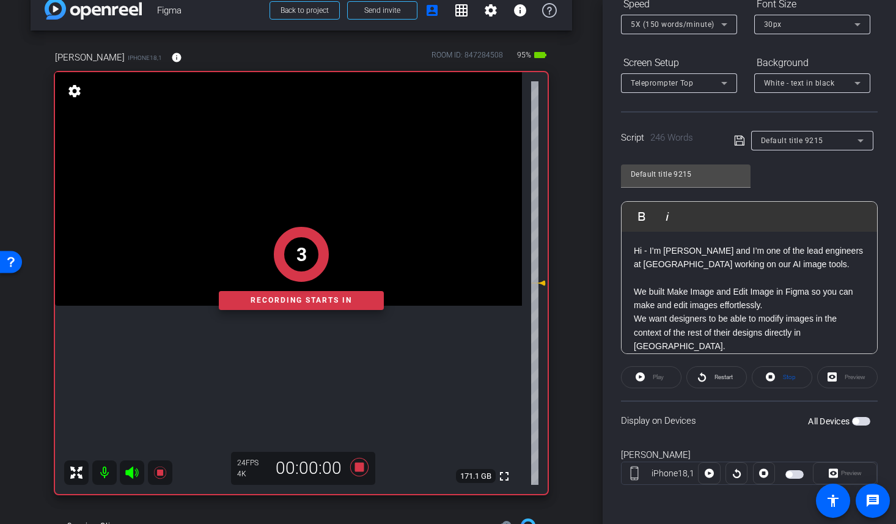
click at [861, 420] on span "button" at bounding box center [861, 421] width 18 height 9
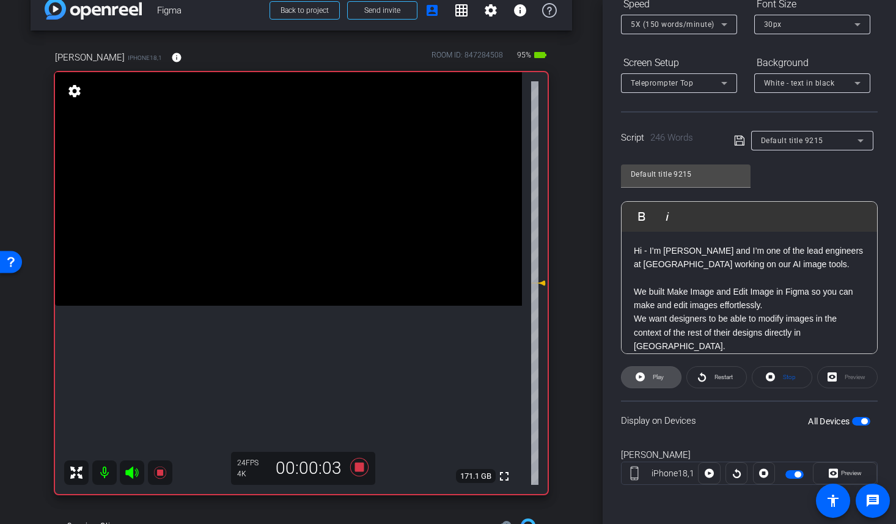
click at [655, 380] on span "Play" at bounding box center [657, 376] width 11 height 7
click at [841, 470] on span "Preview" at bounding box center [851, 472] width 21 height 7
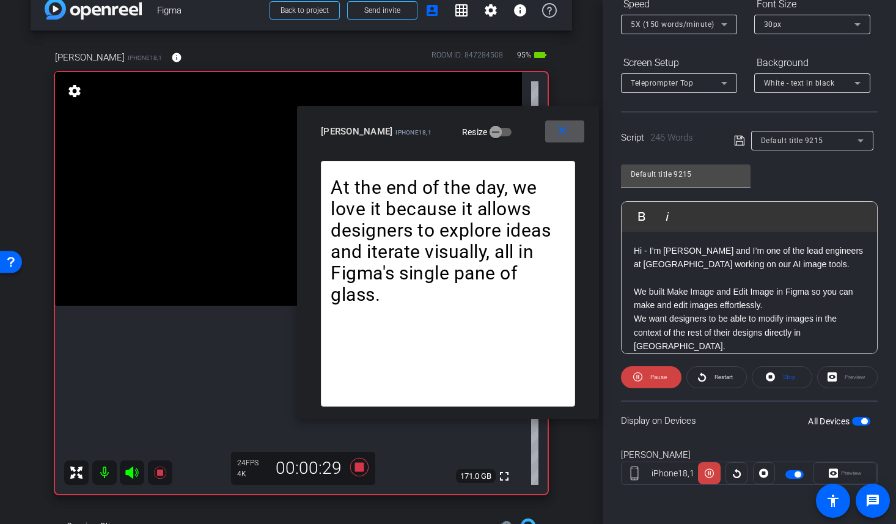
click at [696, 25] on span "5X (150 words/minute)" at bounding box center [672, 24] width 84 height 9
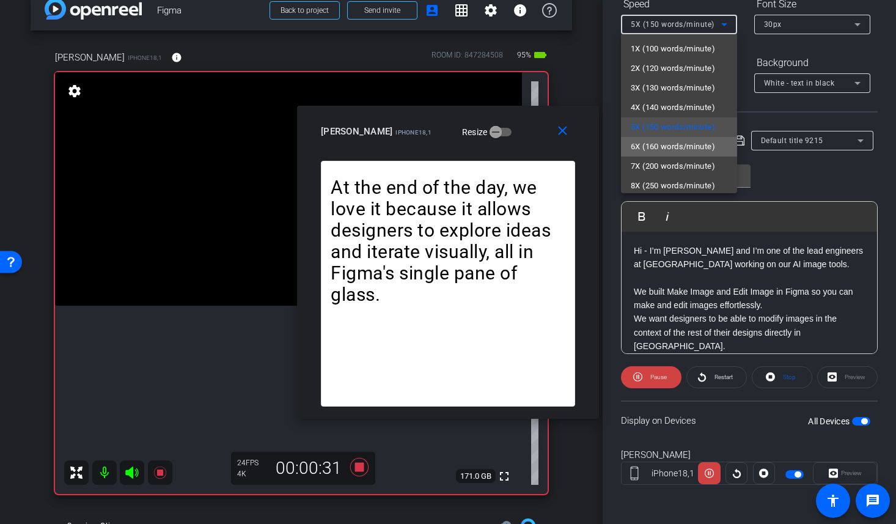
click at [673, 146] on span "6X (160 words/minute)" at bounding box center [672, 146] width 84 height 15
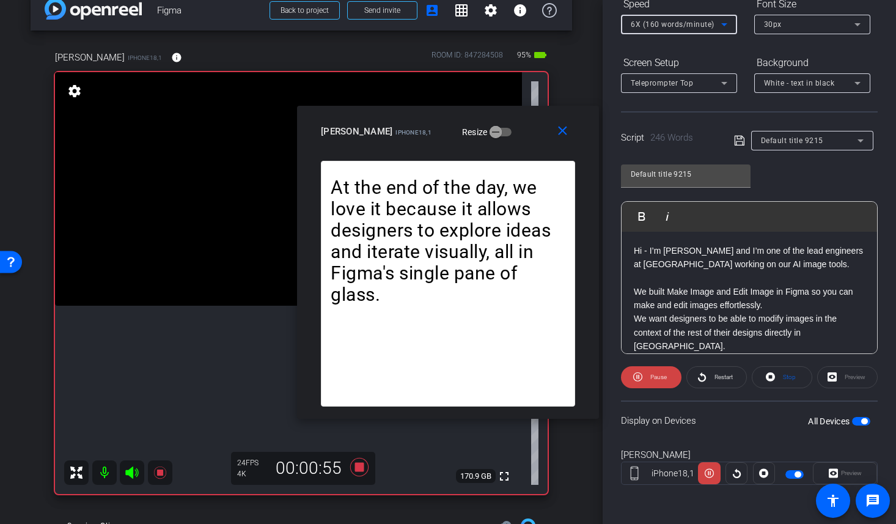
click at [679, 25] on span "6X (160 words/minute)" at bounding box center [672, 24] width 84 height 9
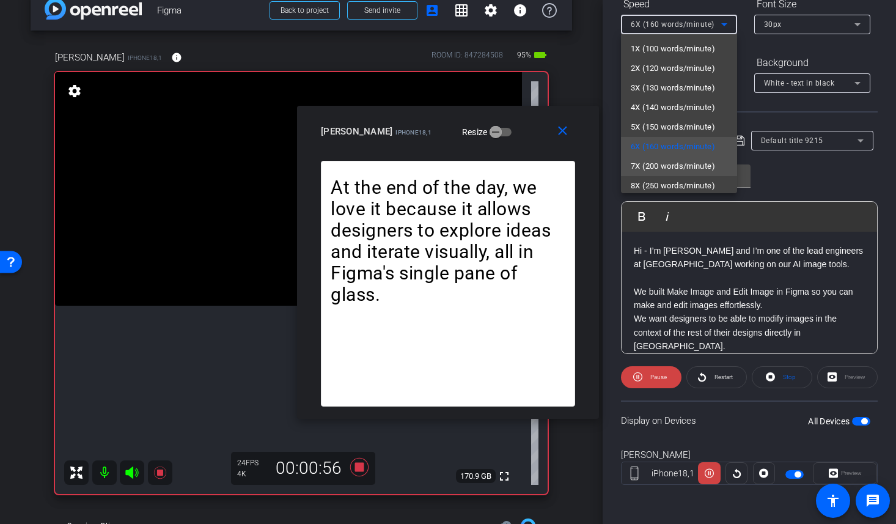
click at [684, 167] on span "7X (200 words/minute)" at bounding box center [672, 166] width 84 height 15
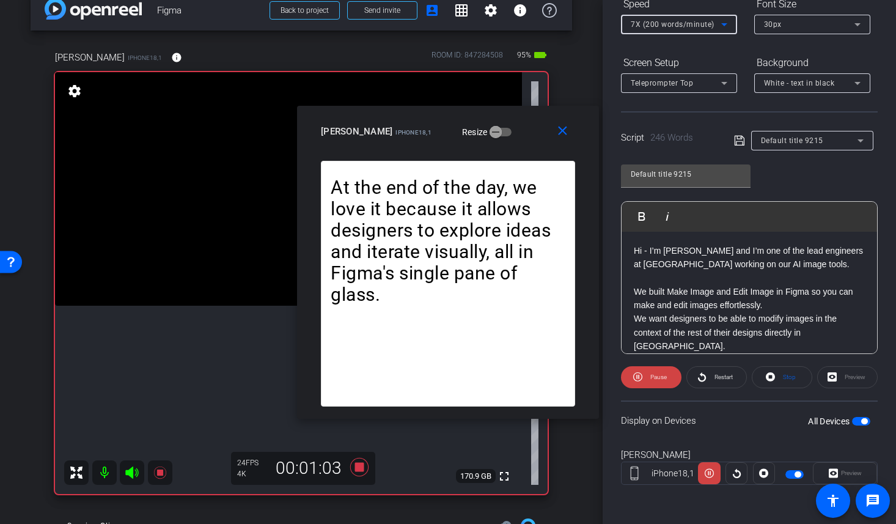
click at [676, 26] on span "7X (200 words/minute)" at bounding box center [672, 24] width 84 height 9
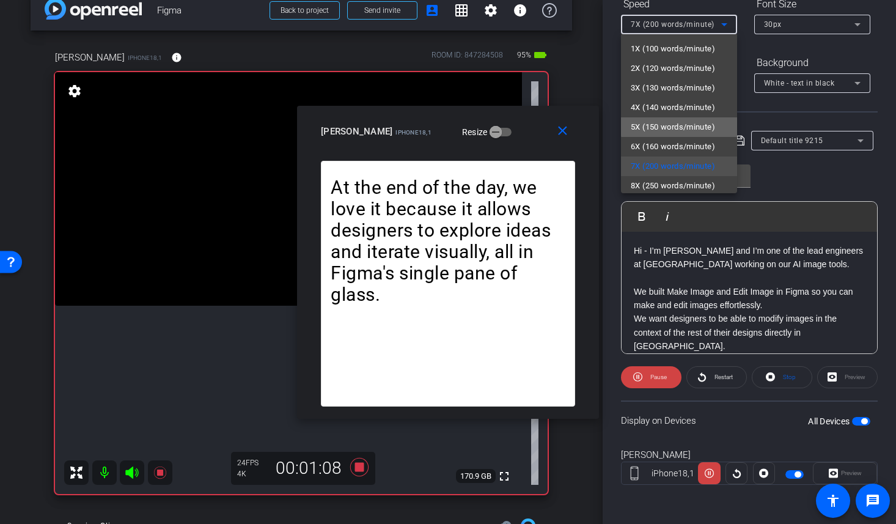
click at [679, 123] on span "5X (150 words/minute)" at bounding box center [672, 127] width 84 height 15
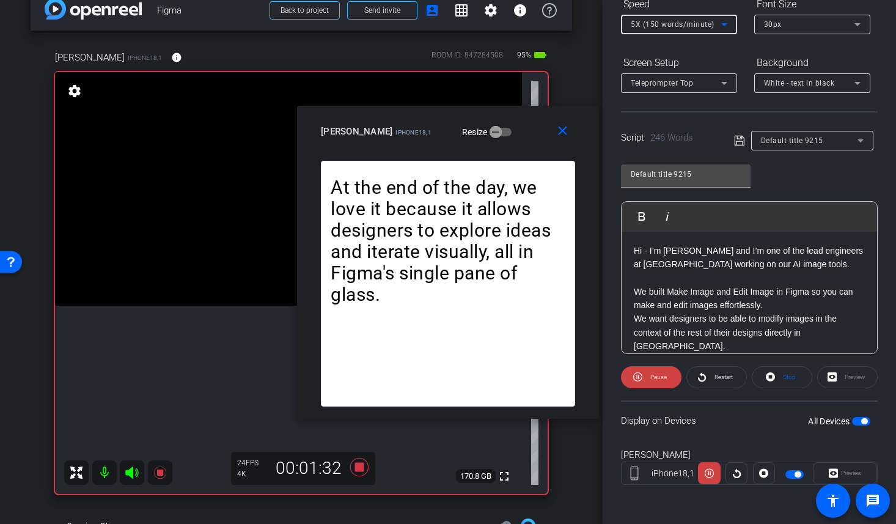
click at [674, 21] on span "5X (150 words/minute)" at bounding box center [672, 24] width 84 height 9
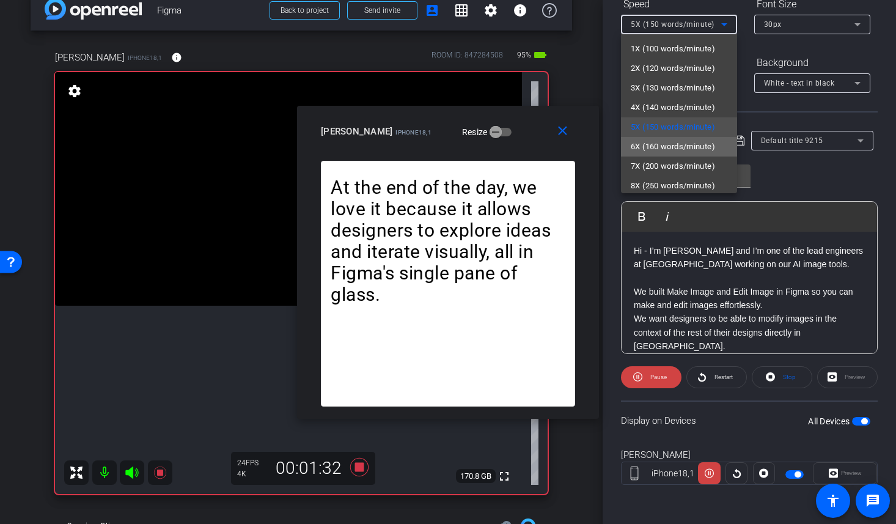
click at [680, 148] on span "6X (160 words/minute)" at bounding box center [672, 146] width 84 height 15
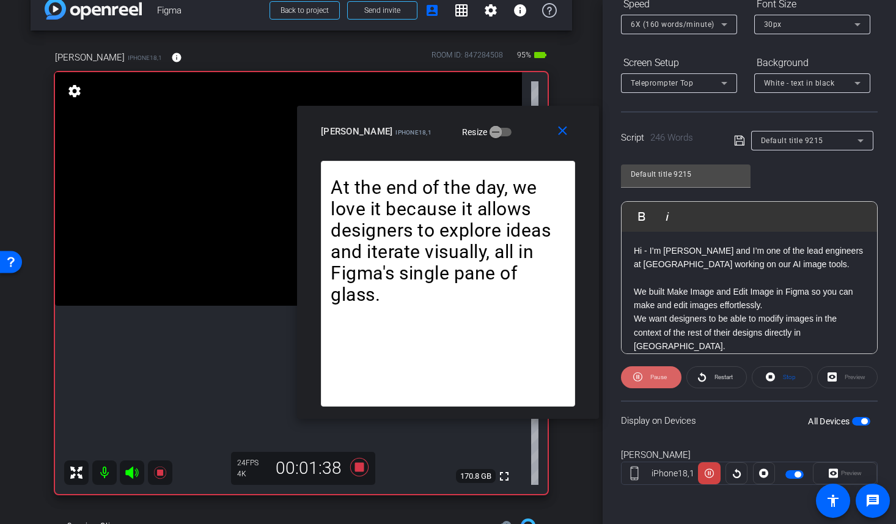
click at [650, 374] on span "Pause" at bounding box center [658, 376] width 16 height 7
click at [559, 133] on mat-icon "close" at bounding box center [562, 130] width 15 height 15
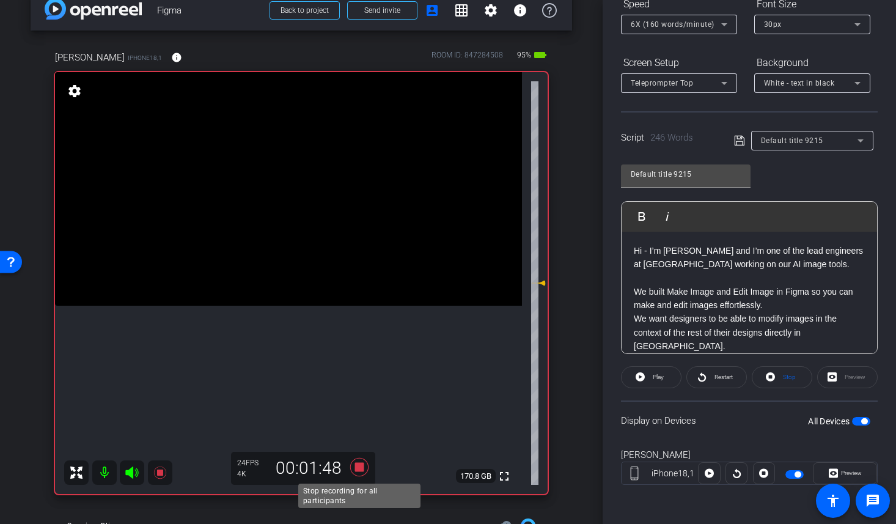
click at [362, 466] on icon at bounding box center [359, 467] width 18 height 18
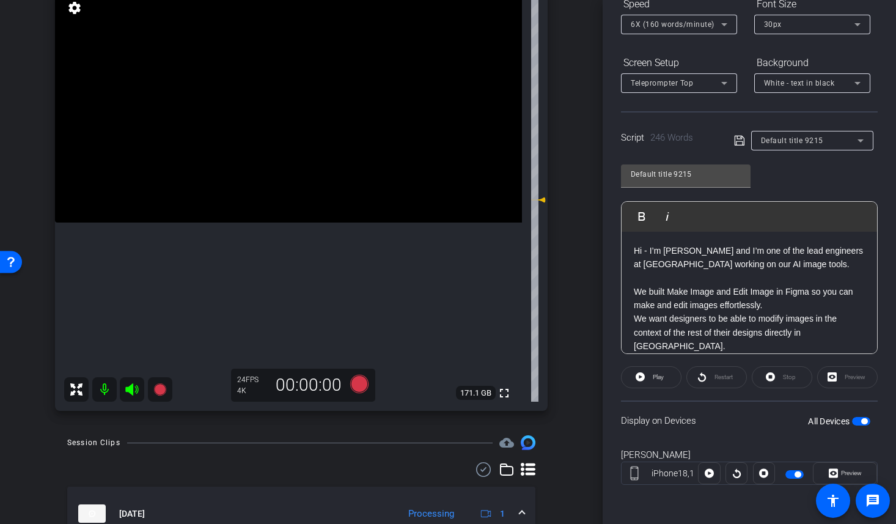
scroll to position [0, 0]
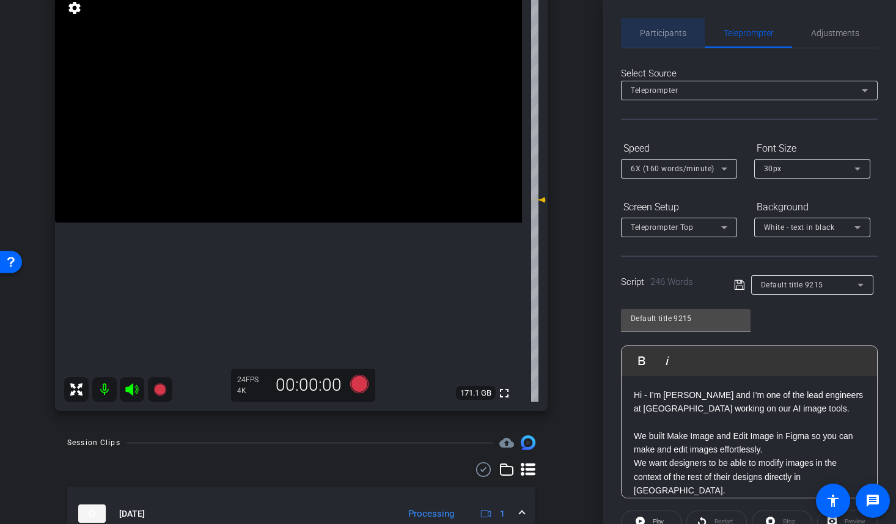
click at [658, 31] on span "Participants" at bounding box center [663, 33] width 46 height 9
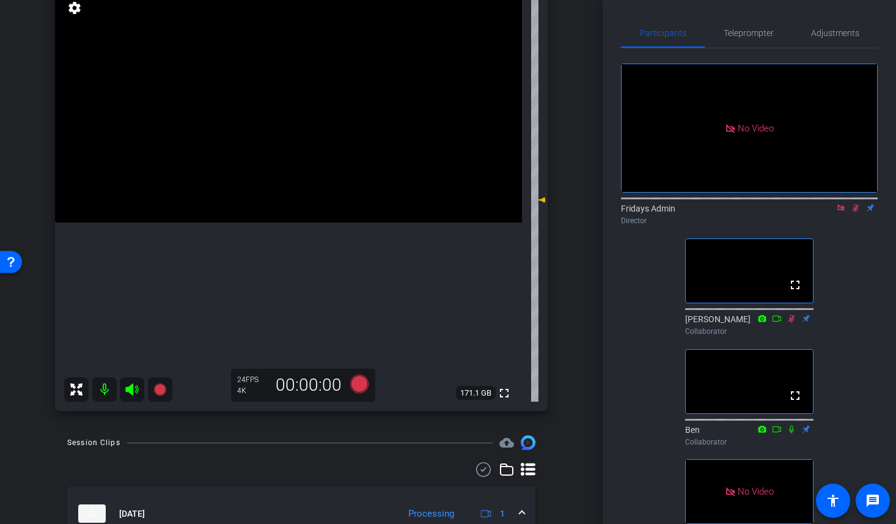
click at [854, 203] on icon at bounding box center [855, 207] width 10 height 9
click at [855, 203] on icon at bounding box center [855, 207] width 10 height 9
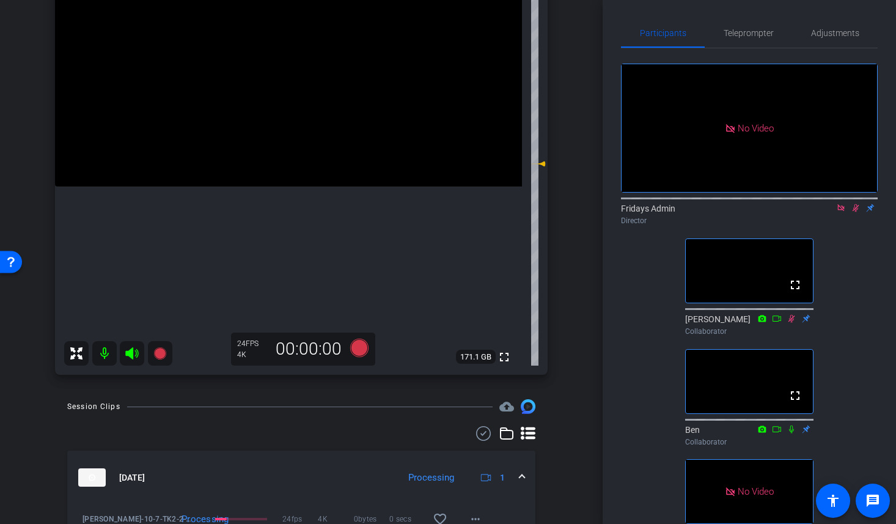
scroll to position [169, 0]
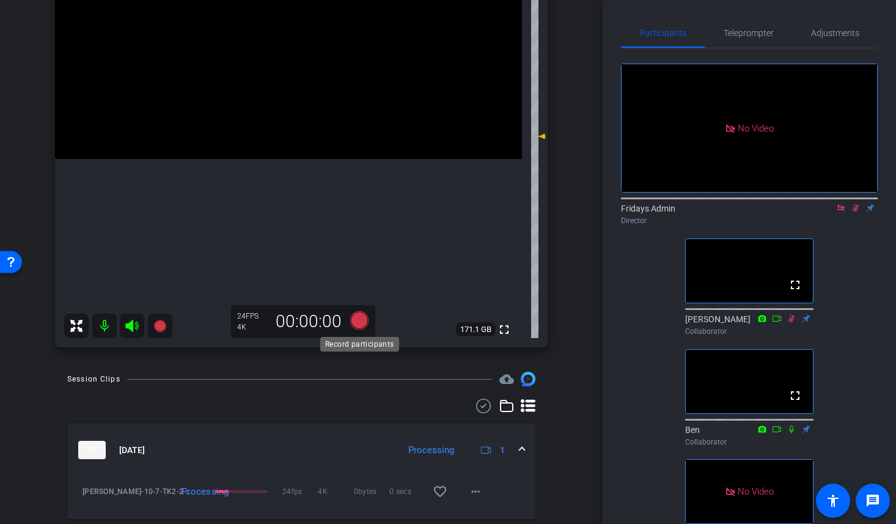
click at [357, 322] on icon at bounding box center [359, 320] width 18 height 18
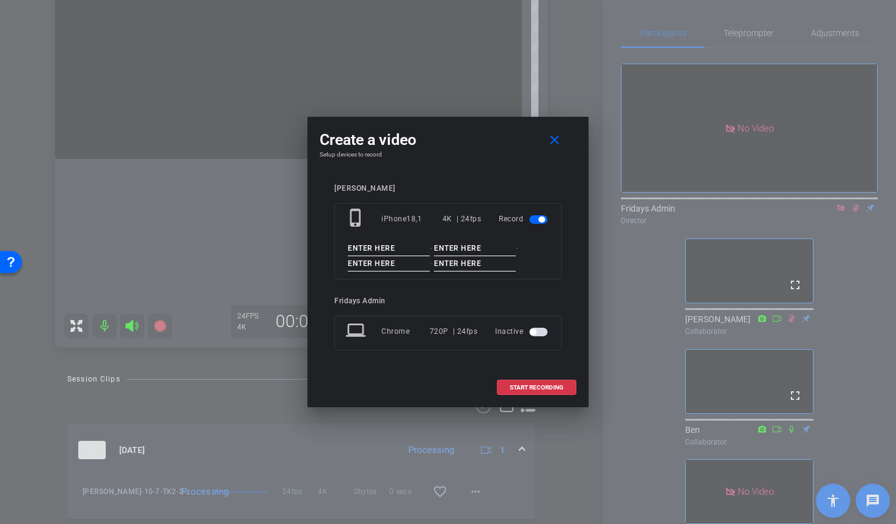
click at [373, 243] on input at bounding box center [389, 248] width 82 height 15
paste input "Greta Figma"
type input "Greta Figma"
click at [451, 246] on input at bounding box center [475, 248] width 82 height 15
type input "10-7"
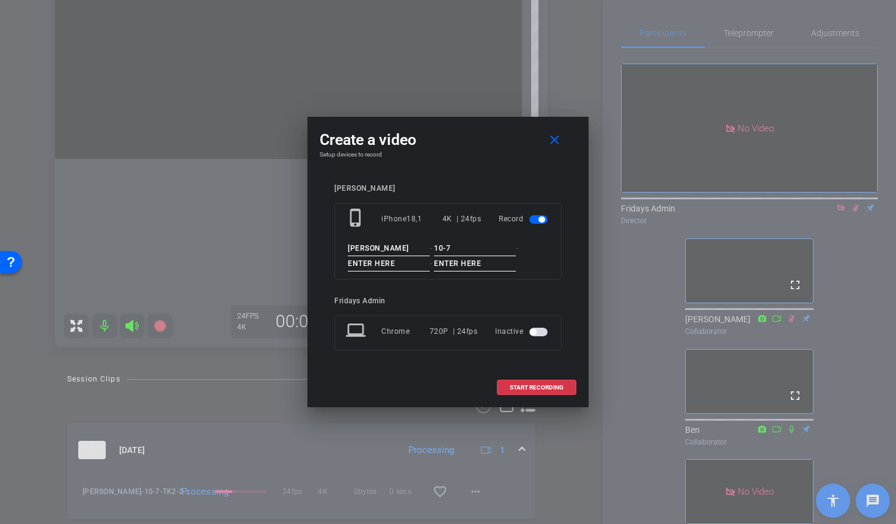
click at [378, 263] on input at bounding box center [389, 263] width 82 height 15
type input "TK3"
click at [446, 262] on input at bounding box center [475, 263] width 82 height 15
type input "3"
click at [363, 265] on input "TK3" at bounding box center [389, 263] width 82 height 15
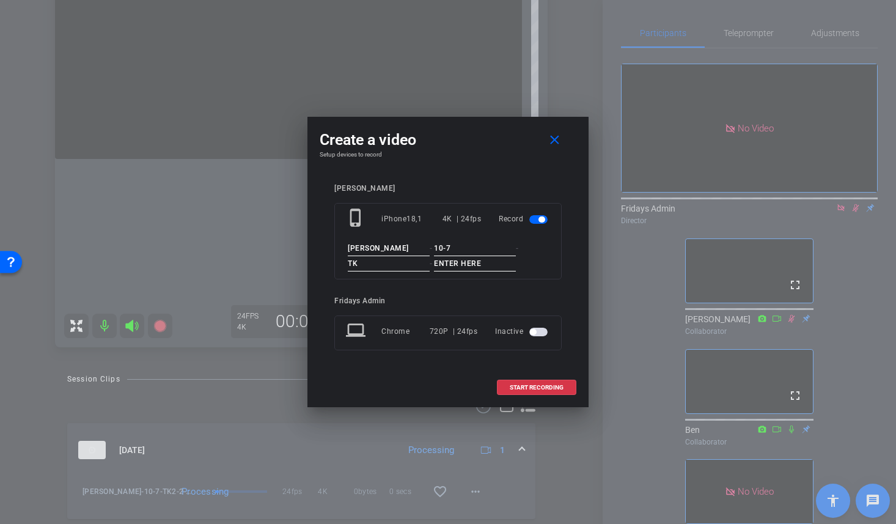
type input "TK"
click at [452, 263] on input at bounding box center [475, 263] width 82 height 15
type input "3"
click at [541, 387] on span "START RECORDING" at bounding box center [536, 387] width 54 height 6
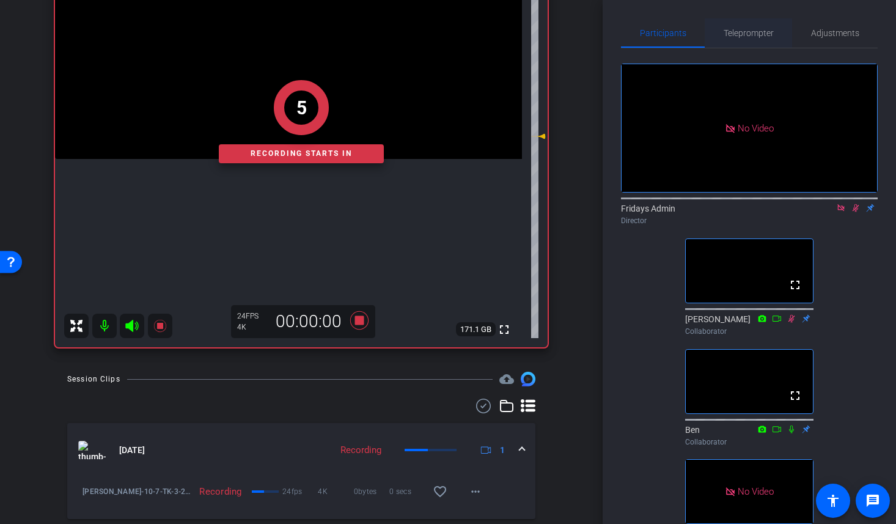
click at [740, 26] on span "Teleprompter" at bounding box center [748, 32] width 50 height 29
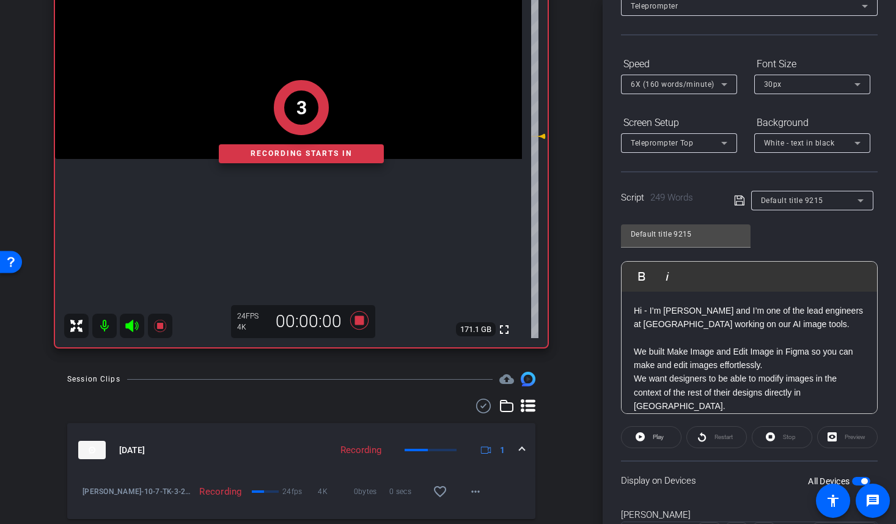
scroll to position [144, 0]
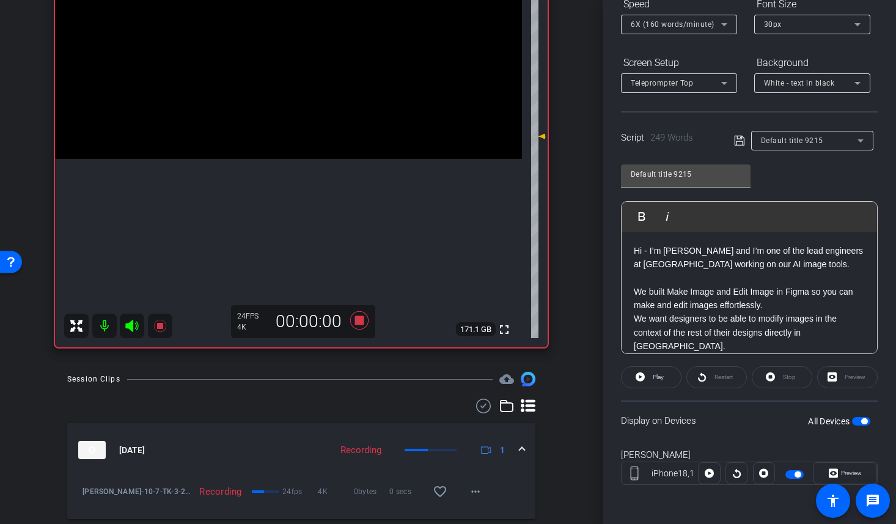
click at [863, 420] on span "button" at bounding box center [864, 421] width 6 height 6
click at [863, 420] on span "button" at bounding box center [861, 421] width 18 height 9
click at [668, 380] on span at bounding box center [650, 376] width 59 height 29
click at [841, 469] on span "Preview" at bounding box center [851, 472] width 21 height 7
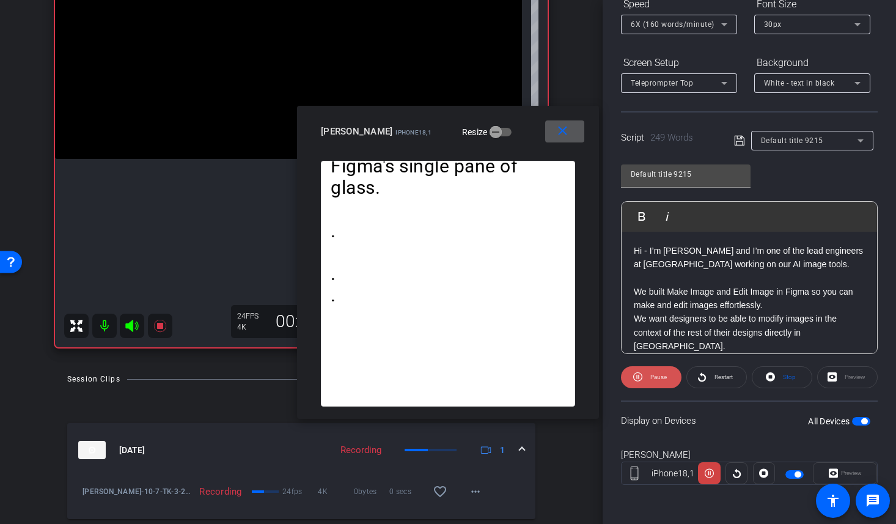
click at [651, 376] on span "Pause" at bounding box center [658, 376] width 16 height 7
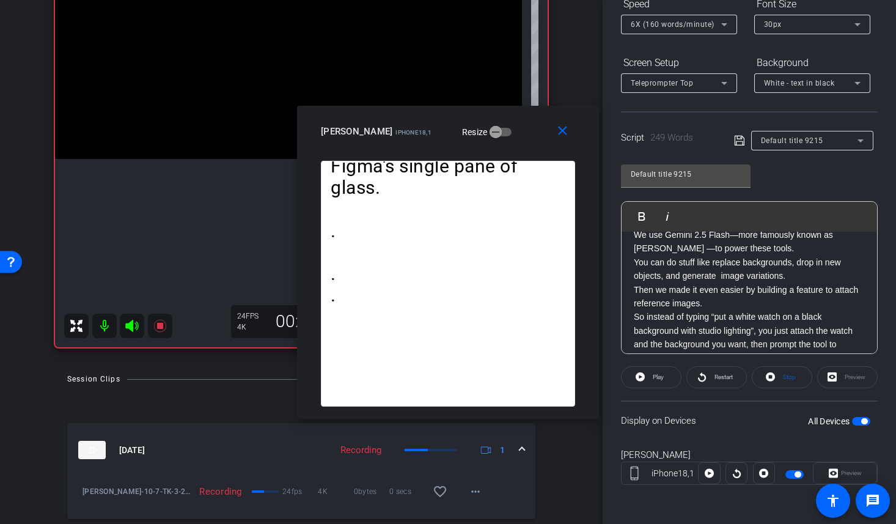
scroll to position [139, 0]
click at [654, 371] on span "Play" at bounding box center [656, 376] width 14 height 17
click at [654, 371] on span "Pause" at bounding box center [657, 376] width 20 height 17
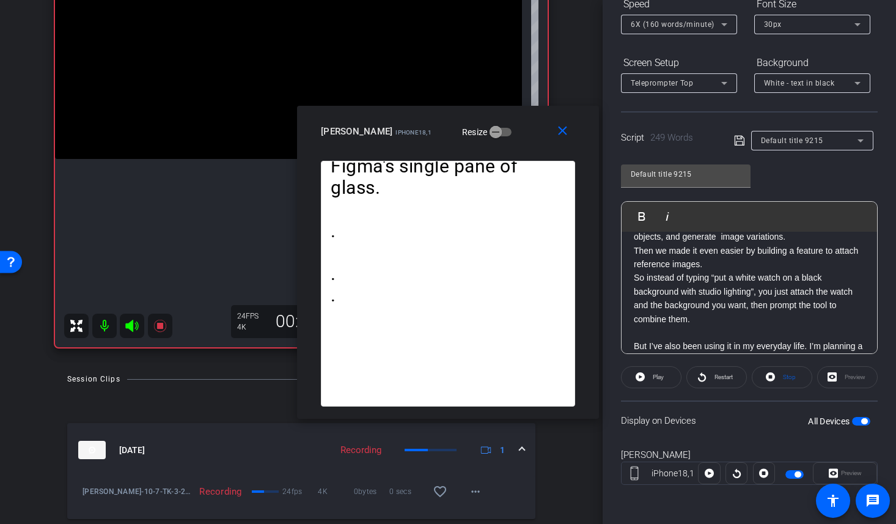
scroll to position [187, 0]
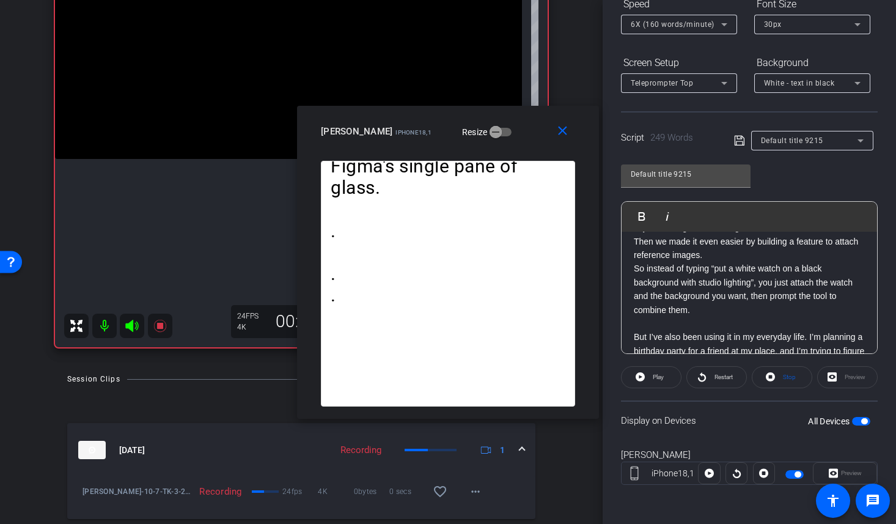
click at [632, 321] on div "Hi - I’m Greta and I’m one of the lead engineers at Figma working on our AI ima…" at bounding box center [748, 317] width 255 height 544
click at [641, 216] on span "Play" at bounding box center [649, 216] width 19 height 10
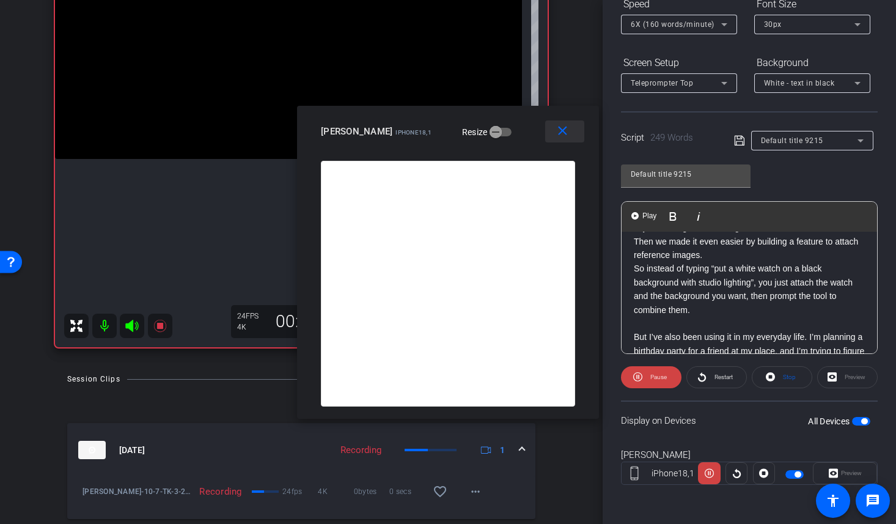
click at [563, 132] on mat-icon "close" at bounding box center [562, 130] width 15 height 15
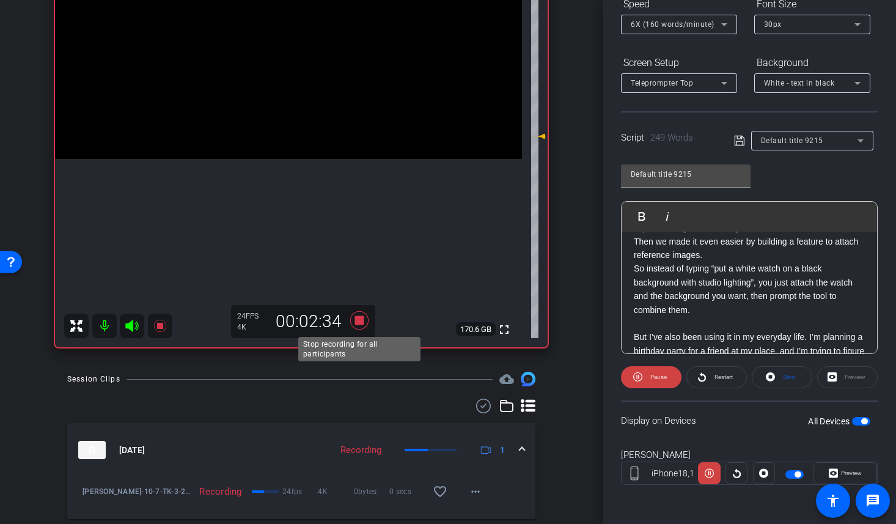
click at [362, 321] on icon at bounding box center [359, 320] width 18 height 18
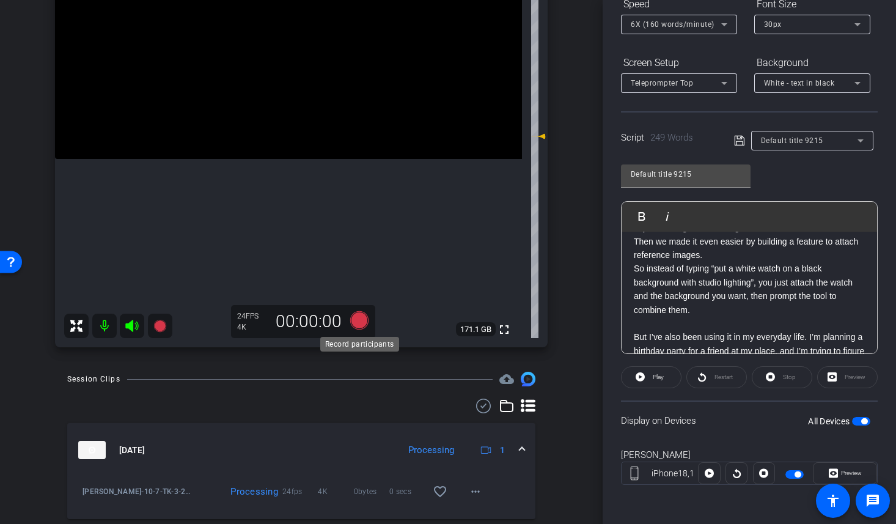
click at [367, 321] on icon at bounding box center [359, 320] width 18 height 18
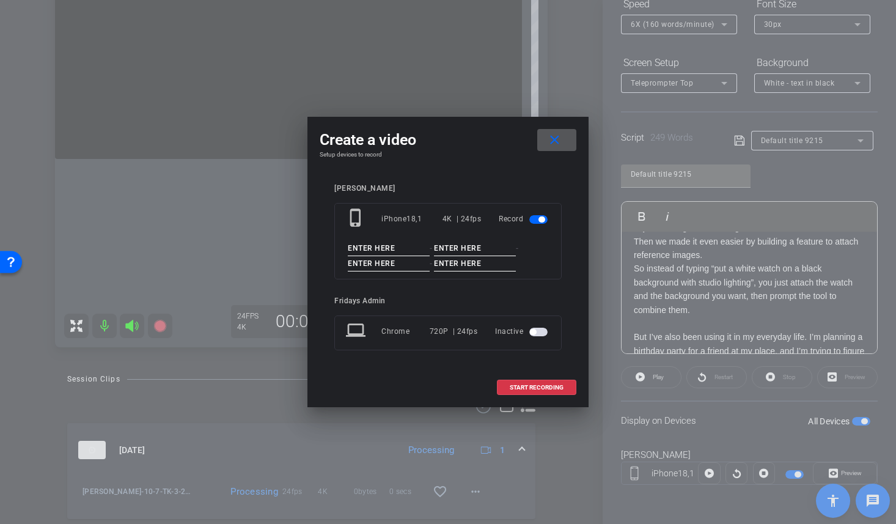
click at [361, 249] on input at bounding box center [389, 248] width 82 height 15
paste input "Greta Figma"
type input "Greta Figma"
click at [447, 248] on input at bounding box center [475, 248] width 82 height 15
type input "10-7"
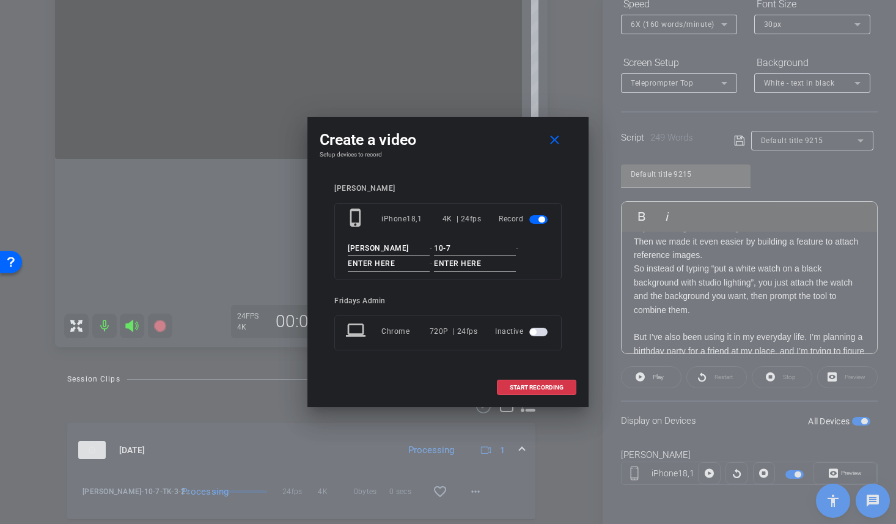
click at [376, 262] on input at bounding box center [389, 263] width 82 height 15
type input "tk"
click at [450, 265] on input at bounding box center [475, 263] width 82 height 15
type input "4"
click at [543, 385] on span "START RECORDING" at bounding box center [536, 387] width 54 height 6
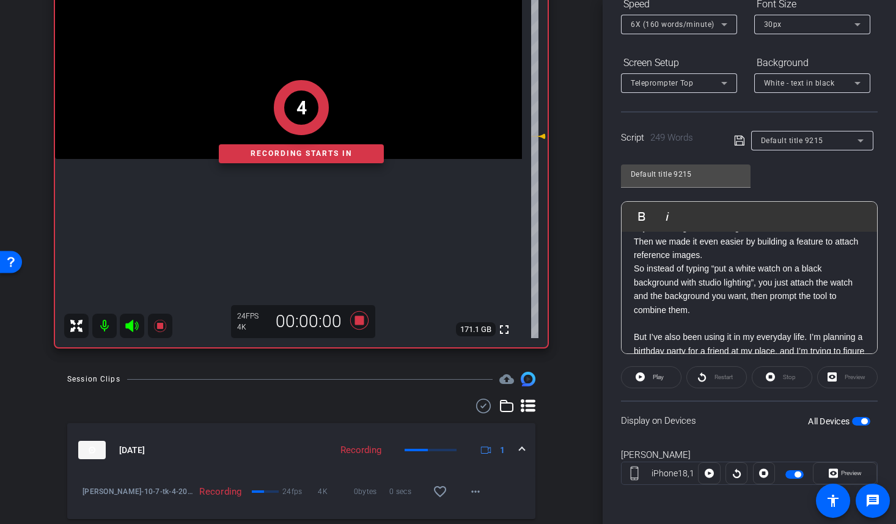
click at [858, 423] on span "button" at bounding box center [861, 421] width 18 height 9
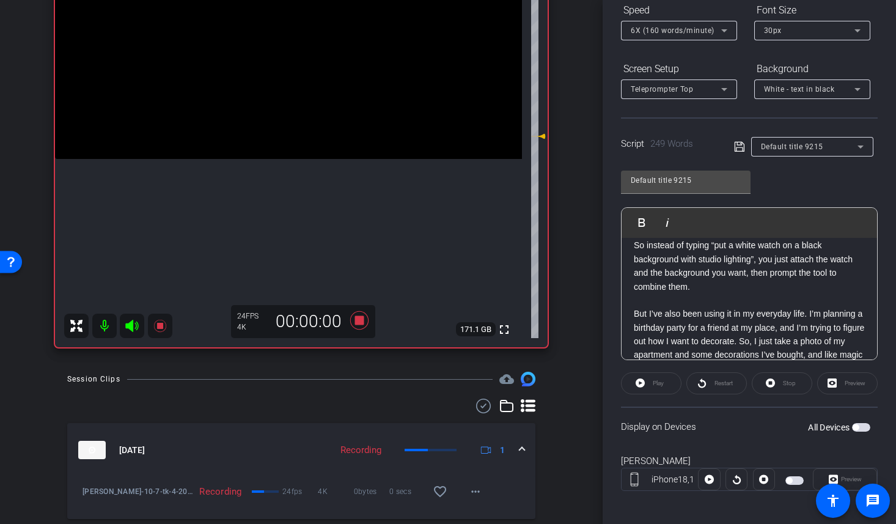
scroll to position [144, 0]
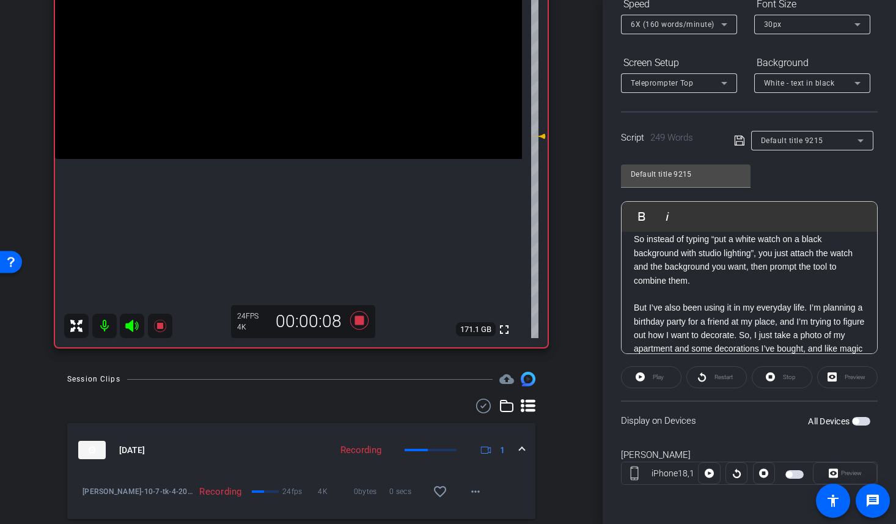
click at [864, 417] on span "button" at bounding box center [861, 421] width 18 height 9
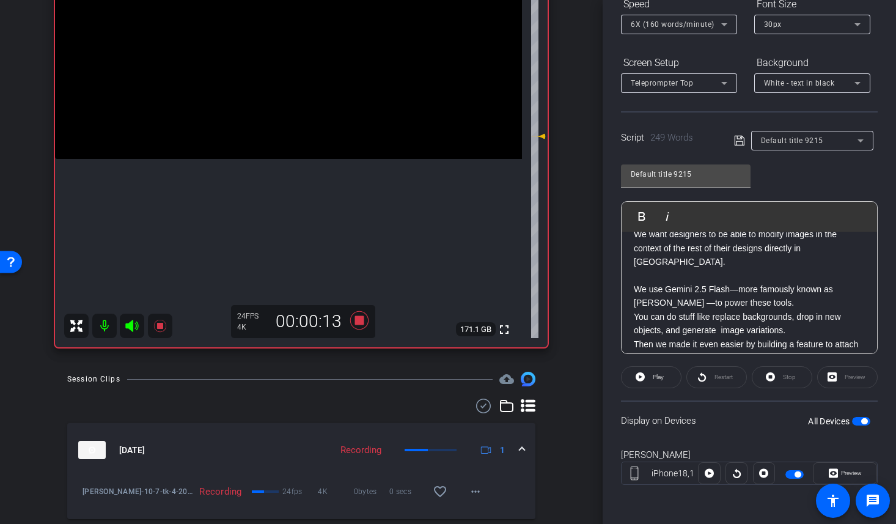
scroll to position [0, 0]
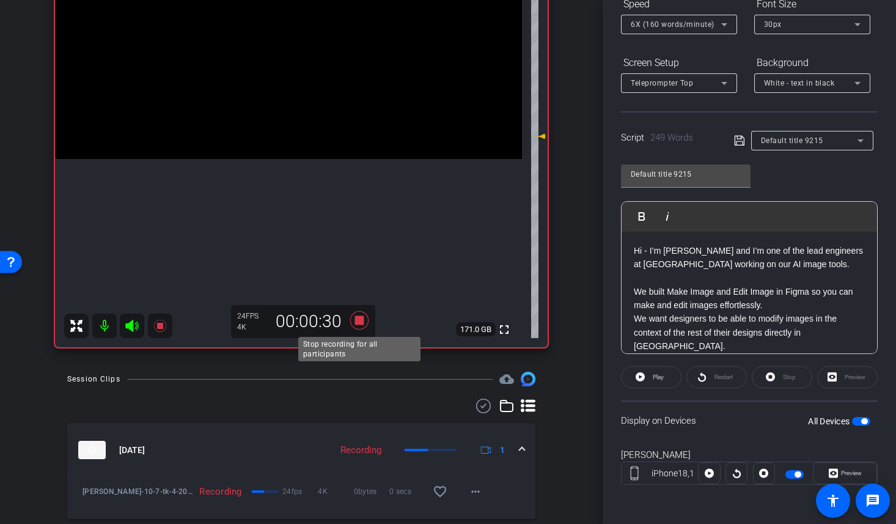
click at [360, 321] on icon at bounding box center [359, 320] width 18 height 18
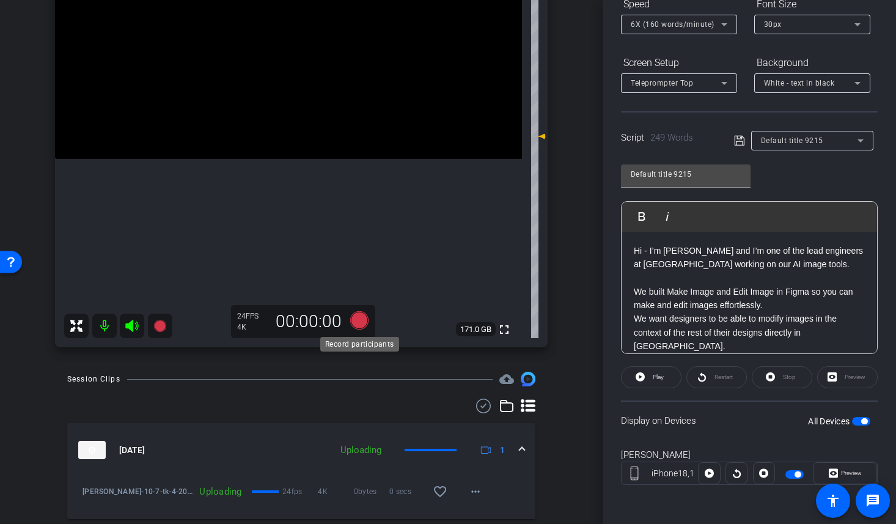
click at [363, 320] on icon at bounding box center [359, 320] width 18 height 18
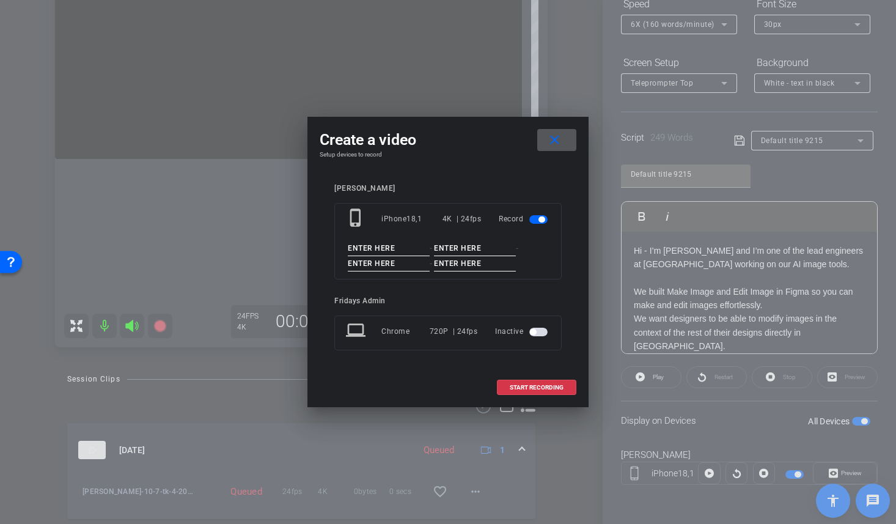
click at [356, 246] on input at bounding box center [389, 248] width 82 height 15
paste input "Greta Figma"
type input "Greta Figma"
click at [450, 248] on input at bounding box center [475, 248] width 82 height 15
type input "10-7"
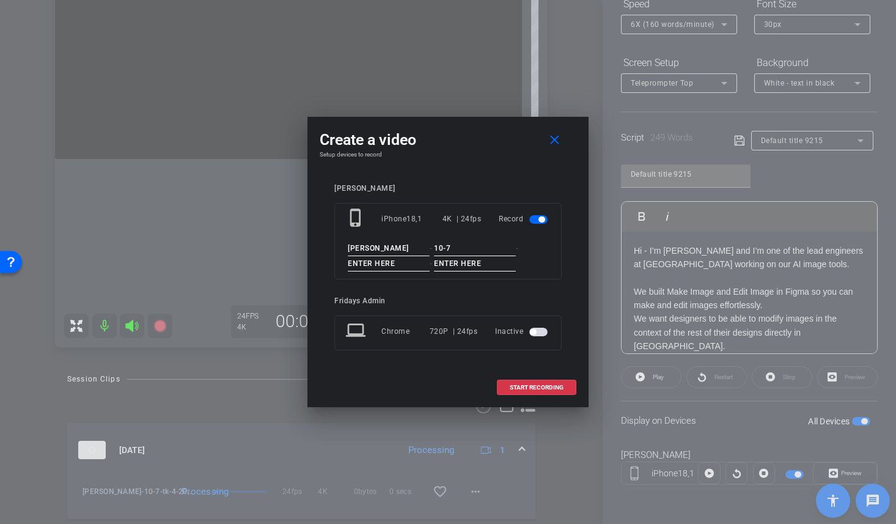
click at [376, 266] on input at bounding box center [389, 263] width 82 height 15
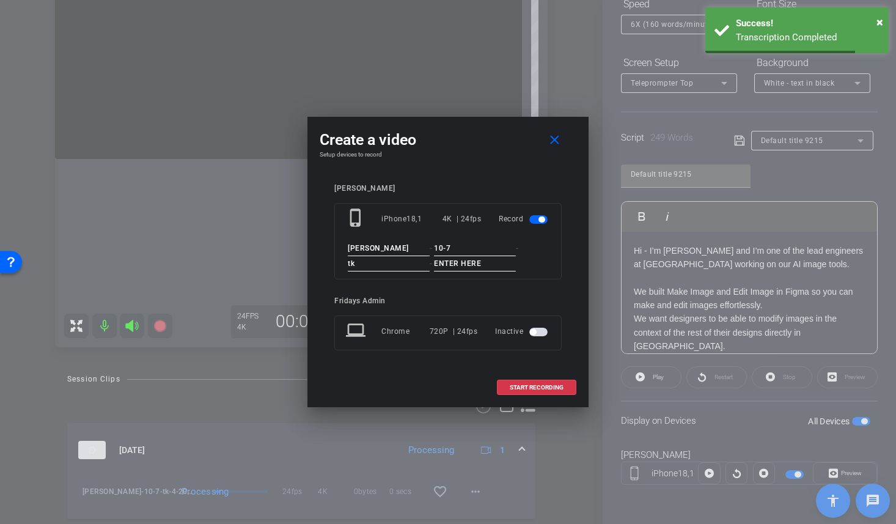
type input "tk"
click at [448, 263] on input at bounding box center [475, 263] width 82 height 15
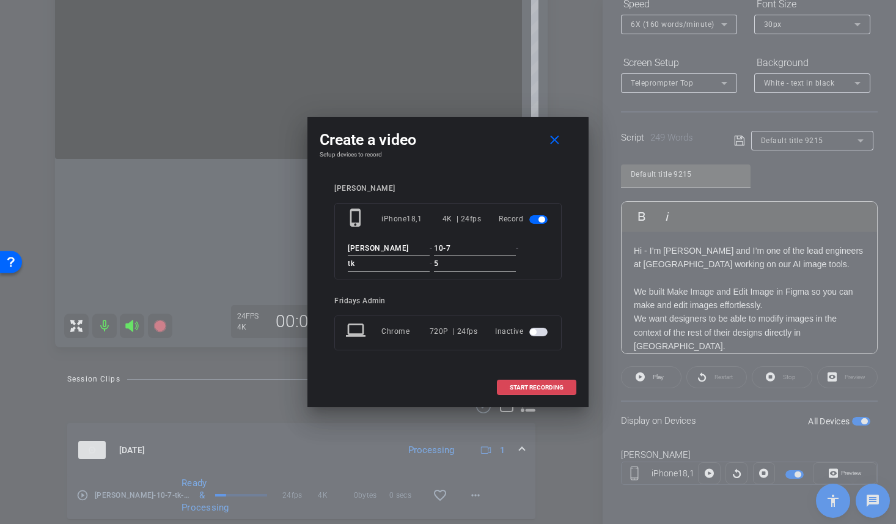
type input "5"
click at [533, 388] on span "START RECORDING" at bounding box center [536, 387] width 54 height 6
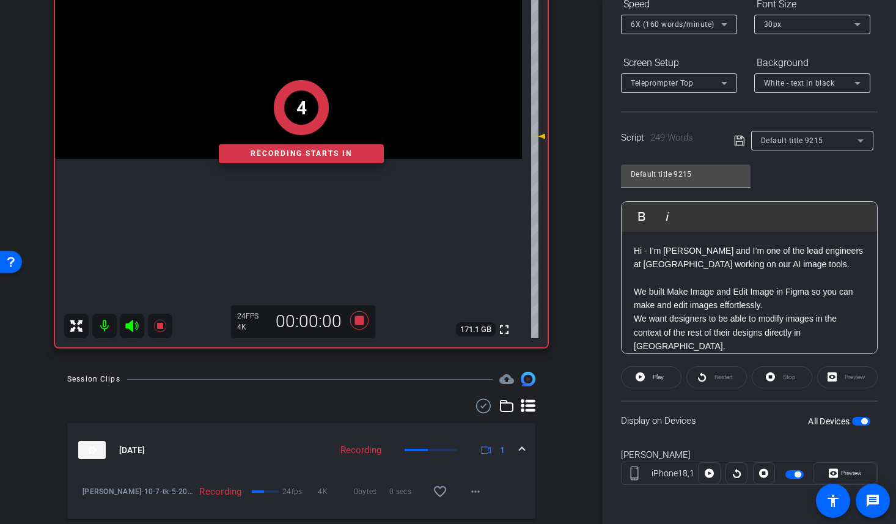
click at [779, 425] on div "Display on Devices All Devices" at bounding box center [749, 420] width 257 height 40
click at [654, 376] on span "Play" at bounding box center [657, 376] width 11 height 7
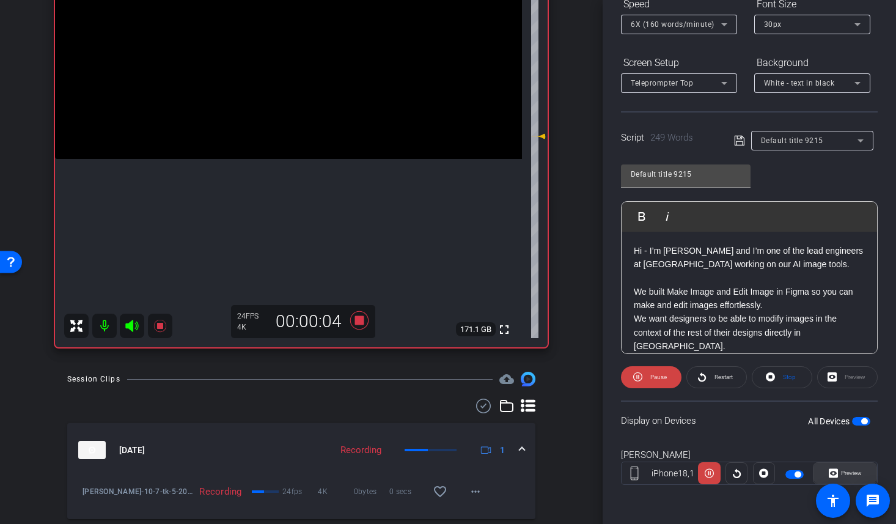
click at [830, 469] on icon at bounding box center [832, 473] width 9 height 9
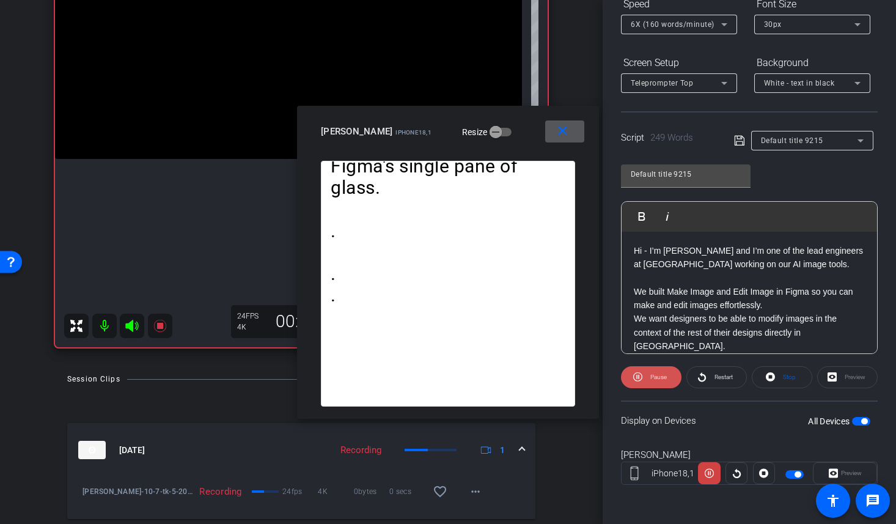
click at [656, 377] on span "Pause" at bounding box center [658, 376] width 16 height 7
click at [562, 130] on mat-icon "close" at bounding box center [562, 130] width 15 height 15
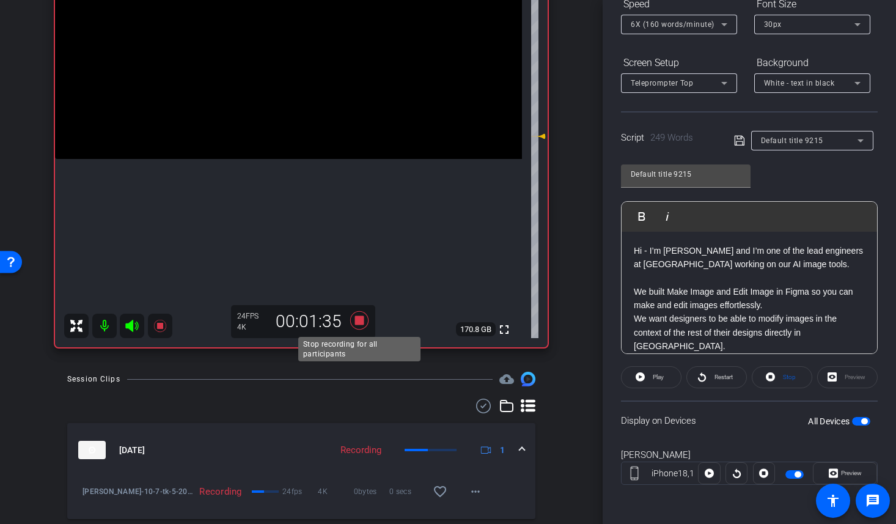
click at [365, 320] on icon at bounding box center [359, 320] width 29 height 22
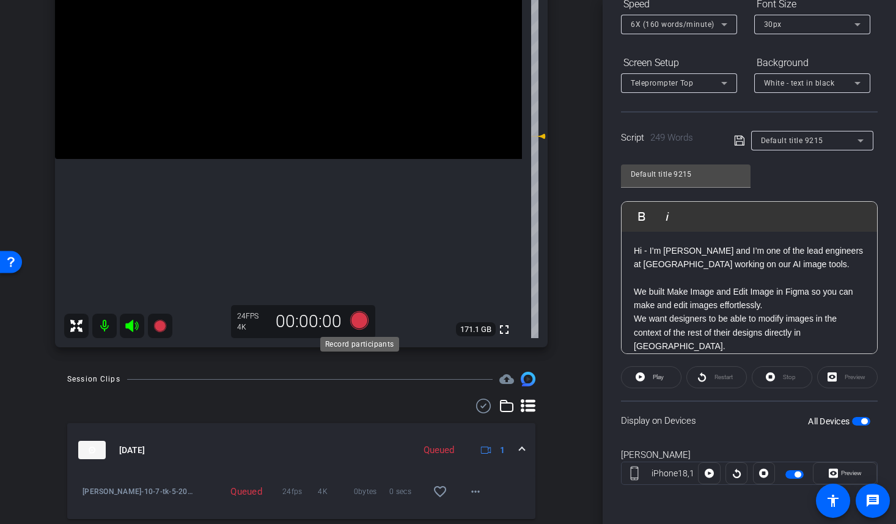
click at [365, 322] on icon at bounding box center [359, 320] width 18 height 18
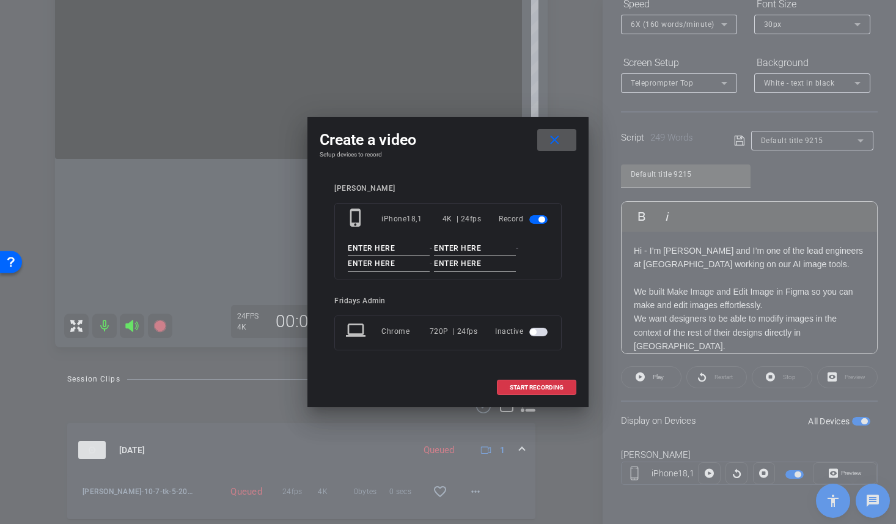
click at [367, 250] on input at bounding box center [389, 248] width 82 height 15
paste input "Greta Figma"
type input "Greta Figma"
click at [459, 247] on input at bounding box center [475, 248] width 82 height 15
type input "10-7"
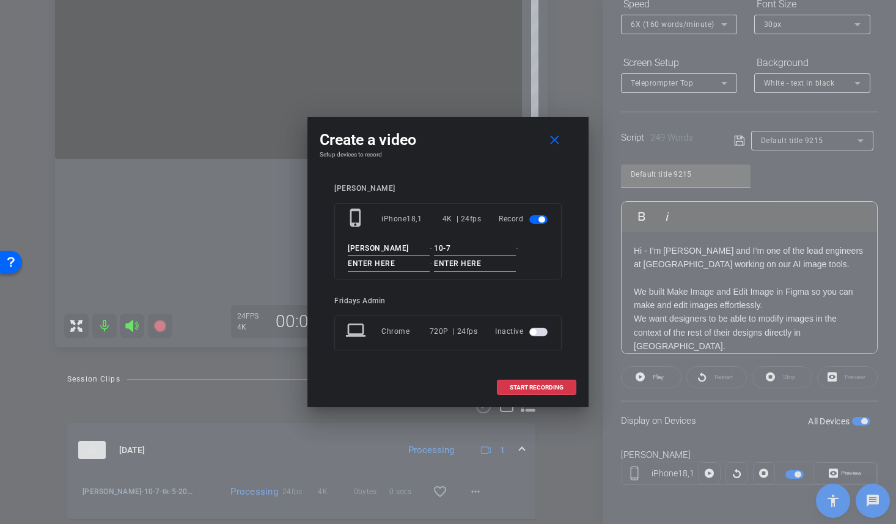
click at [378, 263] on input at bounding box center [389, 263] width 82 height 15
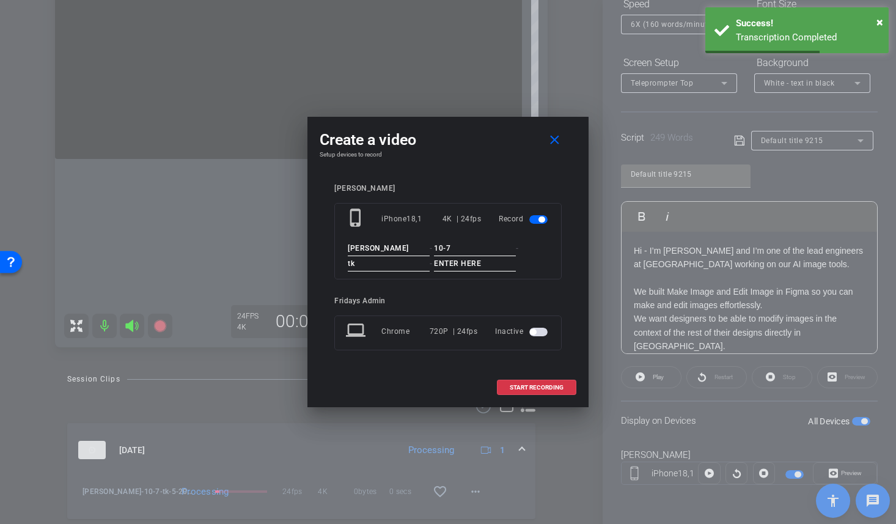
type input "tk"
click at [440, 261] on input at bounding box center [475, 263] width 82 height 15
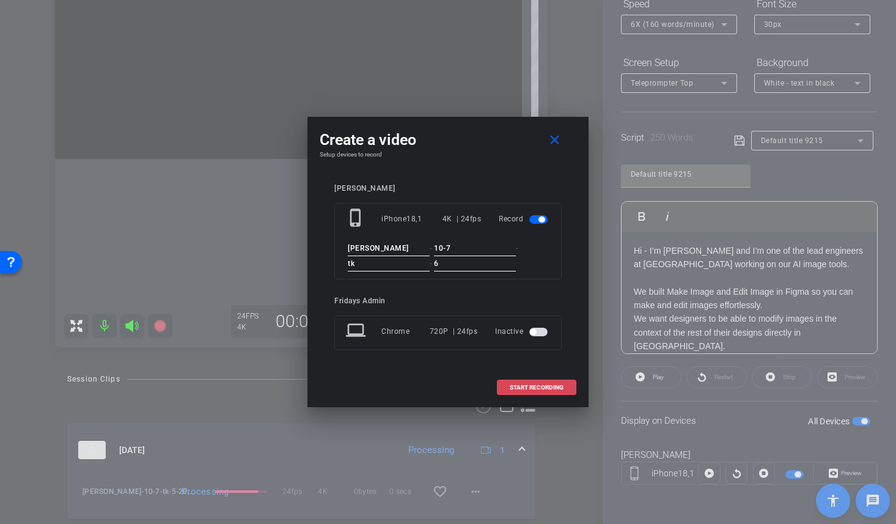
type input "6"
click at [539, 387] on span "START RECORDING" at bounding box center [536, 387] width 54 height 6
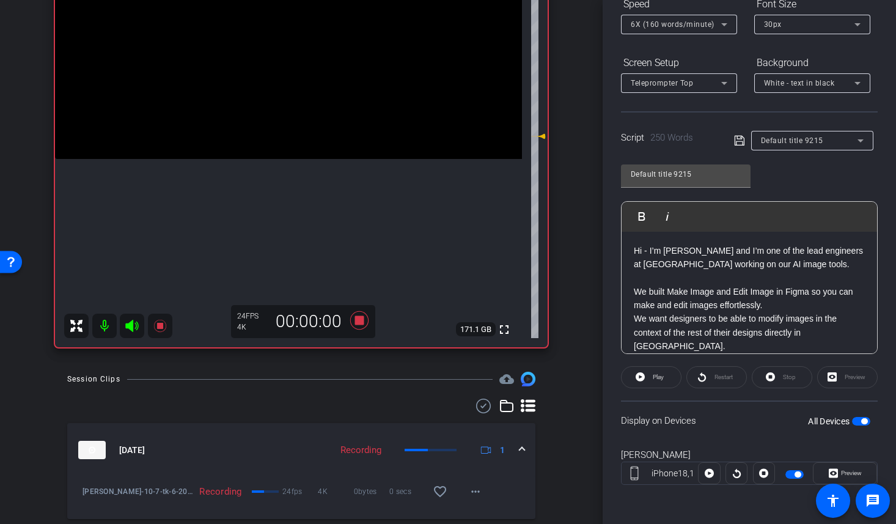
click at [855, 422] on span "button" at bounding box center [861, 421] width 18 height 9
click at [861, 422] on span "button" at bounding box center [861, 421] width 18 height 9
click at [661, 373] on span "Play" at bounding box center [657, 376] width 11 height 7
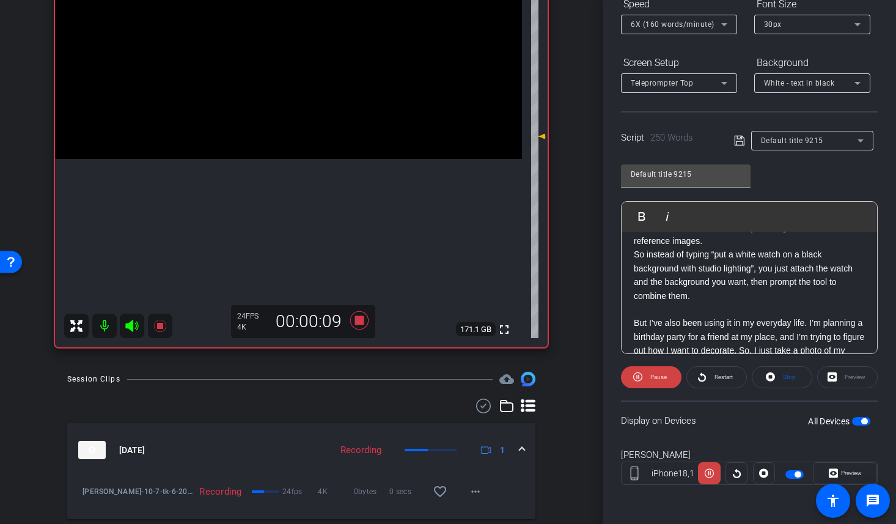
scroll to position [210, 0]
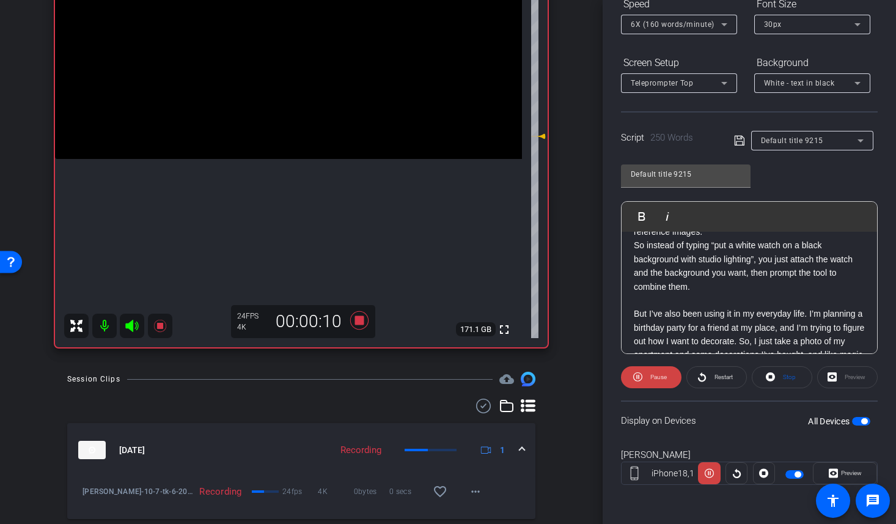
click at [629, 298] on div "Hi - I’m Greta and I’m one of the lead engineers at Figma working on our AI ima…" at bounding box center [748, 293] width 255 height 544
click at [640, 216] on span "Play" at bounding box center [649, 216] width 19 height 10
click at [849, 477] on span "Preview" at bounding box center [850, 472] width 24 height 17
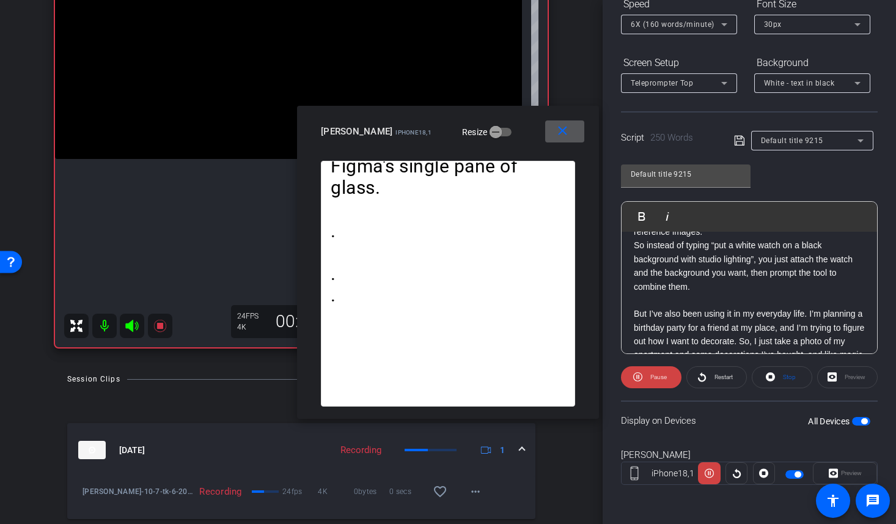
scroll to position [0, 0]
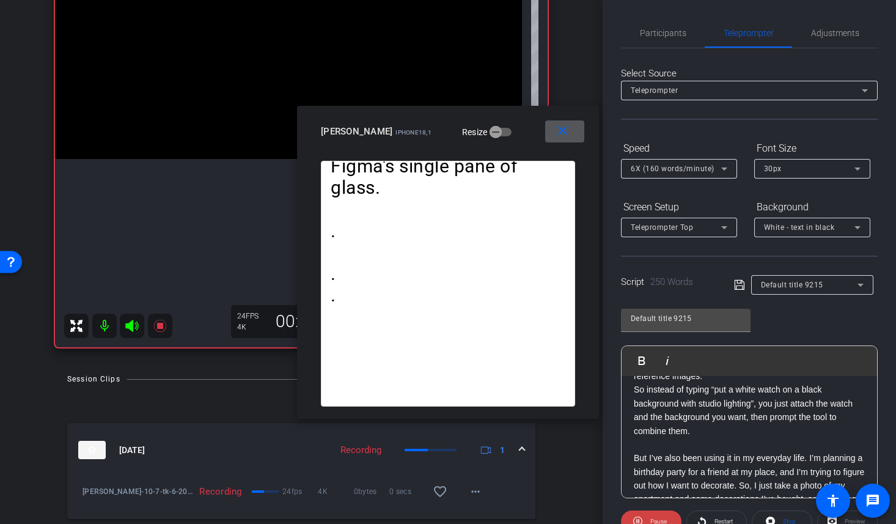
click at [560, 139] on span at bounding box center [564, 131] width 39 height 29
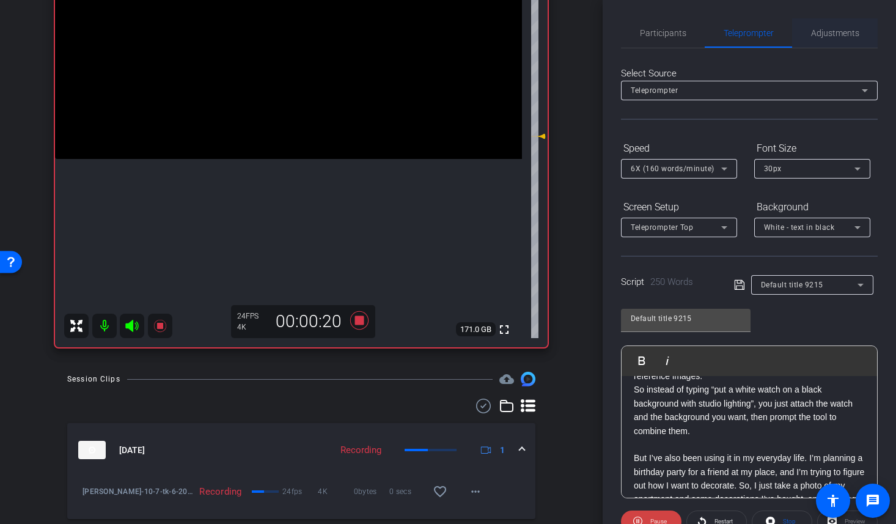
click at [846, 31] on span "Adjustments" at bounding box center [835, 33] width 48 height 9
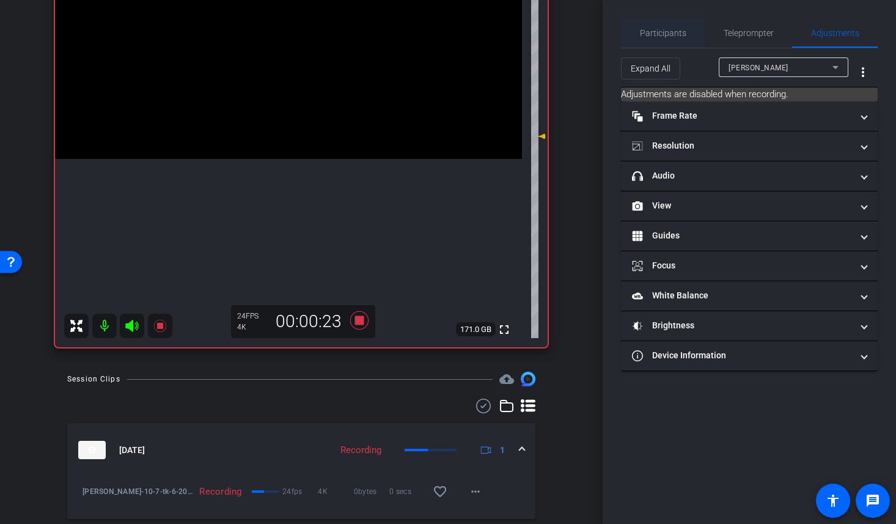
click at [659, 29] on span "Participants" at bounding box center [663, 33] width 46 height 9
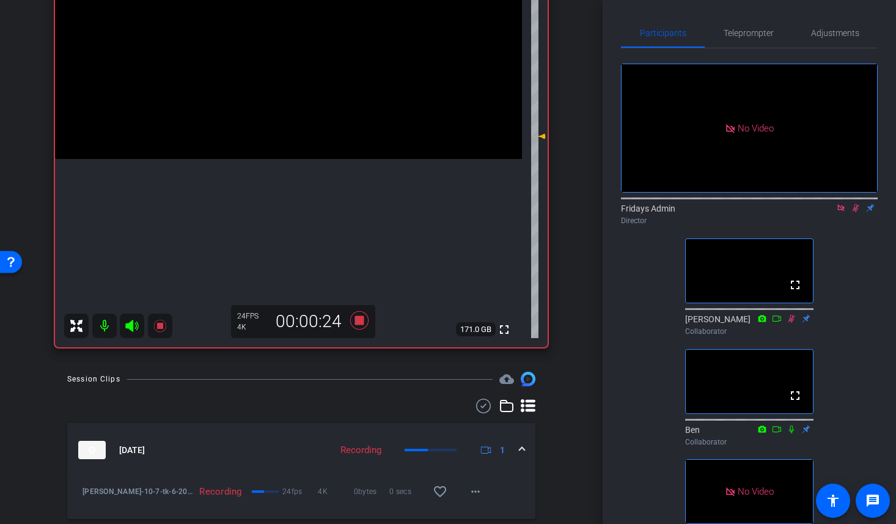
click at [860, 203] on icon at bounding box center [855, 207] width 10 height 9
click at [743, 29] on span "Teleprompter" at bounding box center [748, 33] width 50 height 9
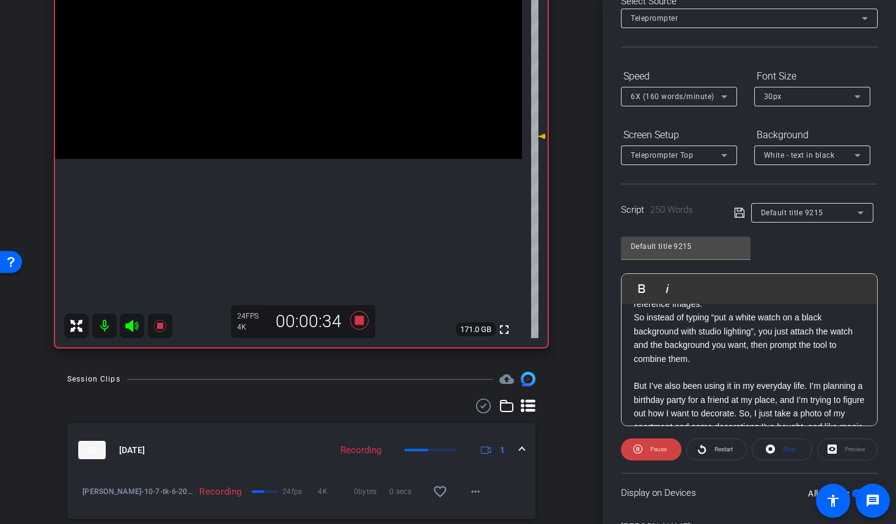
scroll to position [144, 0]
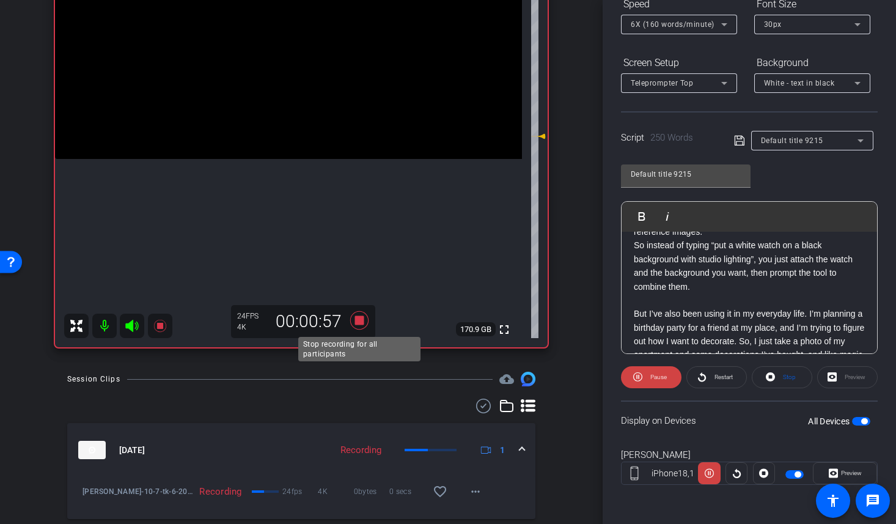
click at [359, 315] on icon at bounding box center [359, 320] width 29 height 22
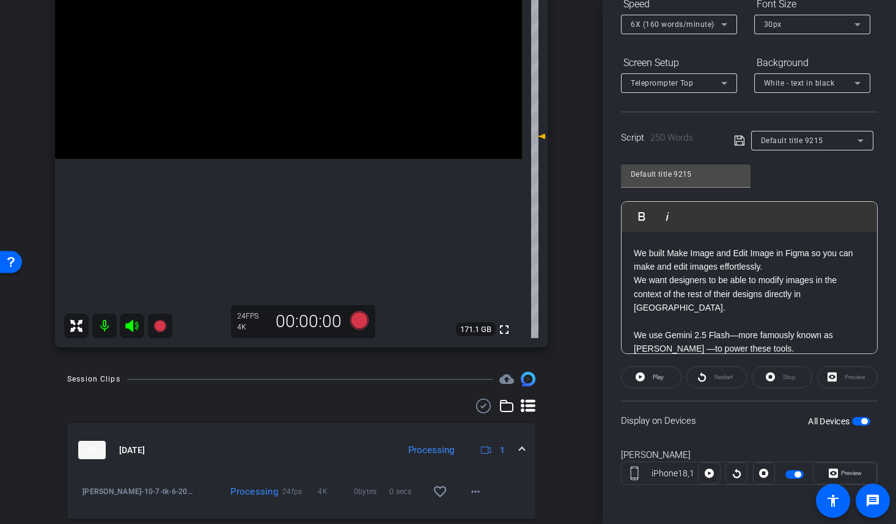
scroll to position [0, 0]
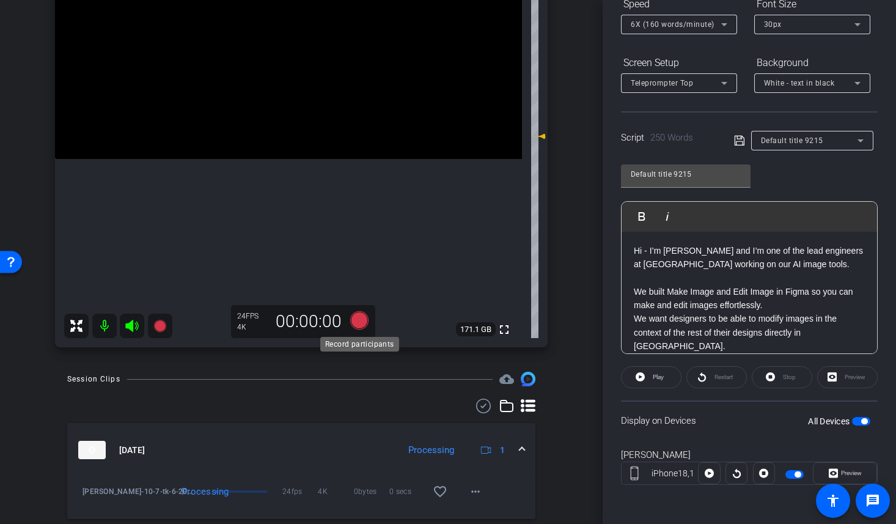
click at [361, 326] on icon at bounding box center [359, 320] width 18 height 18
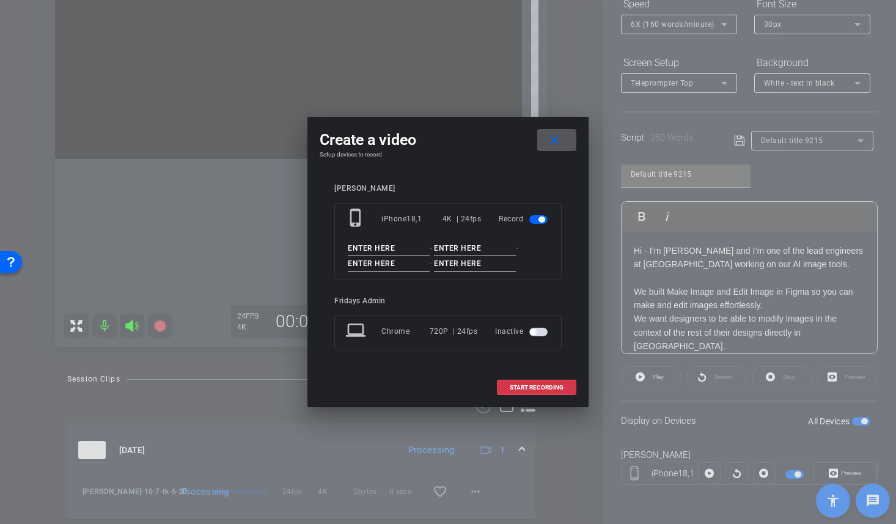
click at [370, 252] on input at bounding box center [389, 248] width 82 height 15
paste input "Greta Figma"
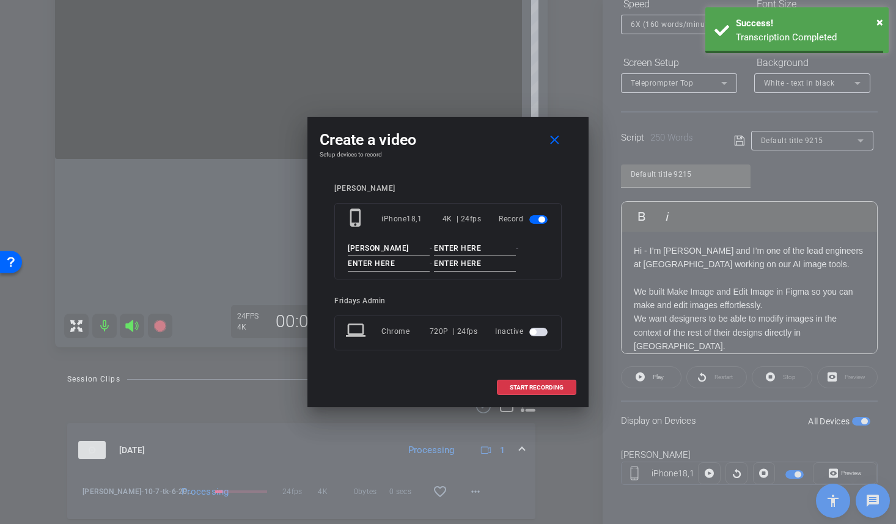
type input "Greta Figma"
click at [444, 245] on input at bounding box center [475, 248] width 82 height 15
type input "10-7"
click at [382, 261] on input at bounding box center [389, 263] width 82 height 15
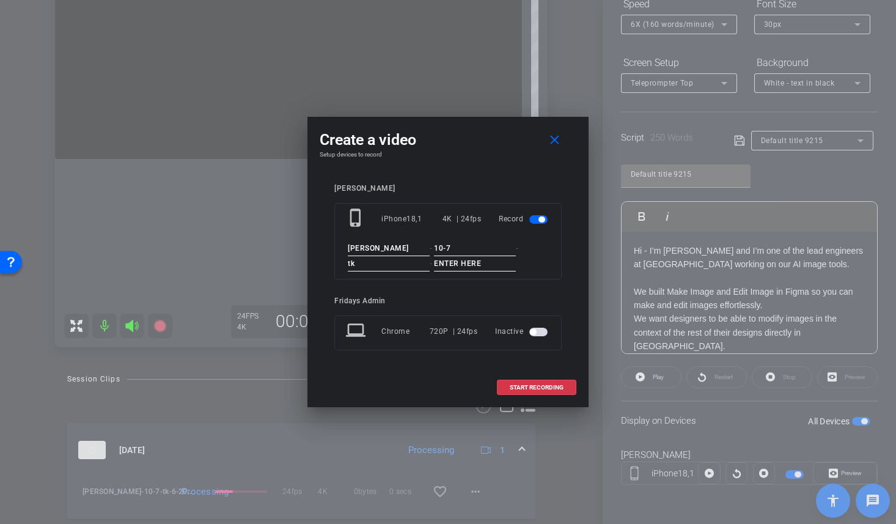
type input "tk"
click at [450, 265] on input at bounding box center [475, 263] width 82 height 15
type input "7"
click at [540, 385] on span "START RECORDING" at bounding box center [536, 387] width 54 height 6
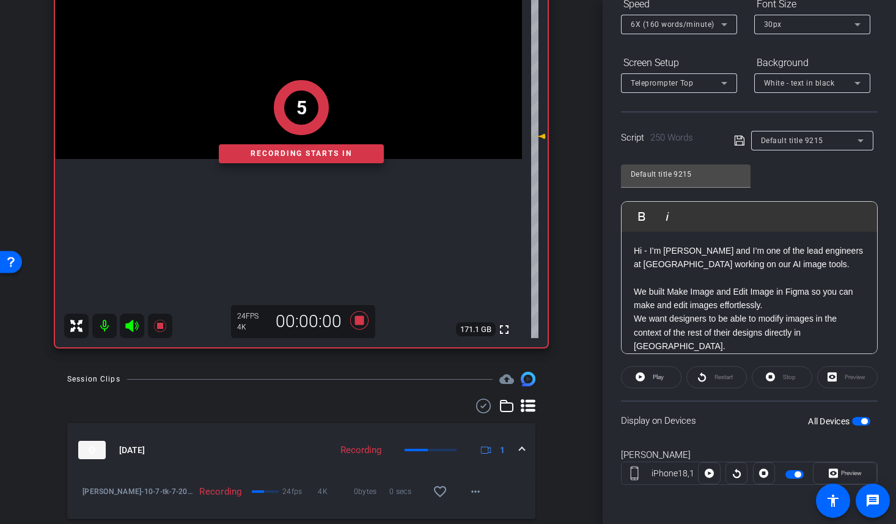
click at [858, 422] on span "button" at bounding box center [861, 421] width 18 height 9
click at [863, 420] on span "button" at bounding box center [861, 421] width 18 height 9
click at [643, 379] on icon at bounding box center [639, 376] width 9 height 9
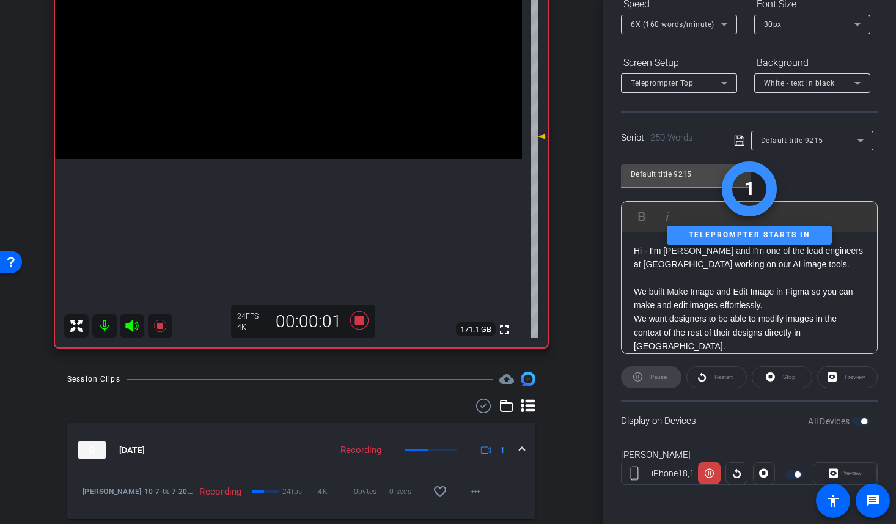
click at [842, 470] on div "Preview" at bounding box center [844, 473] width 64 height 22
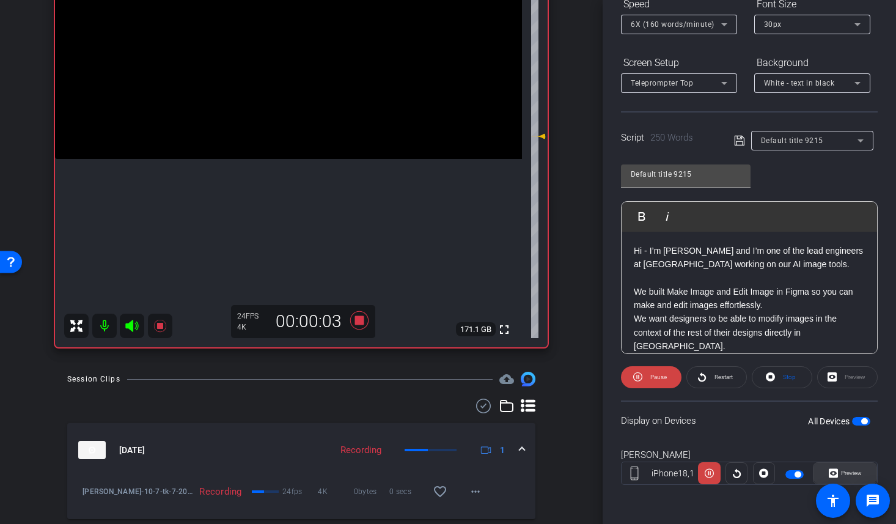
click at [841, 473] on span "Preview" at bounding box center [851, 472] width 21 height 7
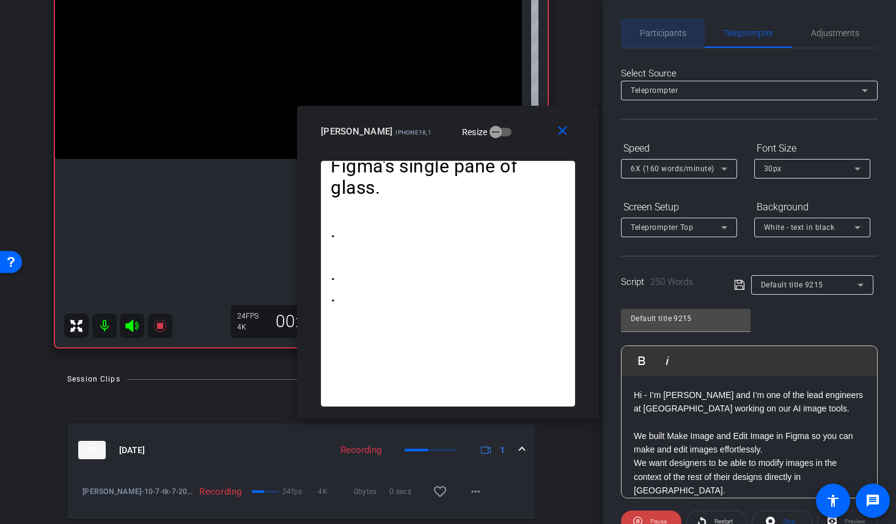
click at [671, 29] on span "Participants" at bounding box center [663, 33] width 46 height 9
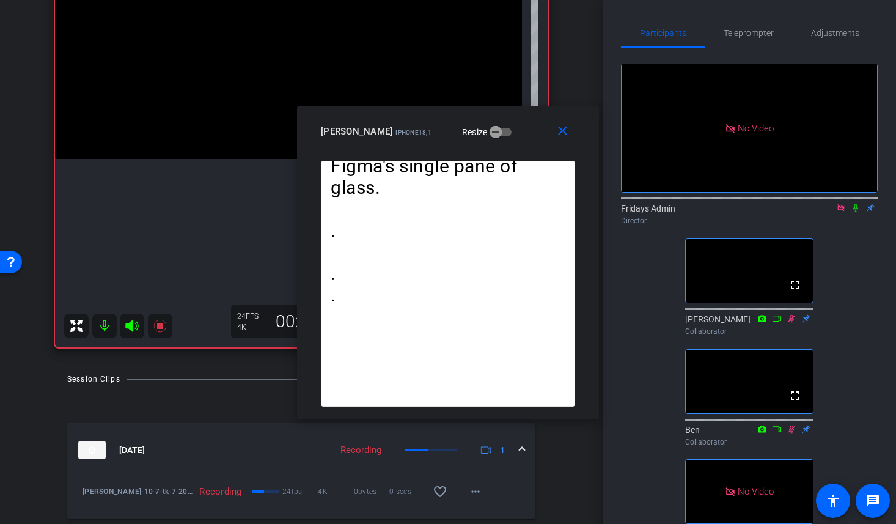
click at [856, 204] on icon at bounding box center [855, 208] width 5 height 8
click at [564, 130] on mat-icon "close" at bounding box center [562, 130] width 15 height 15
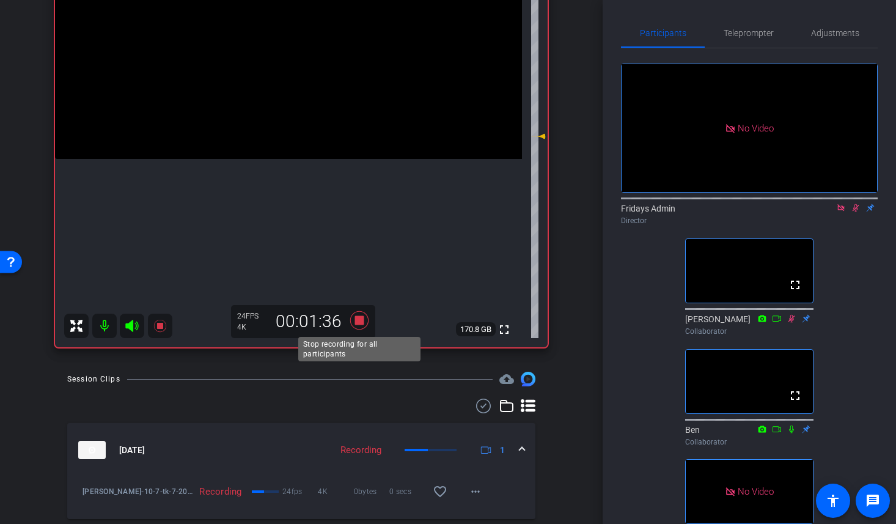
click at [357, 318] on icon at bounding box center [359, 320] width 18 height 18
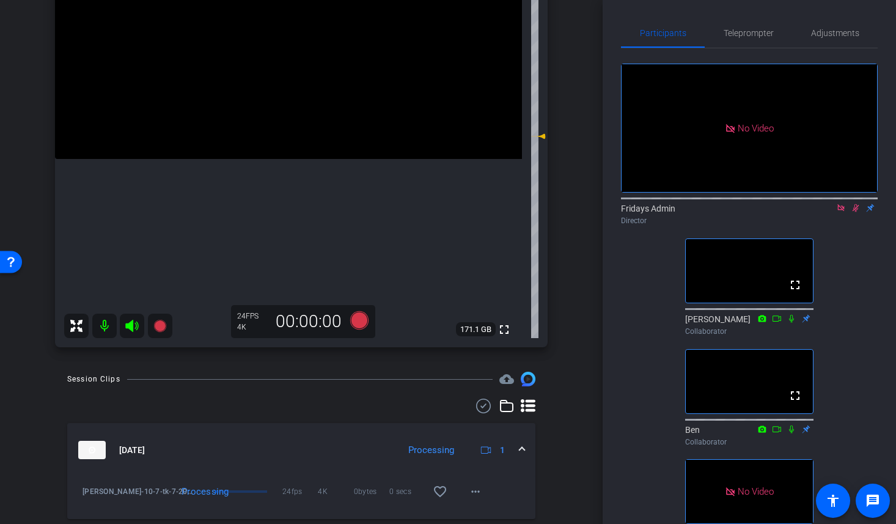
click at [855, 204] on icon at bounding box center [855, 208] width 7 height 8
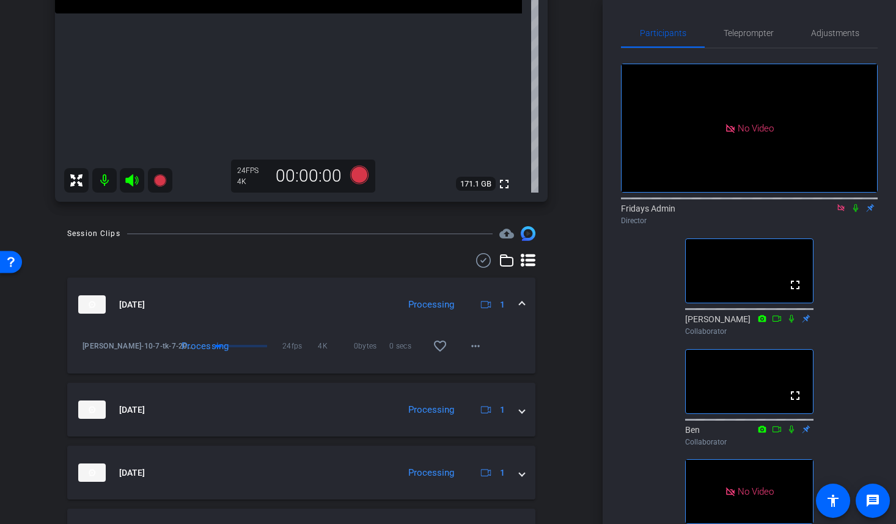
scroll to position [317, 0]
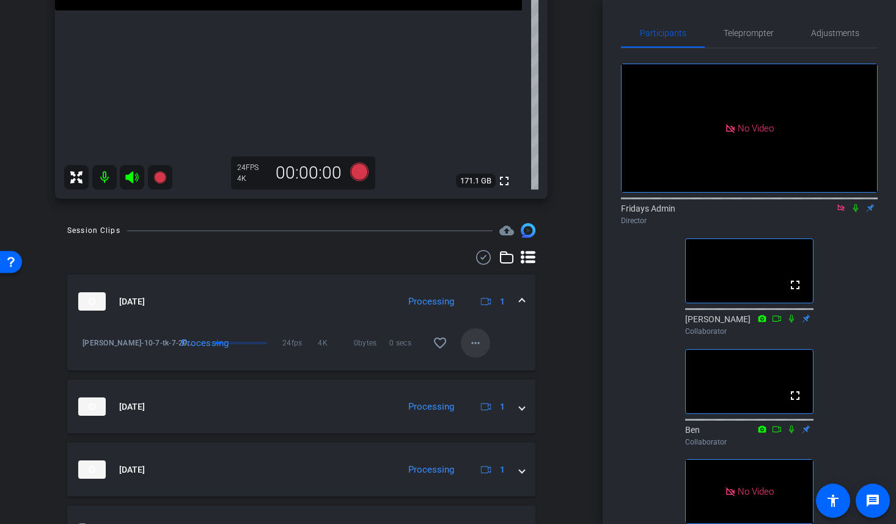
click at [475, 344] on mat-icon "more_horiz" at bounding box center [475, 342] width 15 height 15
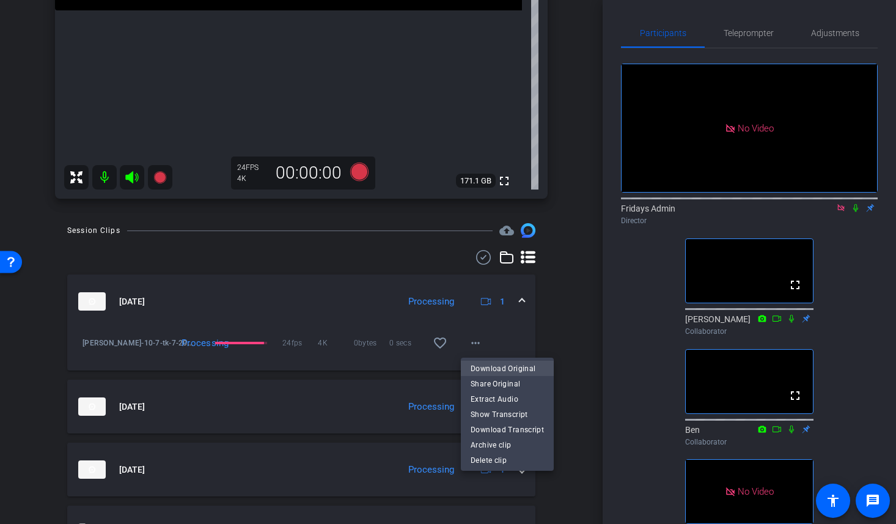
click at [503, 364] on span "Download Original" at bounding box center [506, 368] width 73 height 15
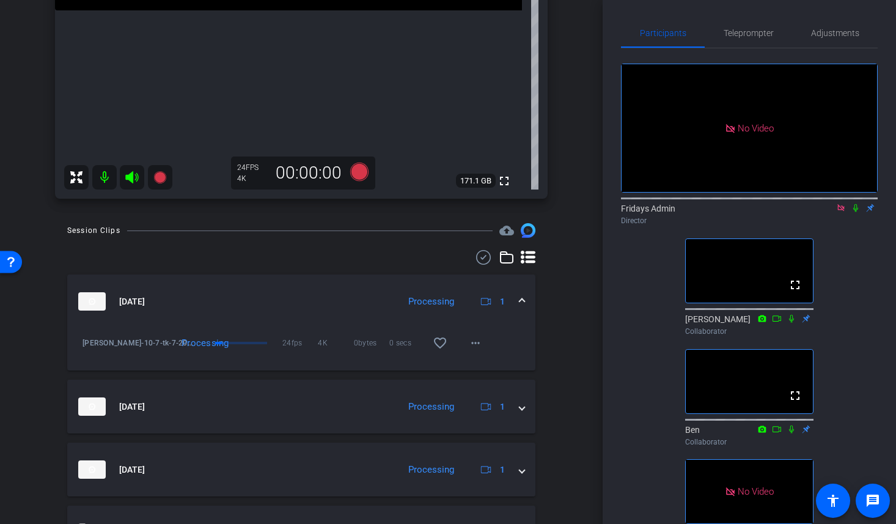
click at [853, 203] on icon at bounding box center [855, 207] width 10 height 9
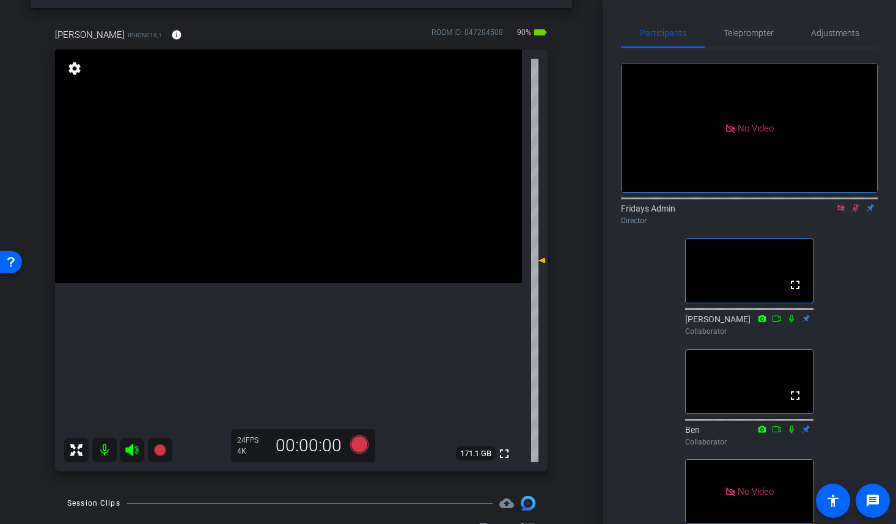
scroll to position [62, 0]
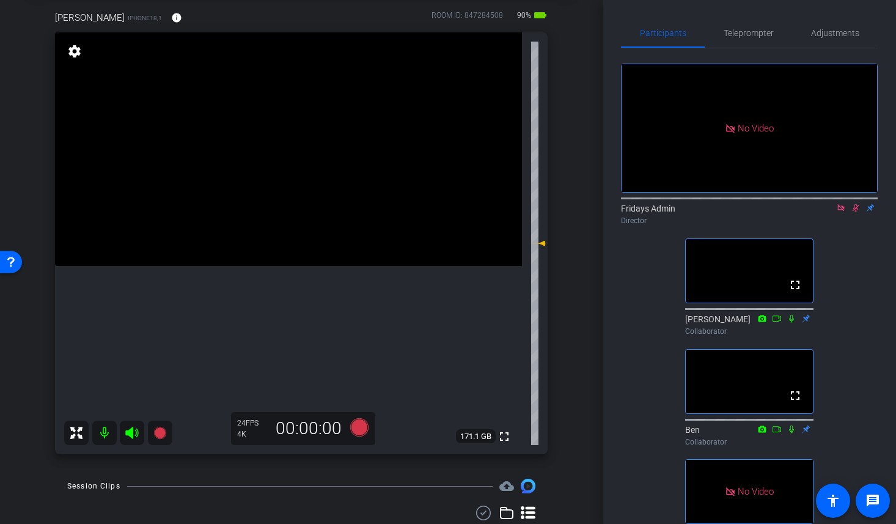
click at [838, 203] on icon at bounding box center [841, 207] width 10 height 9
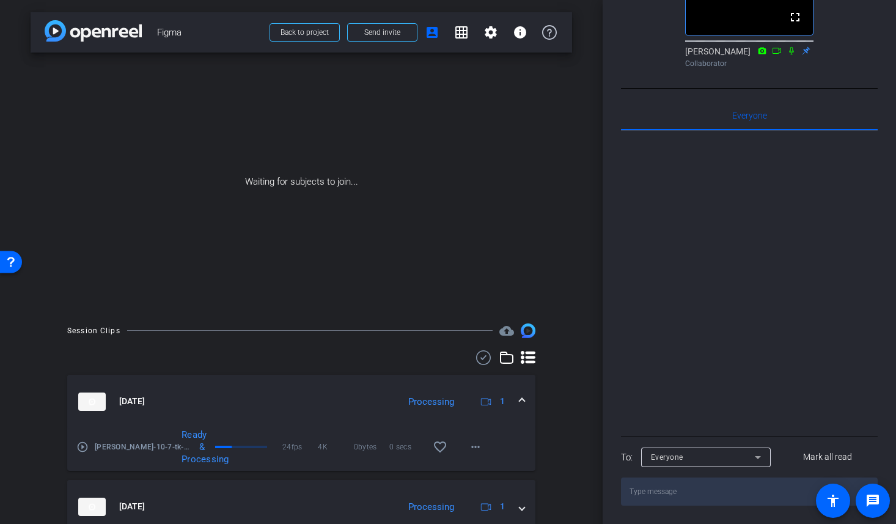
scroll to position [0, 0]
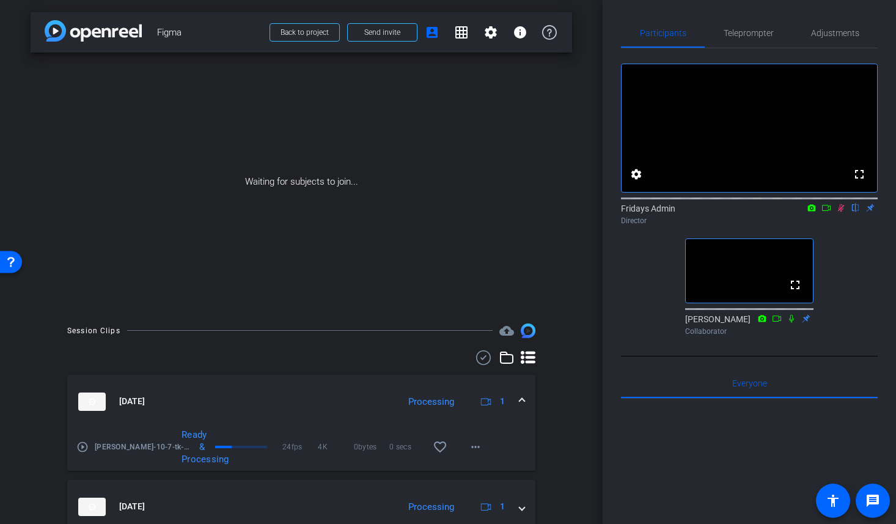
click at [842, 212] on icon at bounding box center [841, 208] width 7 height 8
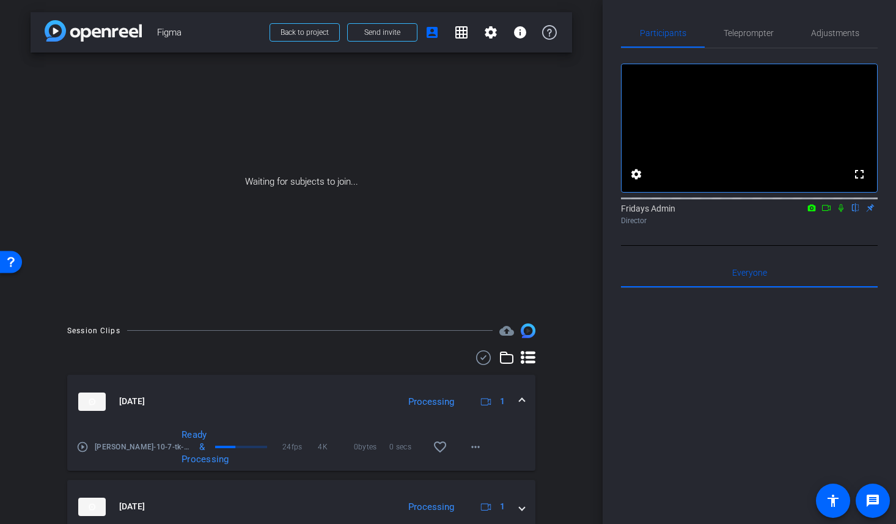
click at [841, 212] on icon at bounding box center [841, 207] width 10 height 9
